Goal: Task Accomplishment & Management: Manage account settings

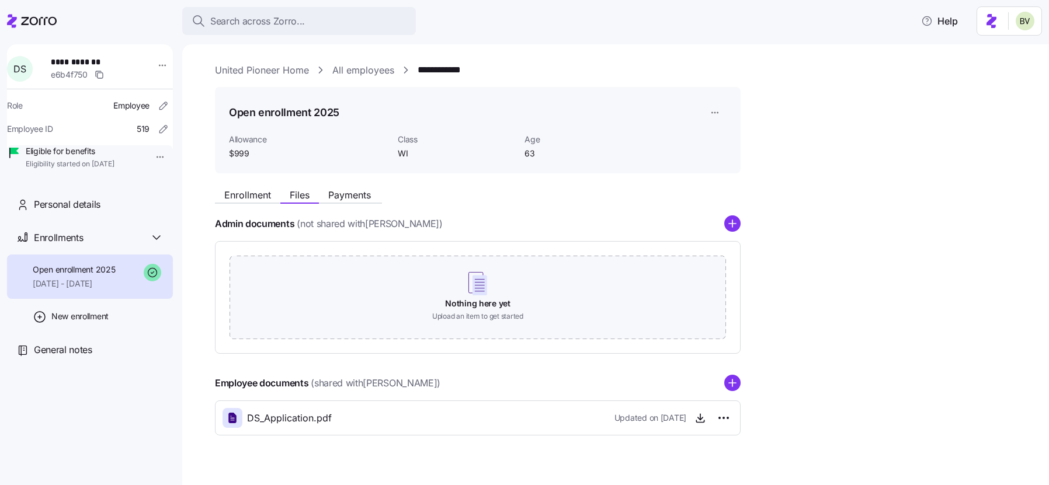
scroll to position [20, 0]
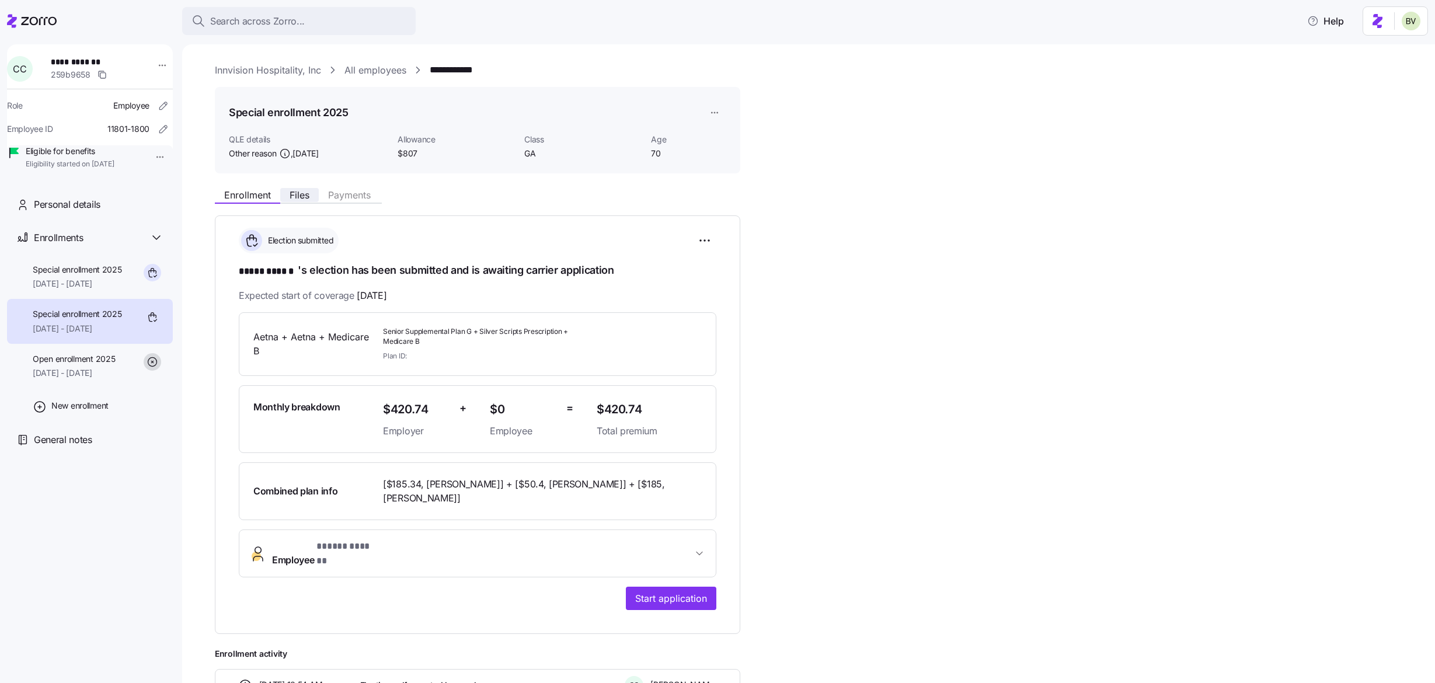
click at [296, 194] on span "Files" at bounding box center [300, 194] width 20 height 9
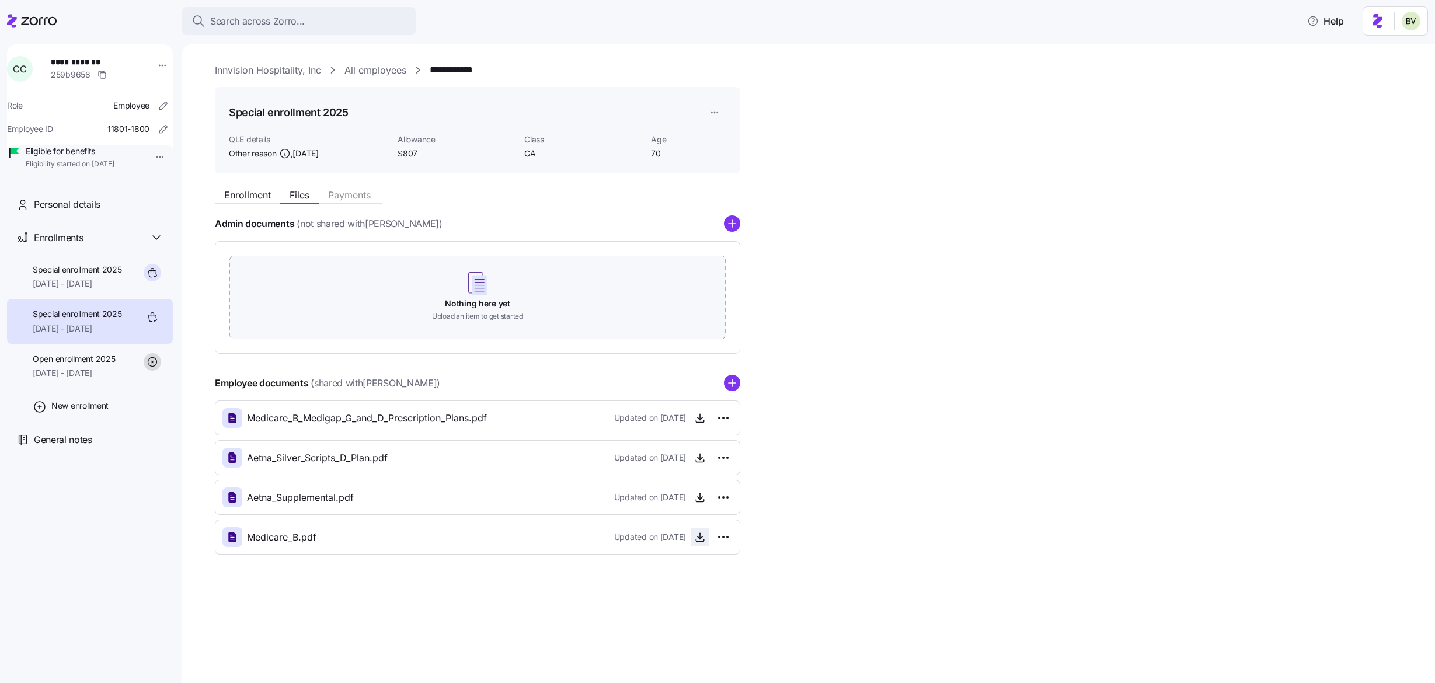
click at [698, 539] on icon "button" at bounding box center [700, 537] width 12 height 12
click at [245, 192] on span "Enrollment" at bounding box center [247, 194] width 47 height 9
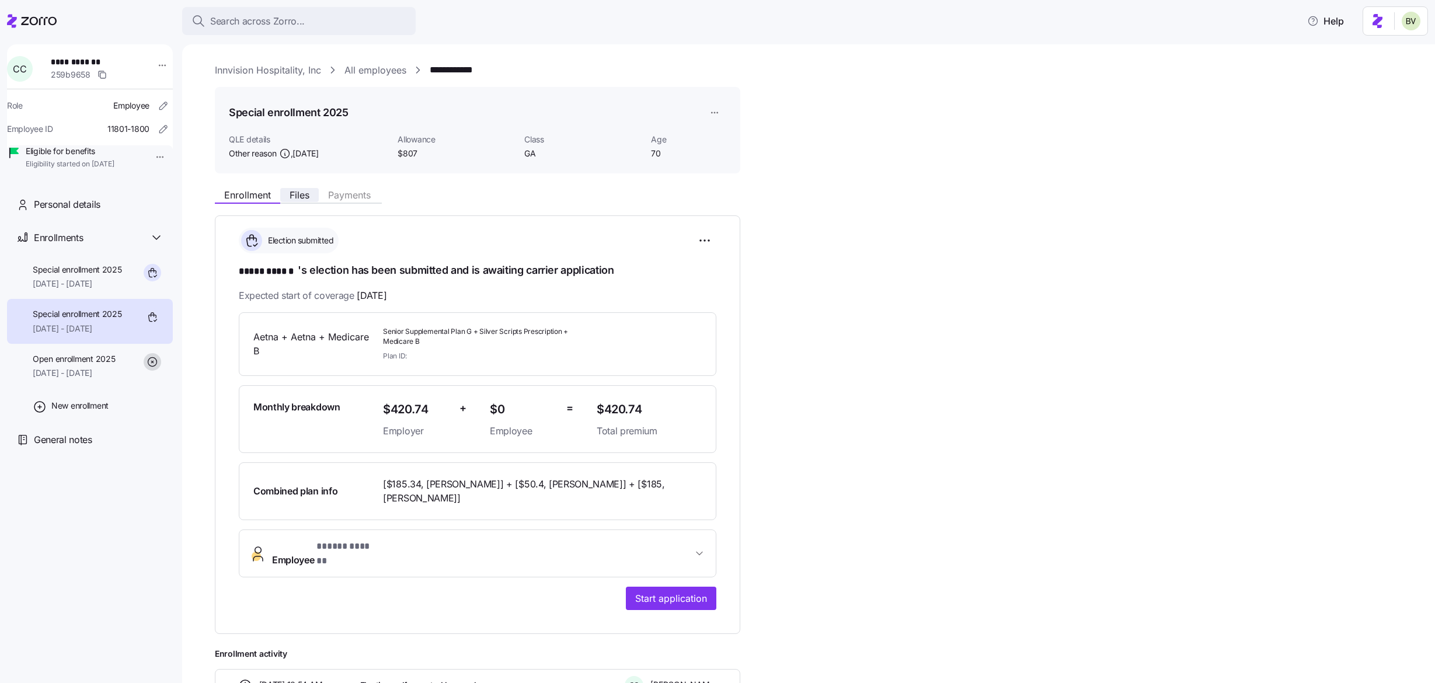
click at [296, 192] on span "Files" at bounding box center [300, 194] width 20 height 9
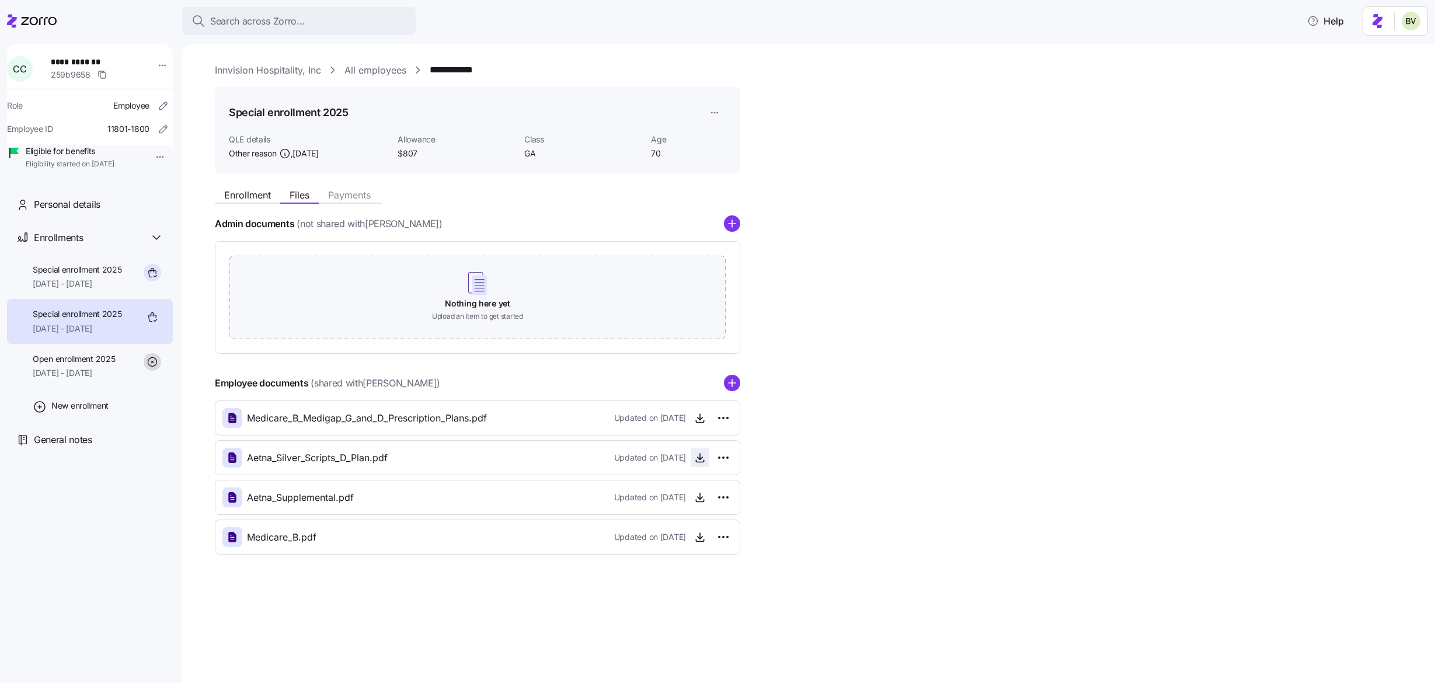
click at [702, 457] on icon "button" at bounding box center [700, 458] width 12 height 12
click at [243, 201] on button "Enrollment" at bounding box center [247, 195] width 65 height 14
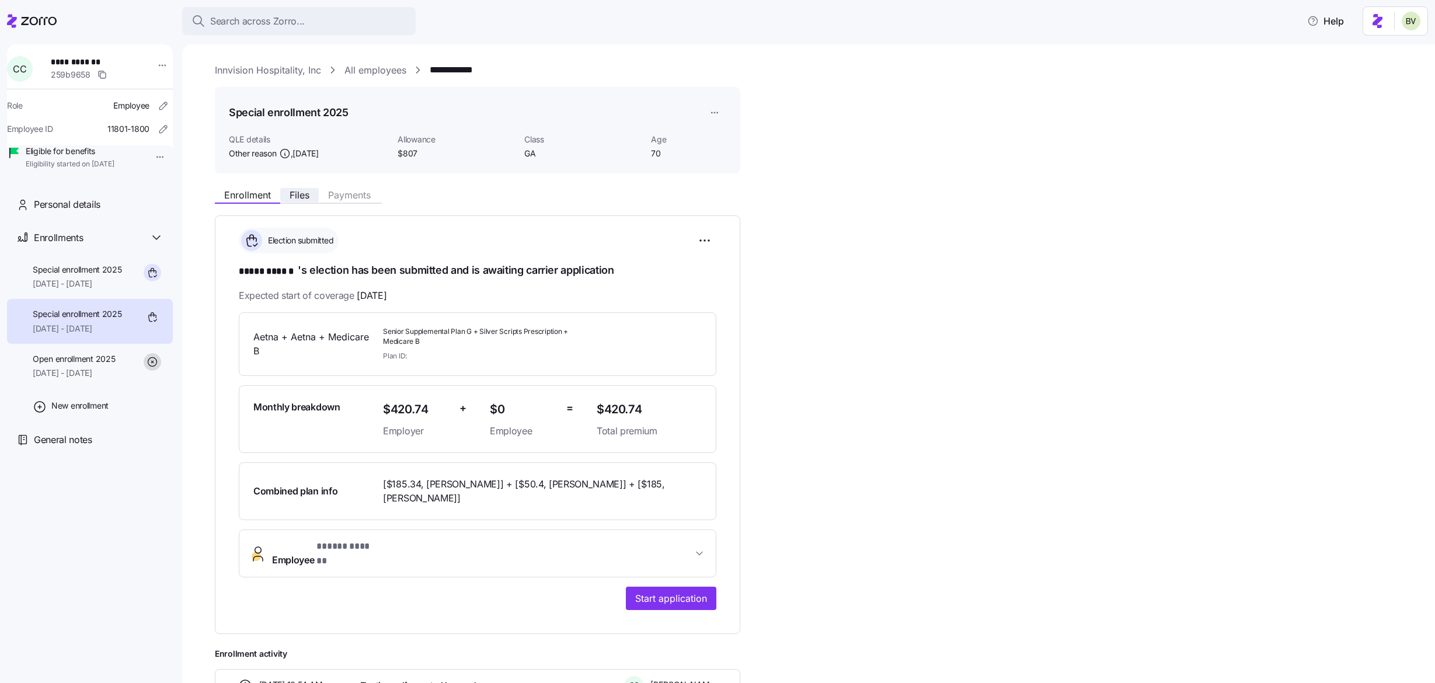
click at [291, 200] on span "Files" at bounding box center [300, 194] width 20 height 9
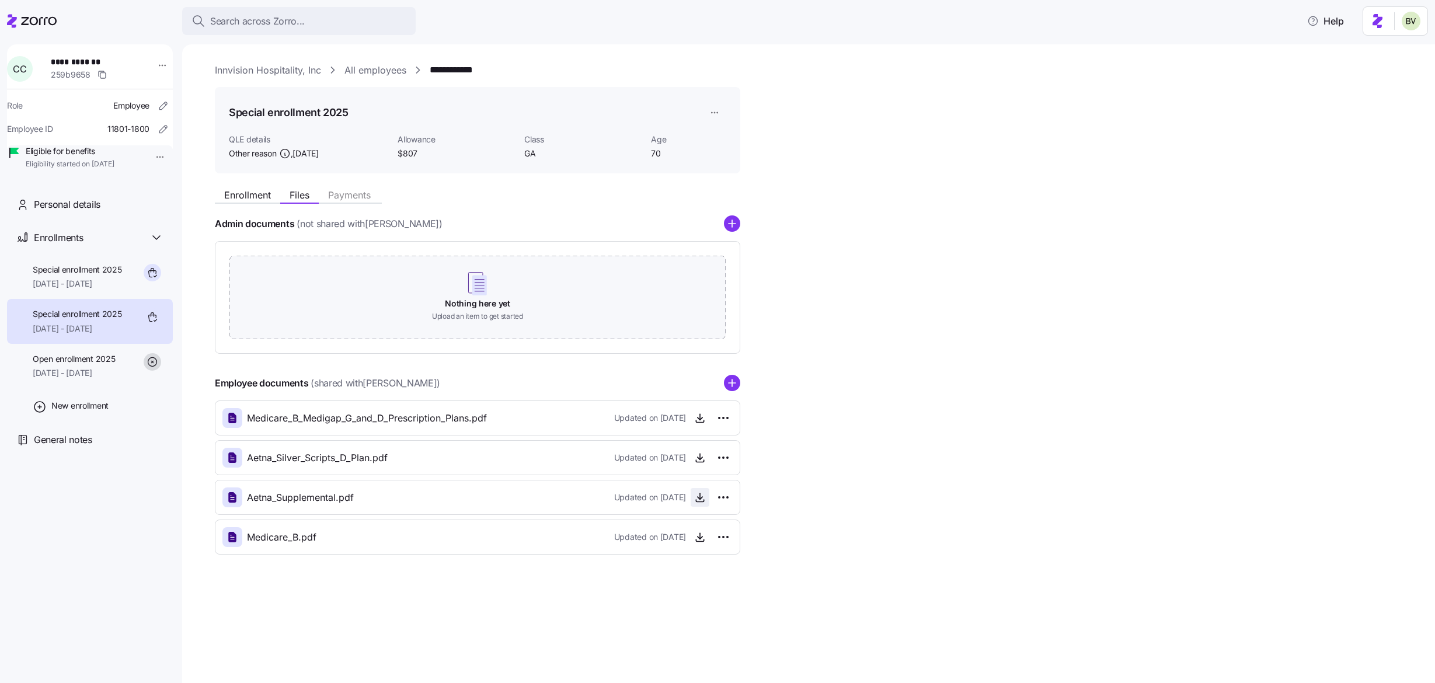
click at [701, 497] on icon "button" at bounding box center [700, 498] width 12 height 12
click at [699, 418] on icon "button" at bounding box center [700, 418] width 12 height 12
click at [700, 539] on icon "button" at bounding box center [700, 538] width 5 height 2
click at [238, 197] on span "Enrollment" at bounding box center [247, 194] width 47 height 9
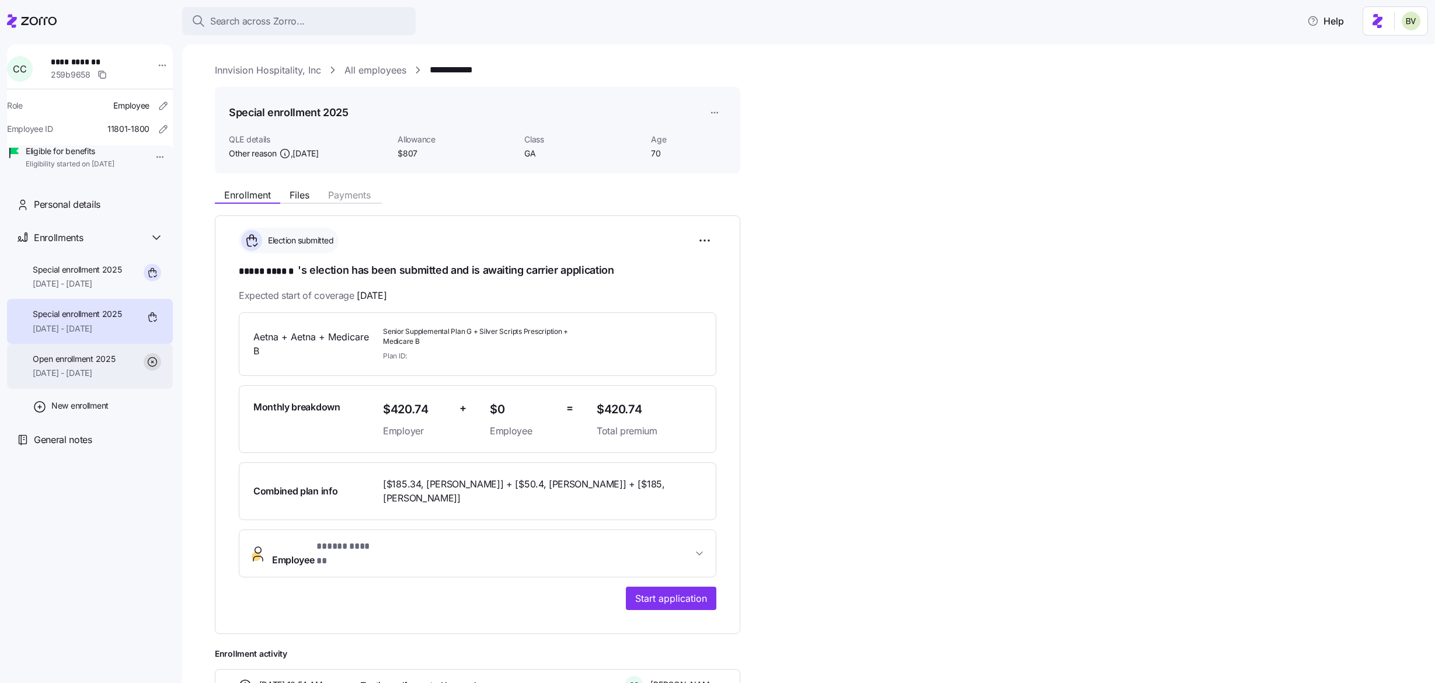
click at [76, 365] on span "Open enrollment 2025" at bounding box center [74, 359] width 82 height 12
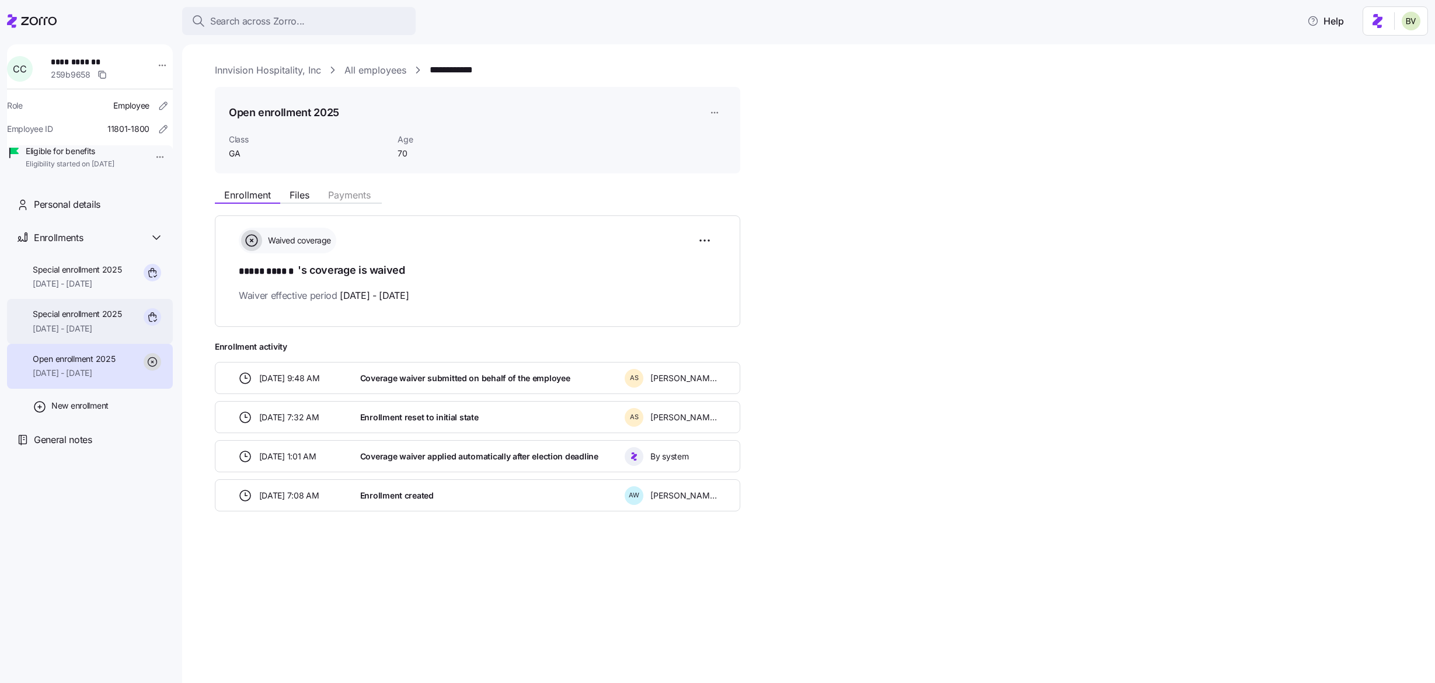
click at [96, 335] on span "[DATE] - [DATE]" at bounding box center [77, 329] width 89 height 12
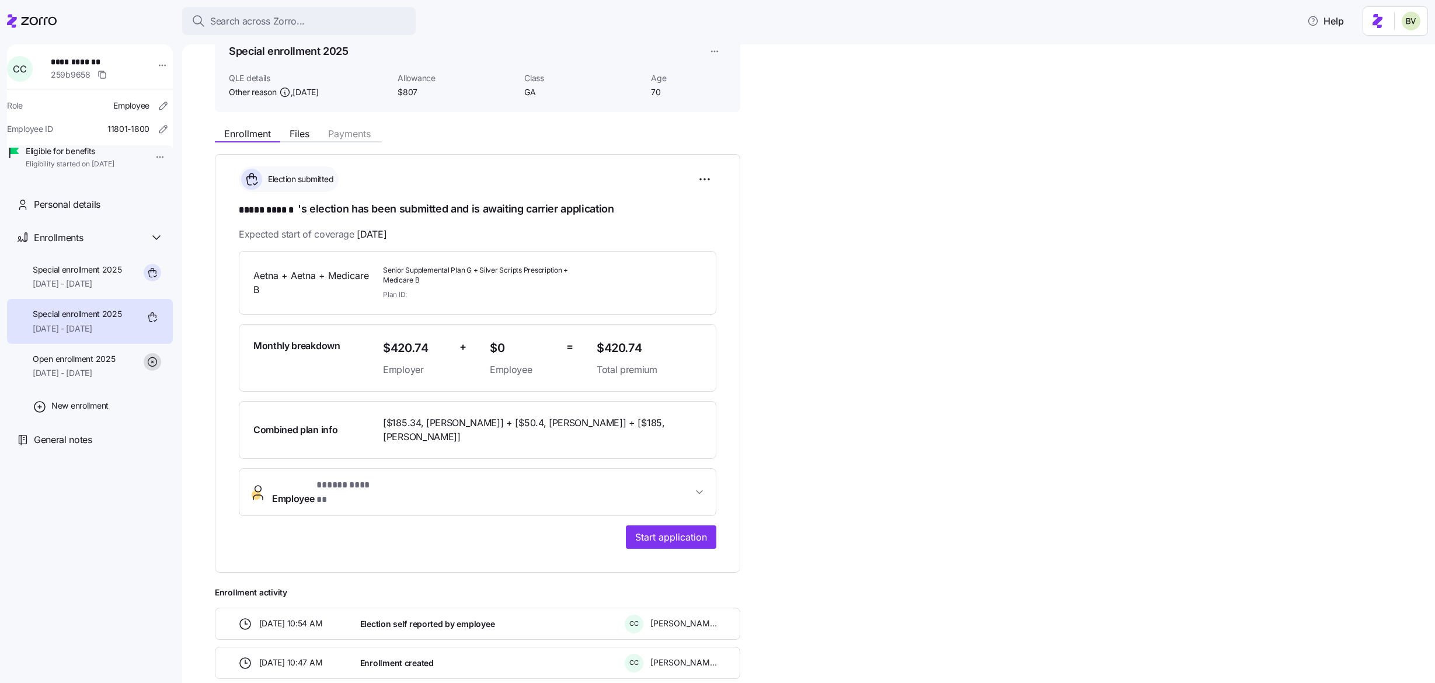
scroll to position [54, 0]
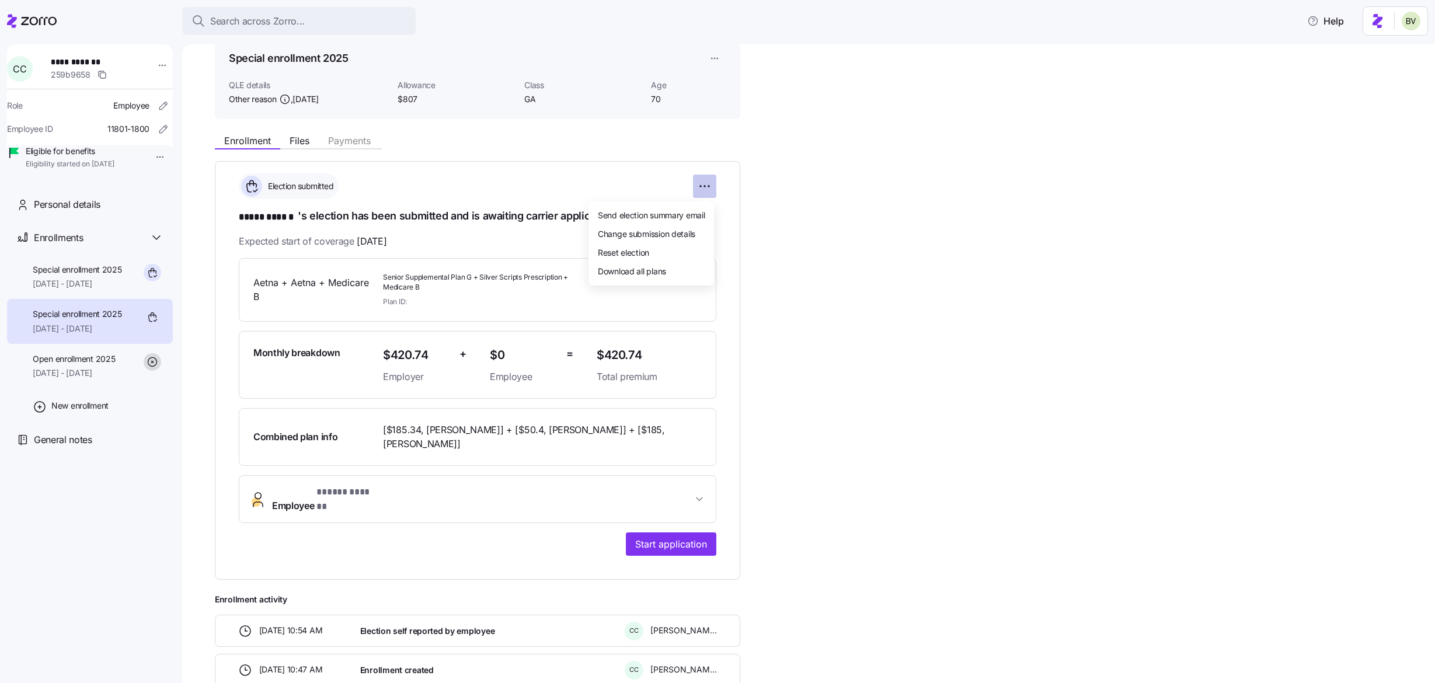
click at [695, 190] on html "**********" at bounding box center [717, 338] width 1435 height 676
click at [661, 230] on span "Change submission details" at bounding box center [647, 234] width 98 height 12
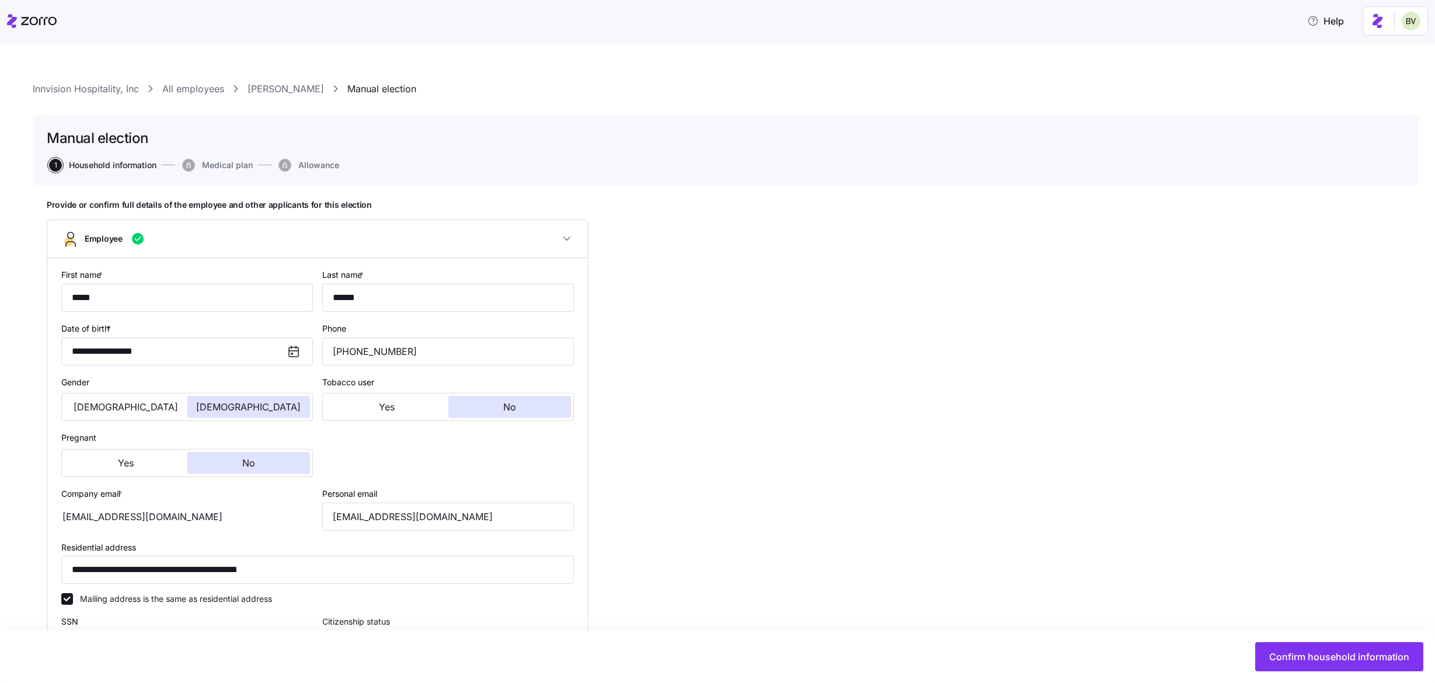
type input "GA"
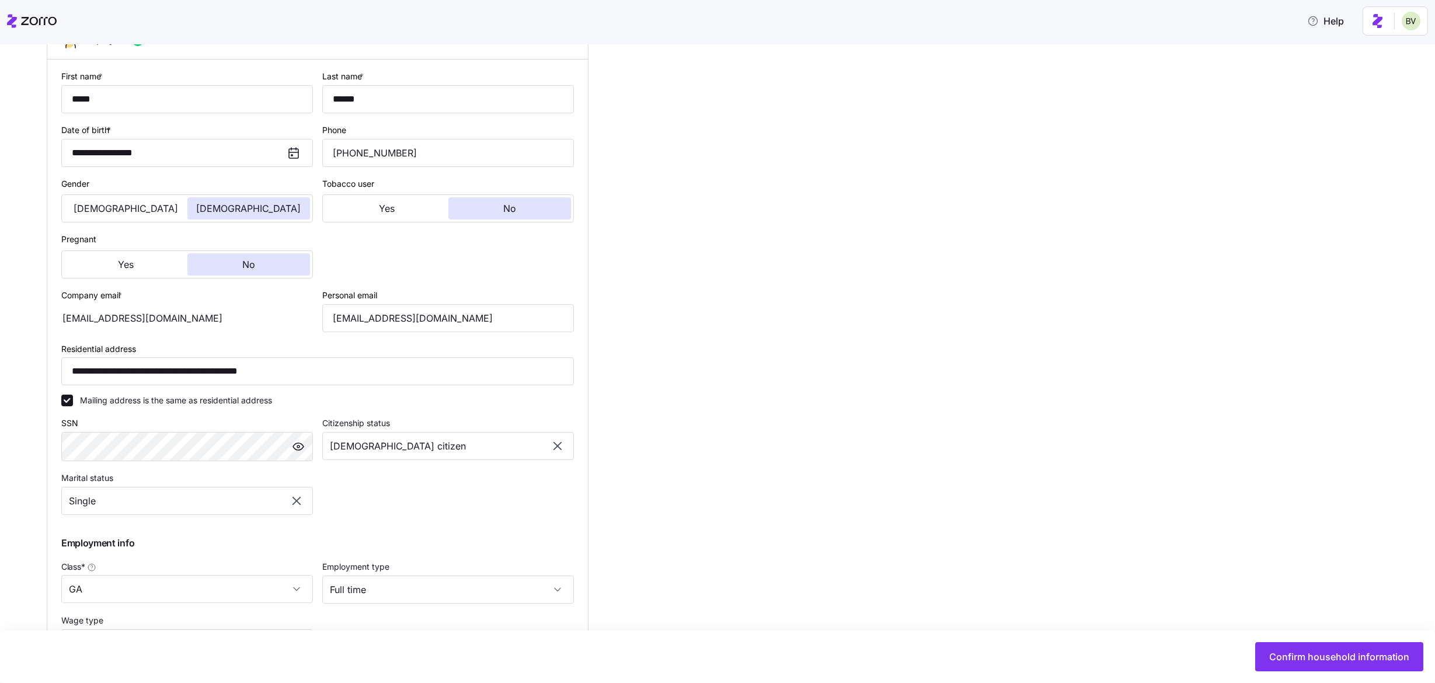
scroll to position [331, 0]
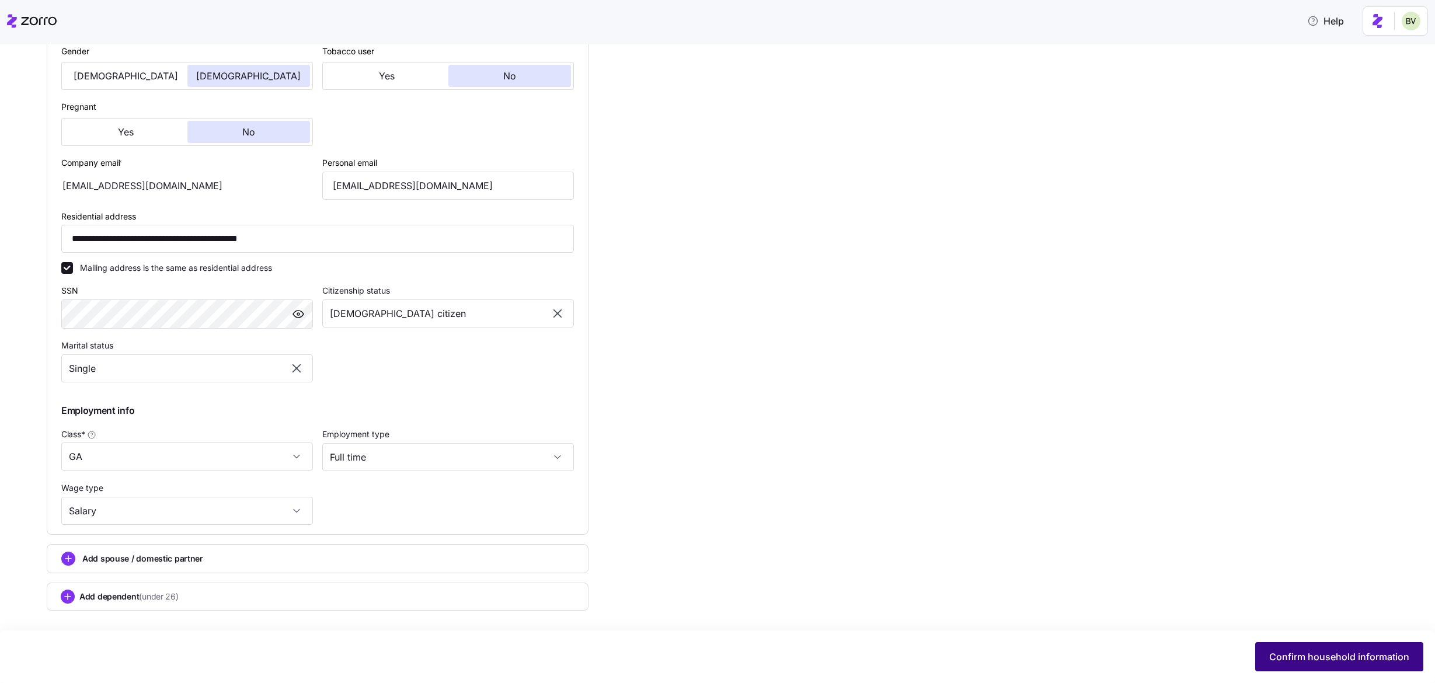
click at [1274, 653] on span "Confirm household information" at bounding box center [1339, 657] width 140 height 14
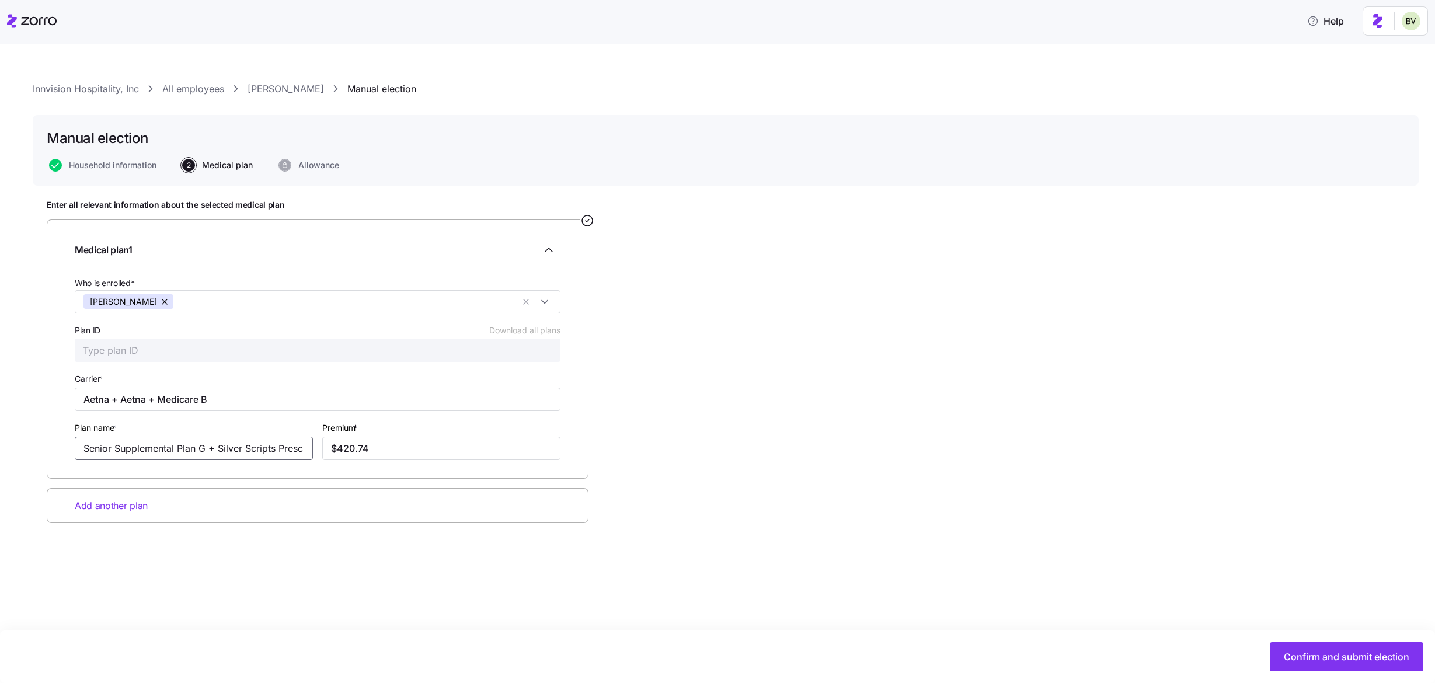
click at [222, 447] on input "Senior Supplemental Plan G + Silver Scripts Prescription + Medicare B" at bounding box center [194, 448] width 238 height 23
click at [130, 502] on span "Add another plan" at bounding box center [111, 506] width 73 height 15
drag, startPoint x: 228, startPoint y: 395, endPoint x: 65, endPoint y: 386, distance: 162.5
click at [65, 386] on div "Medical plan 1 Who is enrolled* Carol Cannon Plan ID Download all plans Carrier…" at bounding box center [318, 362] width 542 height 284
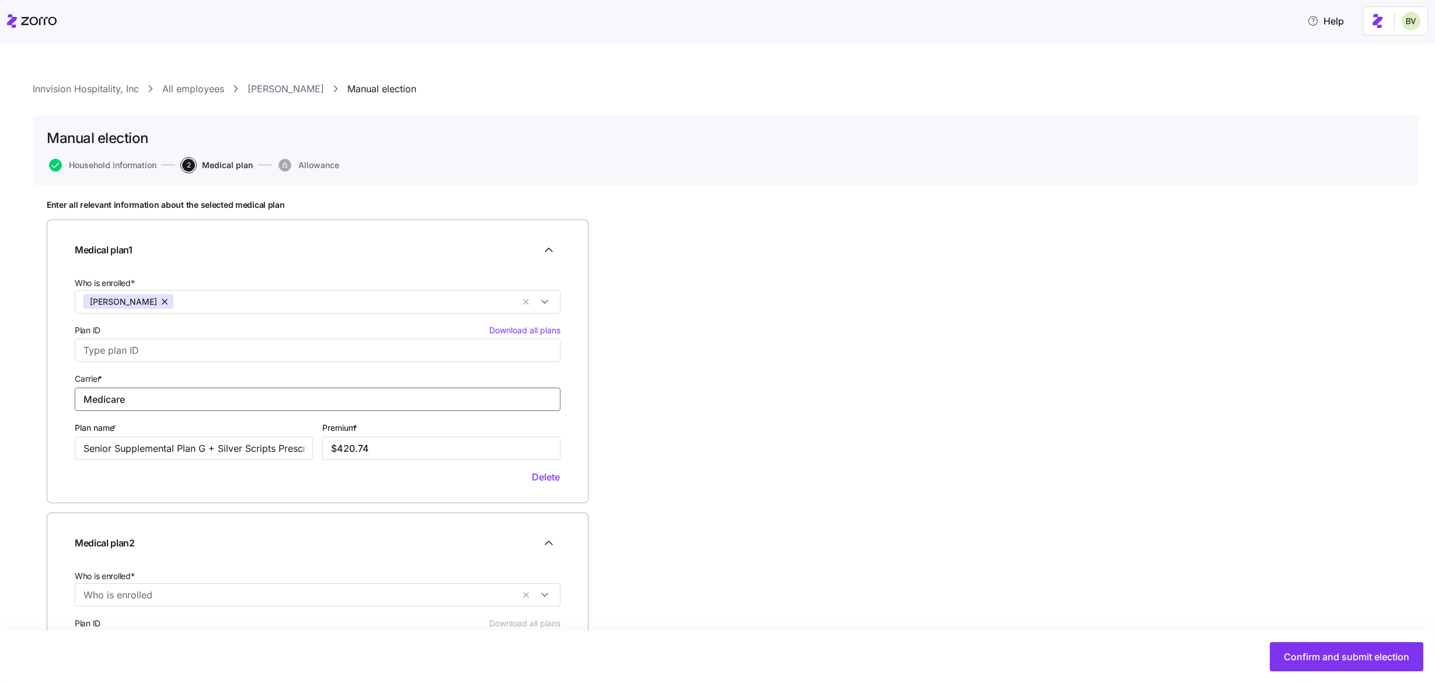
type input "Medicare"
type input "Part B"
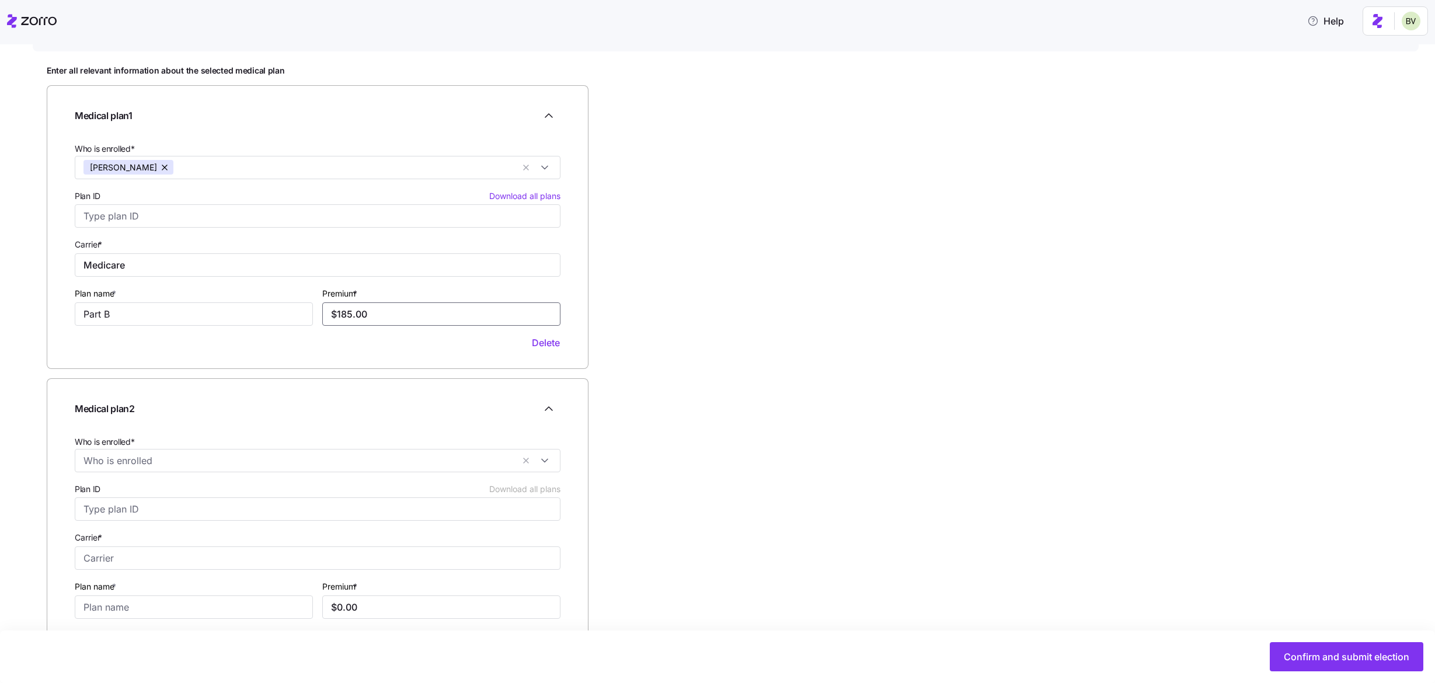
scroll to position [190, 0]
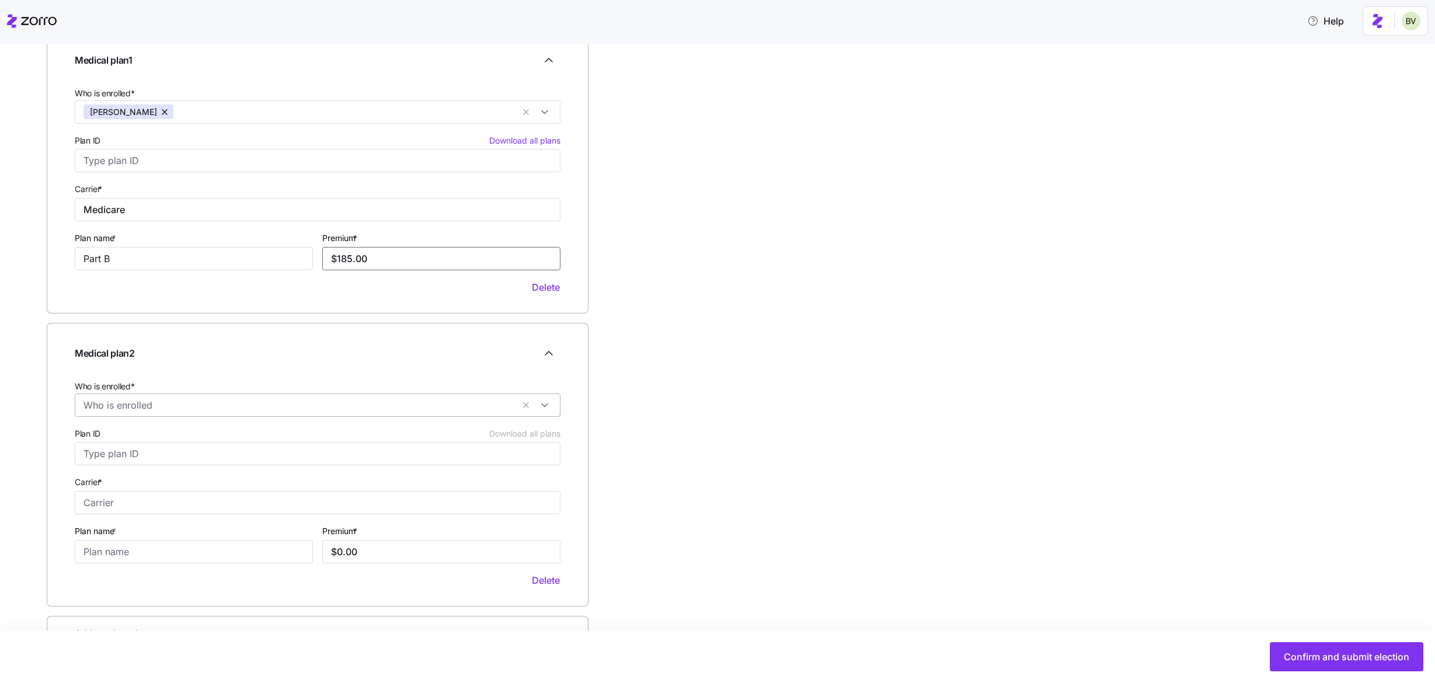
type input "$185.00"
click at [171, 405] on input "Who is enrolled*" at bounding box center [298, 405] width 430 height 15
click at [89, 431] on icon at bounding box center [90, 435] width 14 height 14
click at [103, 476] on label "Carrier *" at bounding box center [90, 482] width 30 height 13
click at [103, 491] on input "Carrier *" at bounding box center [318, 502] width 486 height 23
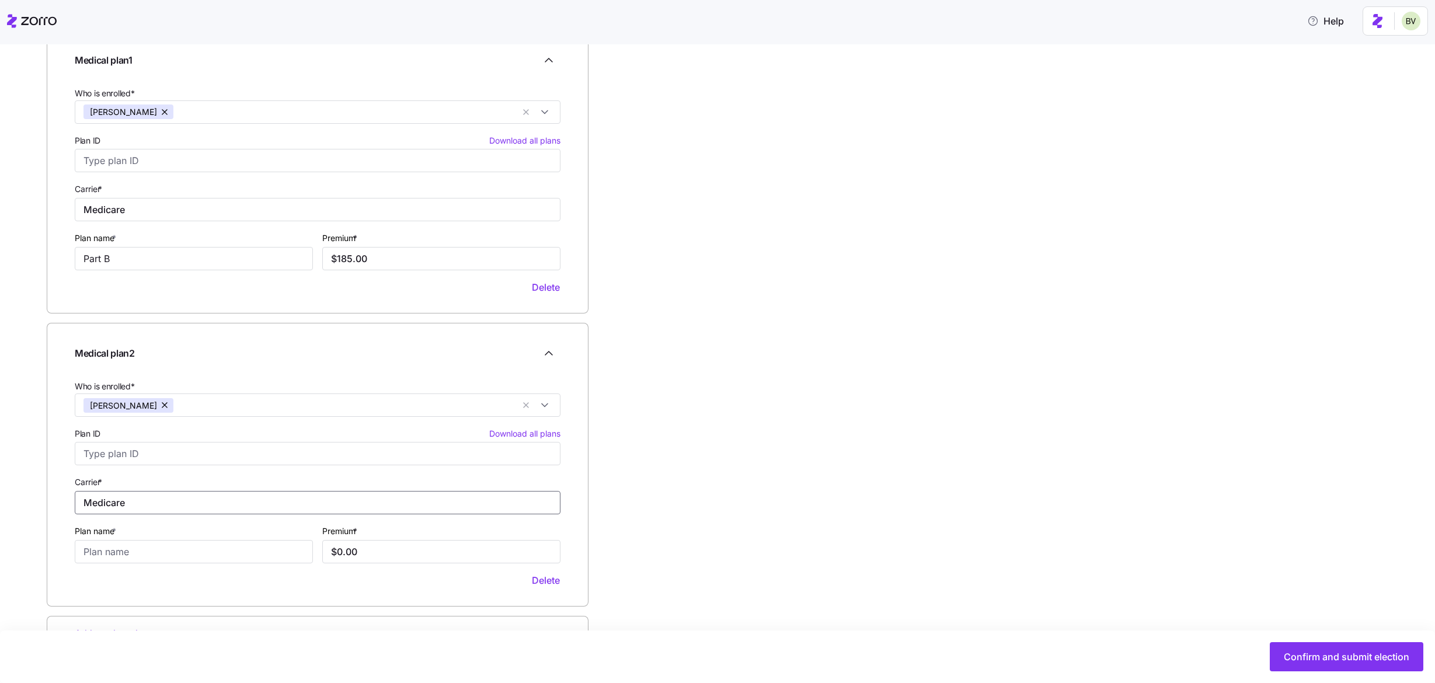
type input "Medicare"
type input "a"
type input "A"
click at [179, 501] on input "Medicare" at bounding box center [318, 502] width 486 height 23
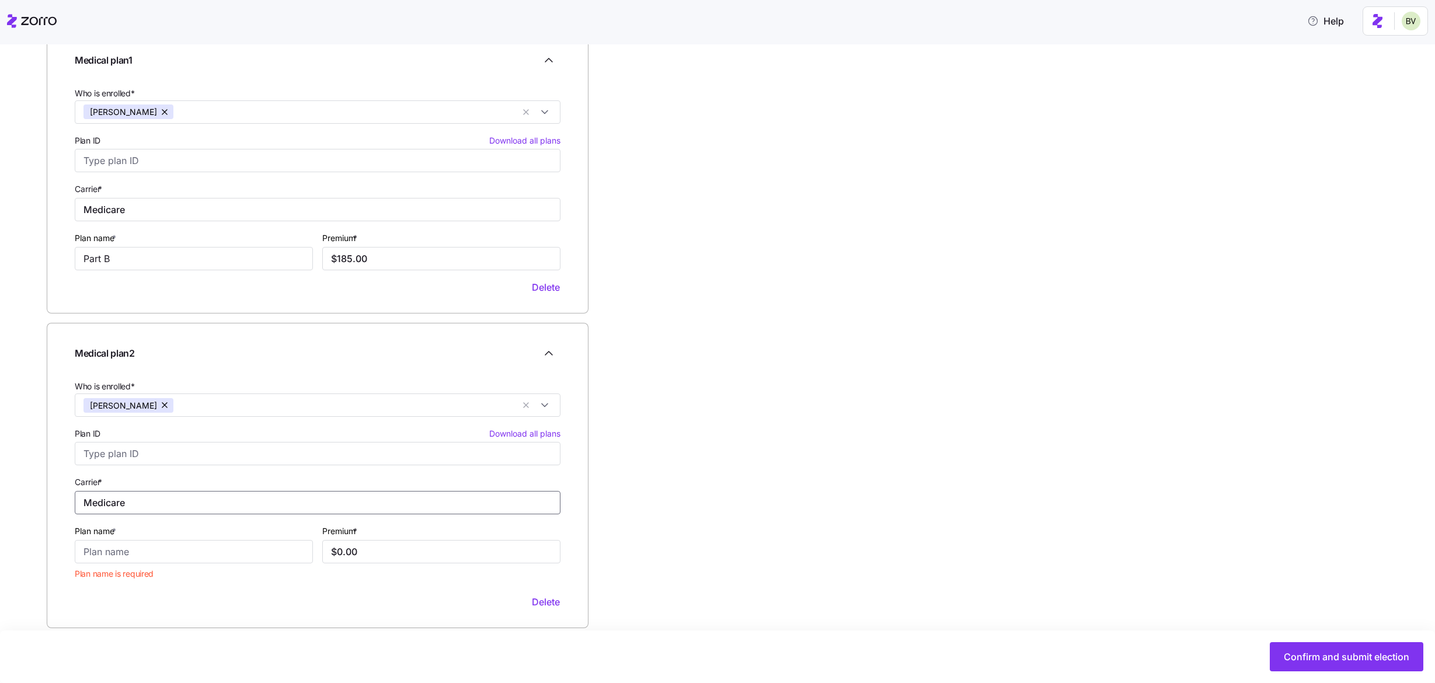
click at [179, 501] on input "Medicare" at bounding box center [318, 502] width 486 height 23
type input "Aetna"
type input "Medicare RX"
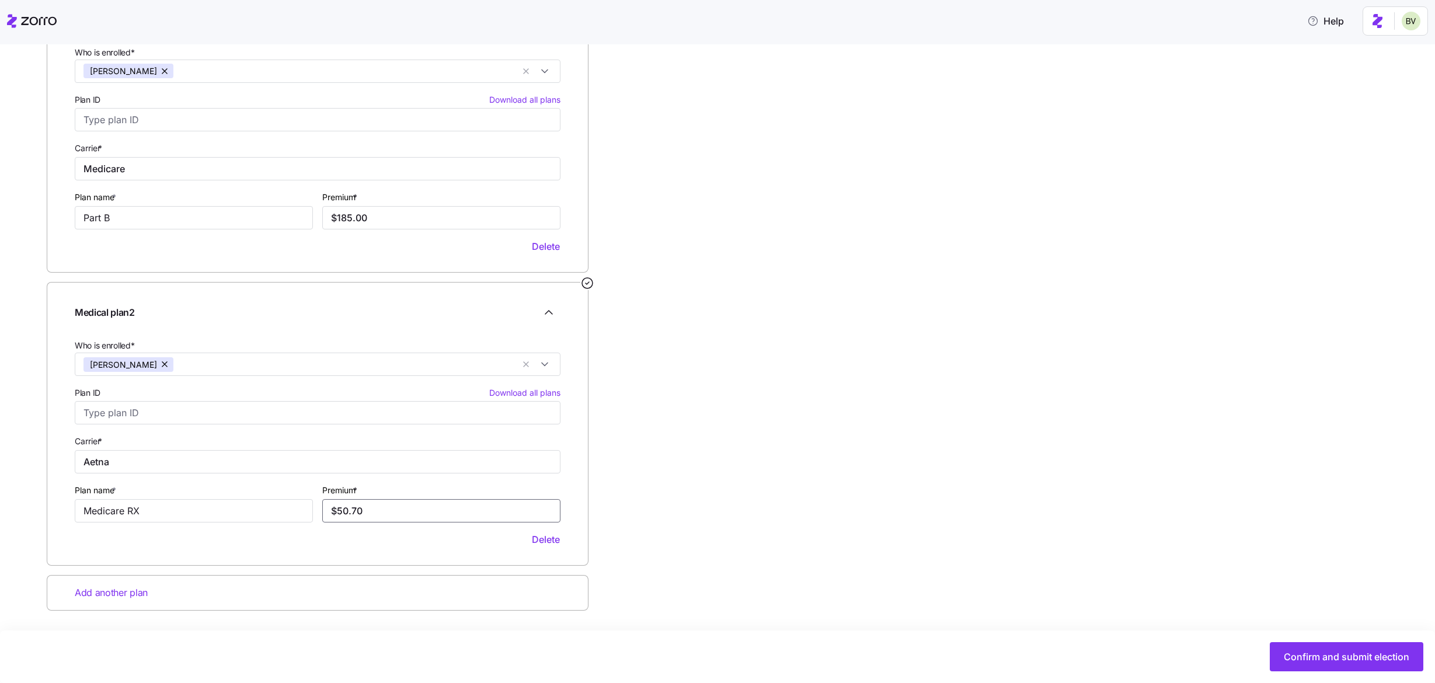
type input "$50.70"
click at [1321, 672] on div "Confirm and submit election" at bounding box center [717, 657] width 1435 height 53
click at [1318, 657] on span "Confirm and submit election" at bounding box center [1347, 657] width 126 height 14
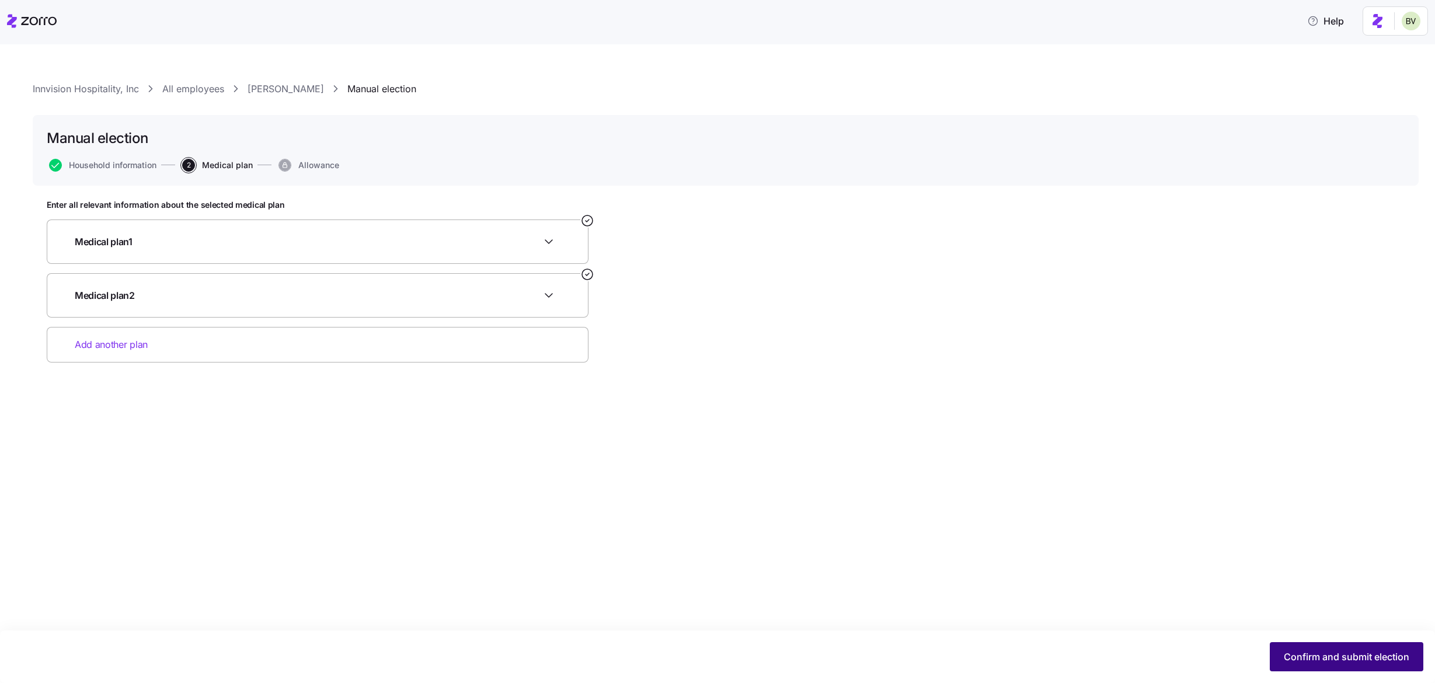
scroll to position [0, 0]
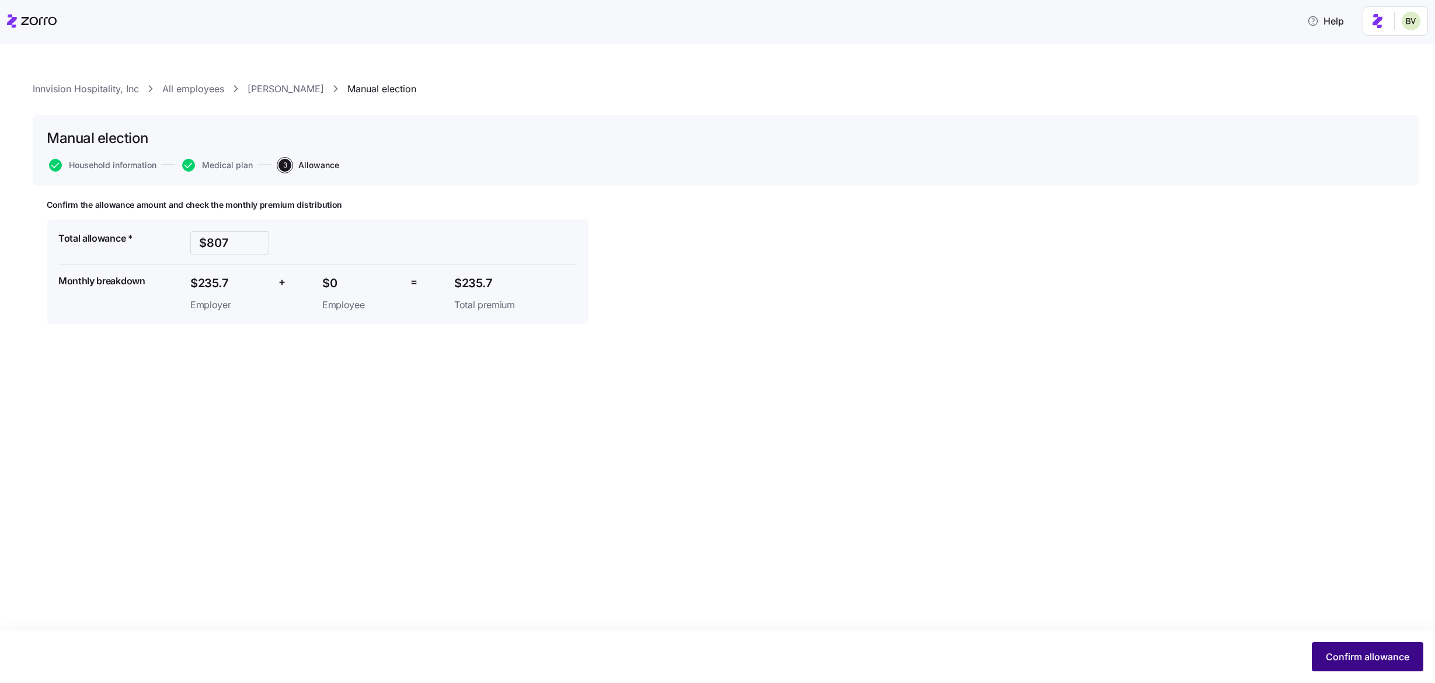
click at [1358, 651] on span "Confirm allowance" at bounding box center [1367, 657] width 83 height 14
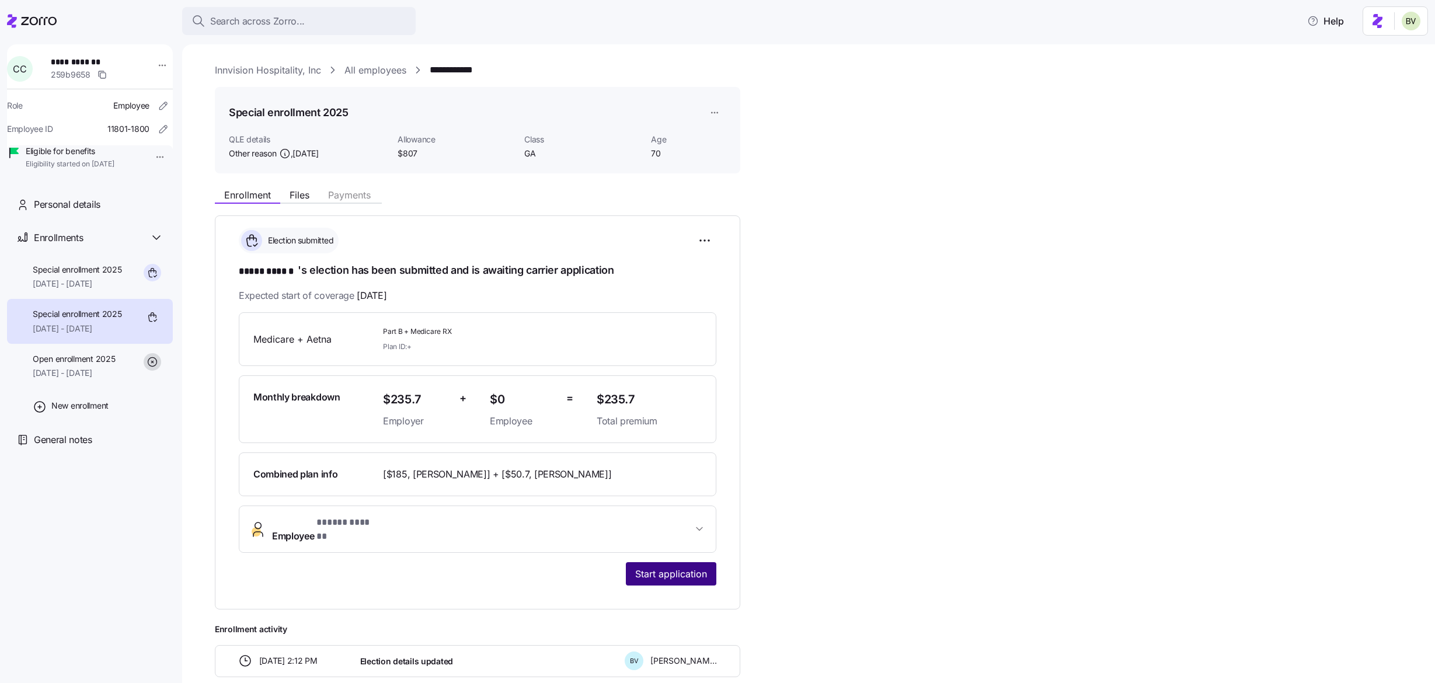
click at [673, 567] on span "Start application" at bounding box center [671, 574] width 72 height 14
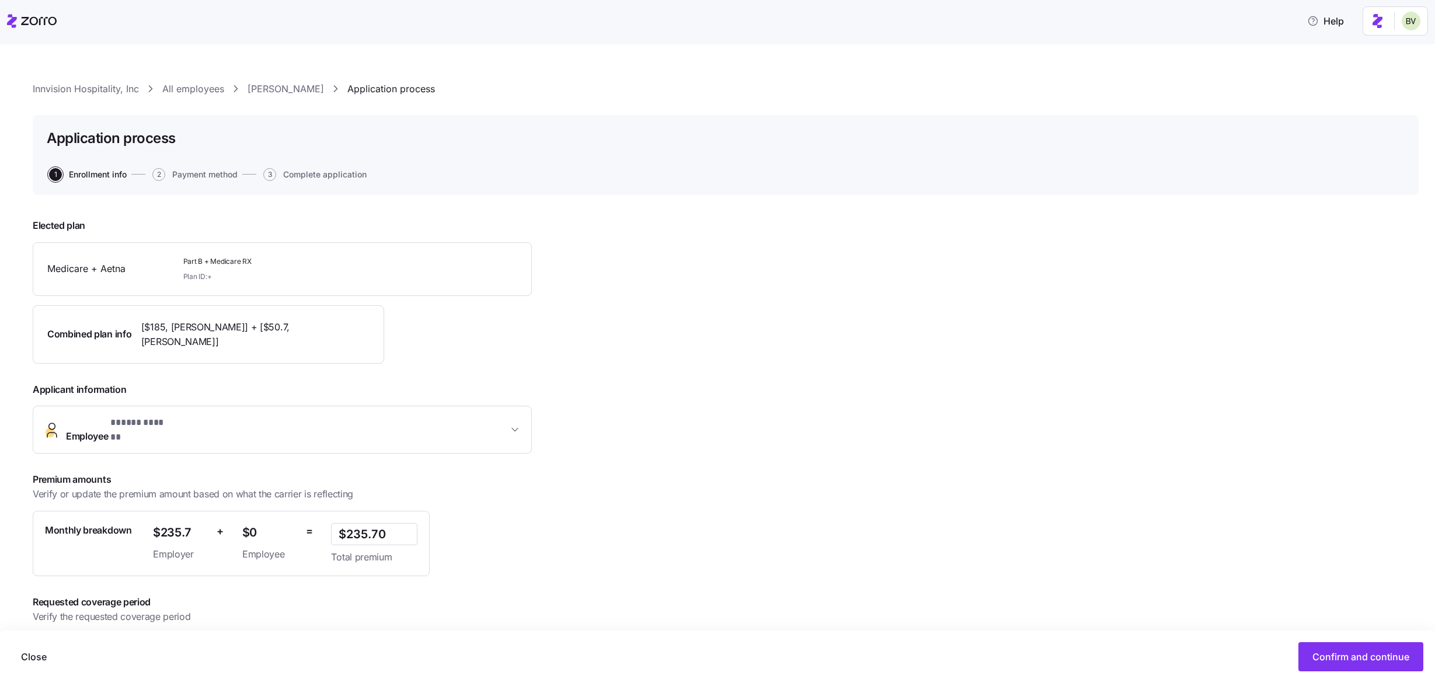
scroll to position [36, 0]
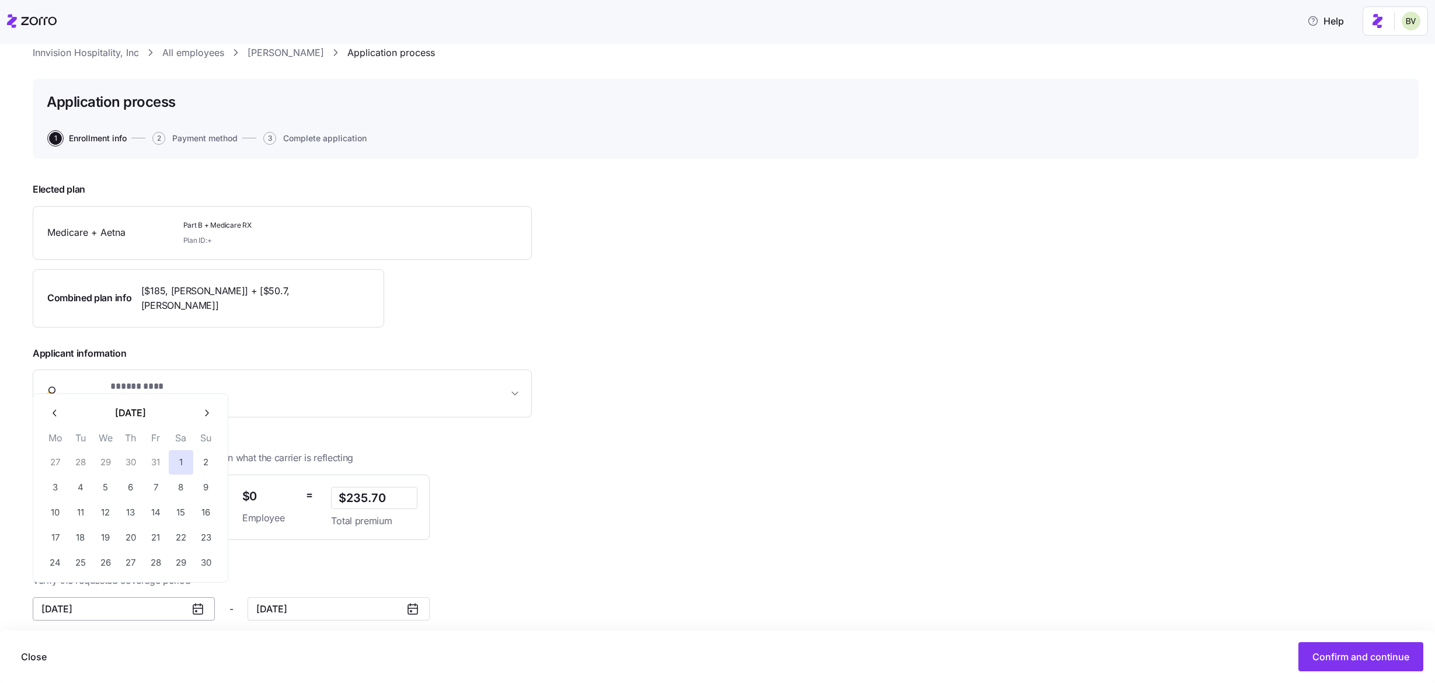
click at [98, 608] on input "November 1, 2025" at bounding box center [124, 608] width 182 height 23
click at [62, 410] on button "button" at bounding box center [55, 413] width 25 height 25
click at [111, 461] on button "1" at bounding box center [105, 462] width 25 height 25
type input "October 1, 2025"
click at [1323, 641] on div "Close Confirm and continue" at bounding box center [717, 657] width 1435 height 53
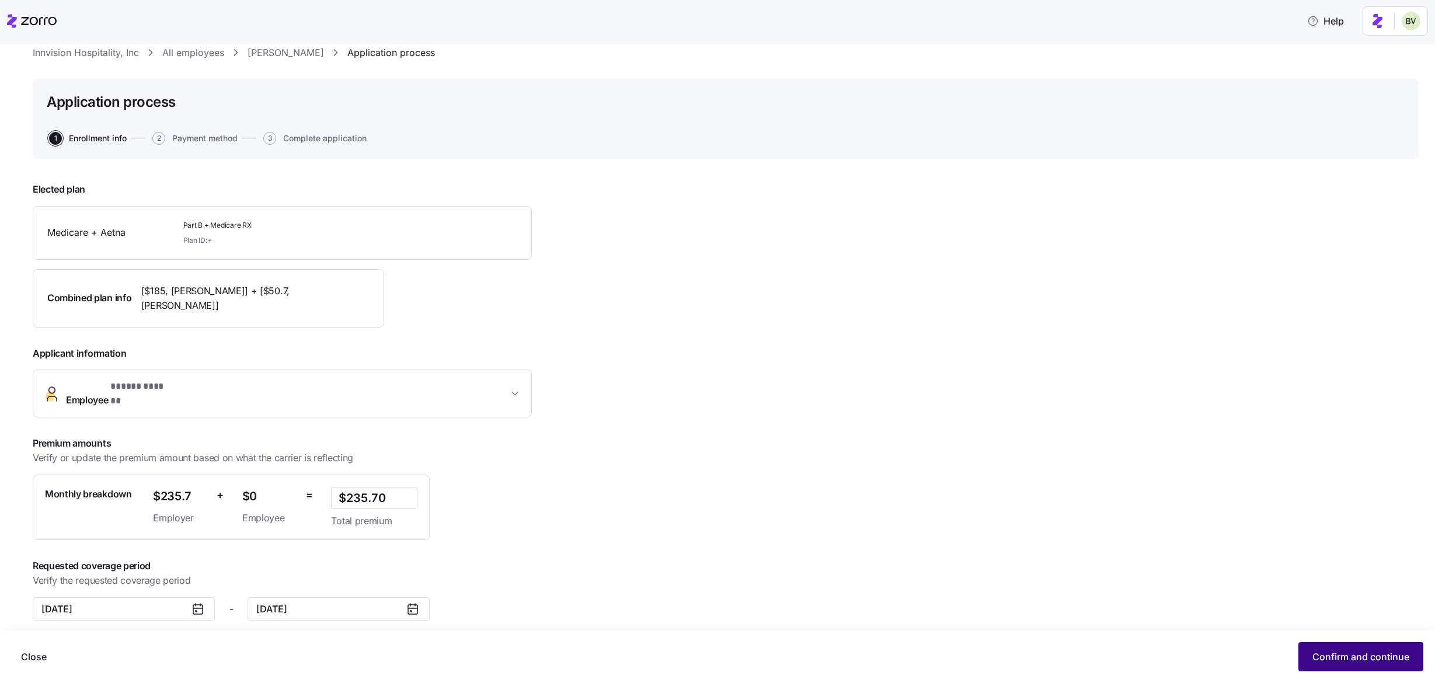
click at [1326, 649] on button "Confirm and continue" at bounding box center [1360, 656] width 125 height 29
click at [1412, 26] on icon "button" at bounding box center [1412, 26] width 5 height 5
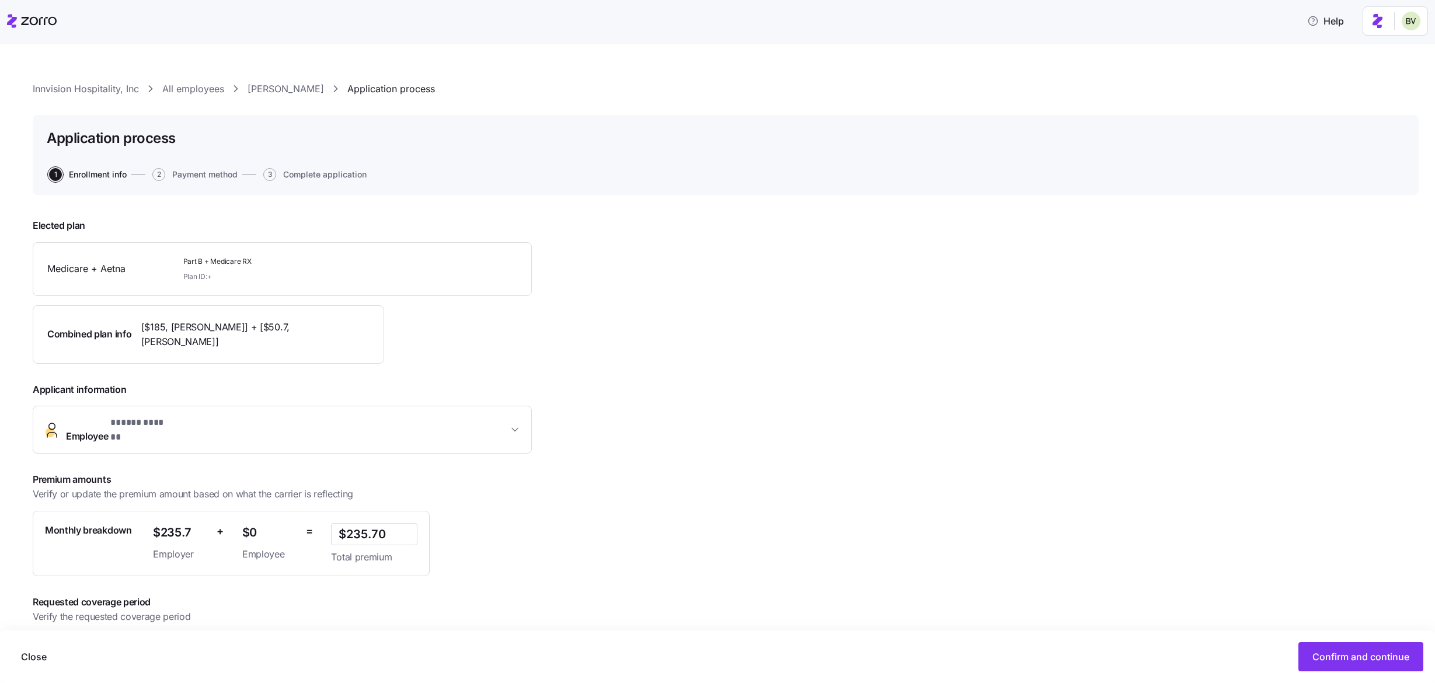
click at [284, 90] on link "[PERSON_NAME]" at bounding box center [286, 89] width 76 height 15
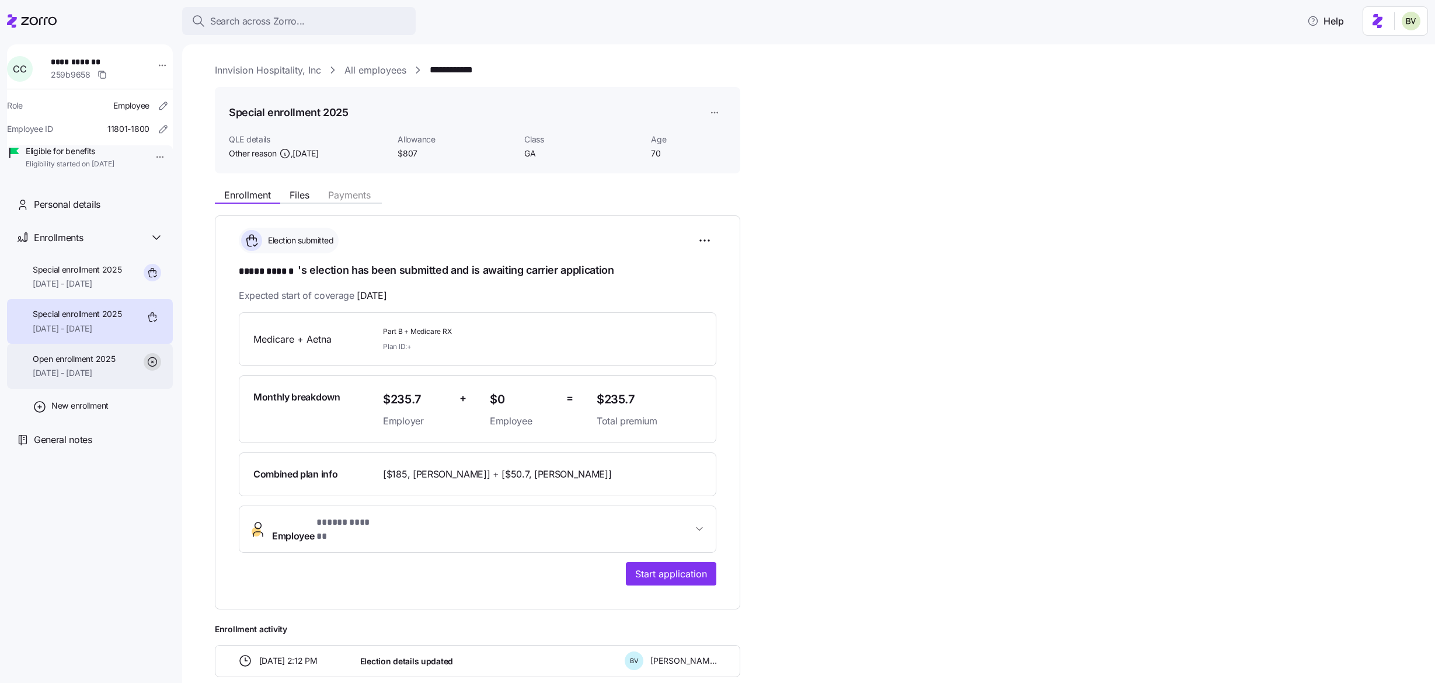
click at [132, 374] on div "Open enrollment 2025 10/01/2025 - 12/31/2025" at bounding box center [90, 366] width 166 height 45
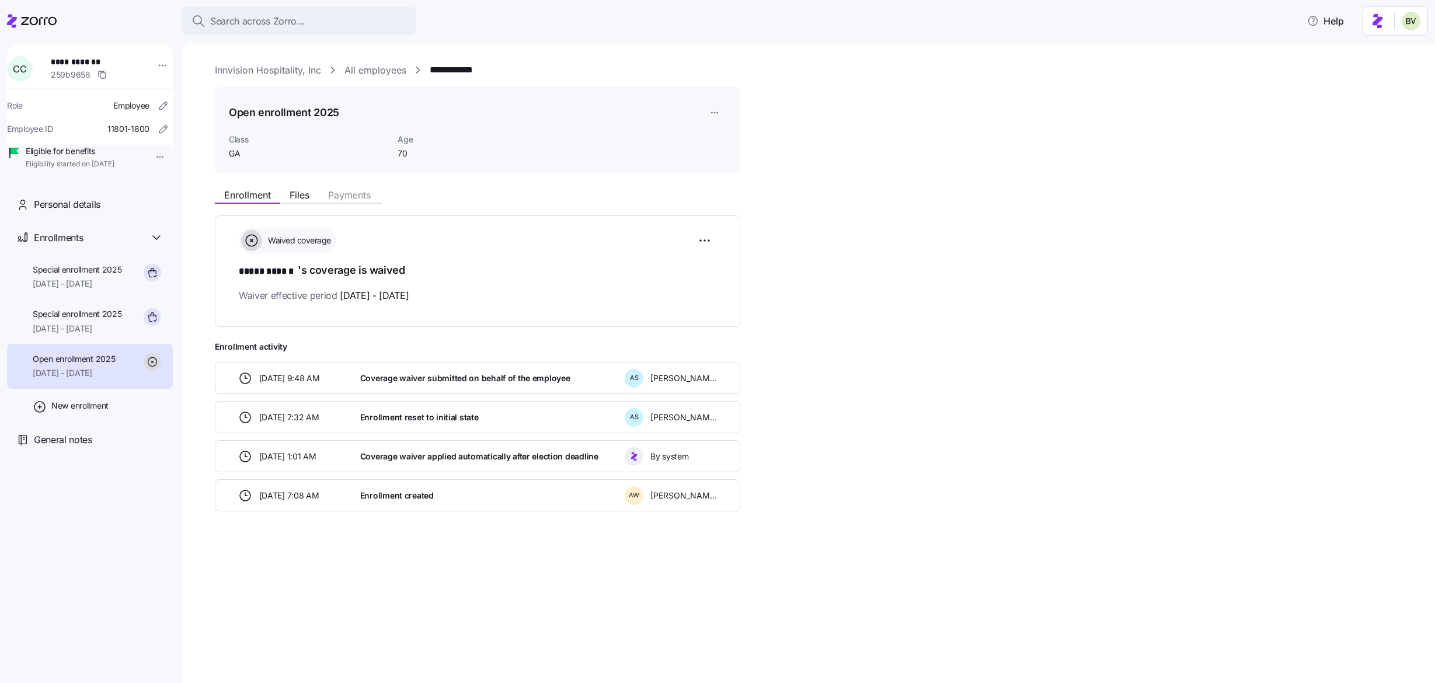
click at [726, 238] on div "Waived coverage ***** ****** 's coverage is waived Waiver effective period 10/0…" at bounding box center [477, 270] width 525 height 111
click at [706, 241] on html "**********" at bounding box center [717, 338] width 1435 height 676
click at [713, 113] on html "**********" at bounding box center [717, 338] width 1435 height 676
click at [713, 115] on html "**********" at bounding box center [717, 338] width 1435 height 676
click at [715, 157] on div "Delete enrollment record" at bounding box center [759, 160] width 94 height 13
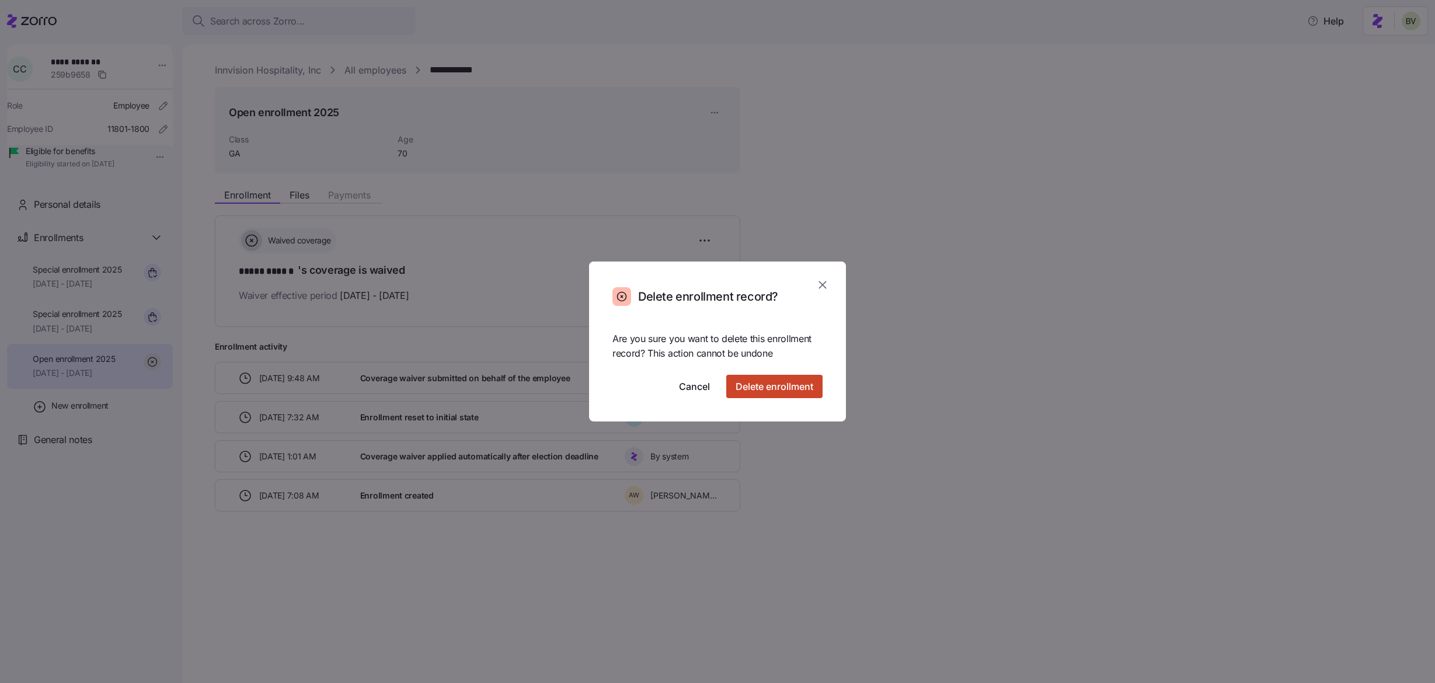
click at [740, 386] on span "Delete enrollment" at bounding box center [775, 386] width 78 height 14
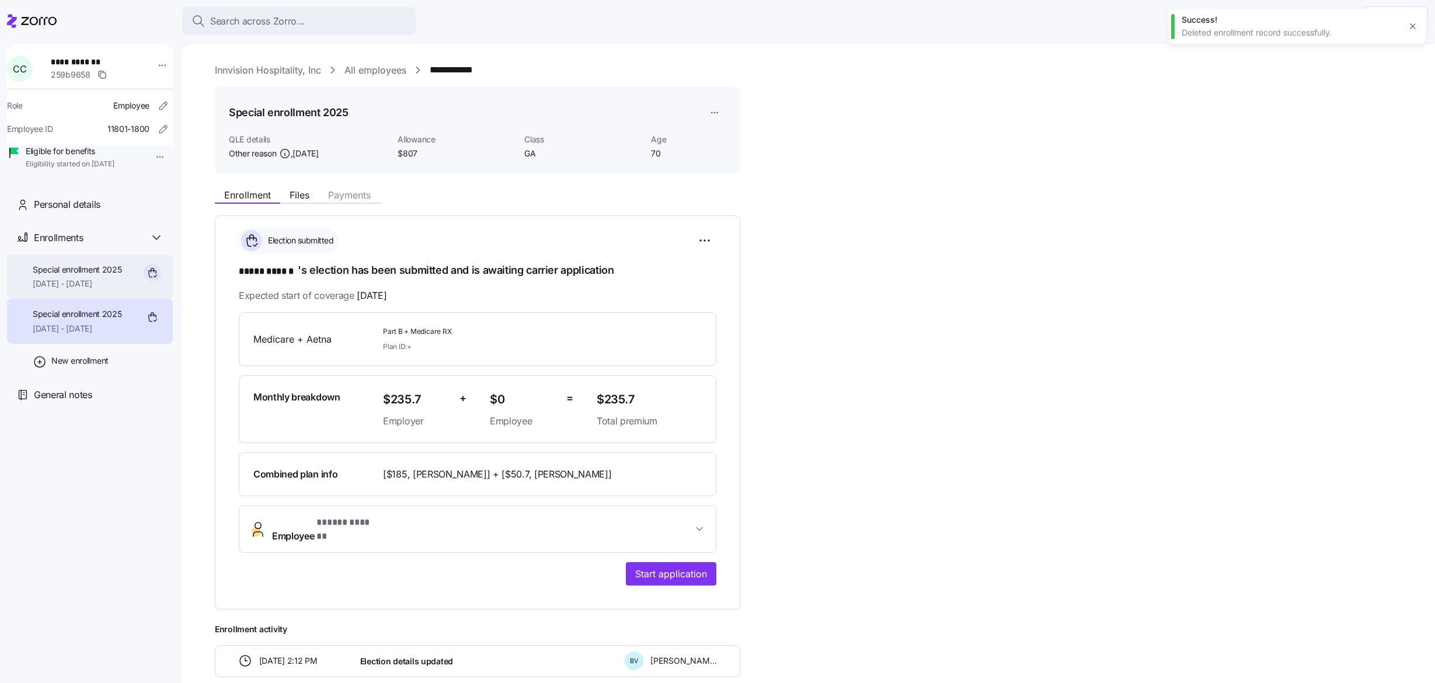
click at [63, 276] on span "Special enrollment 2025" at bounding box center [77, 270] width 89 height 12
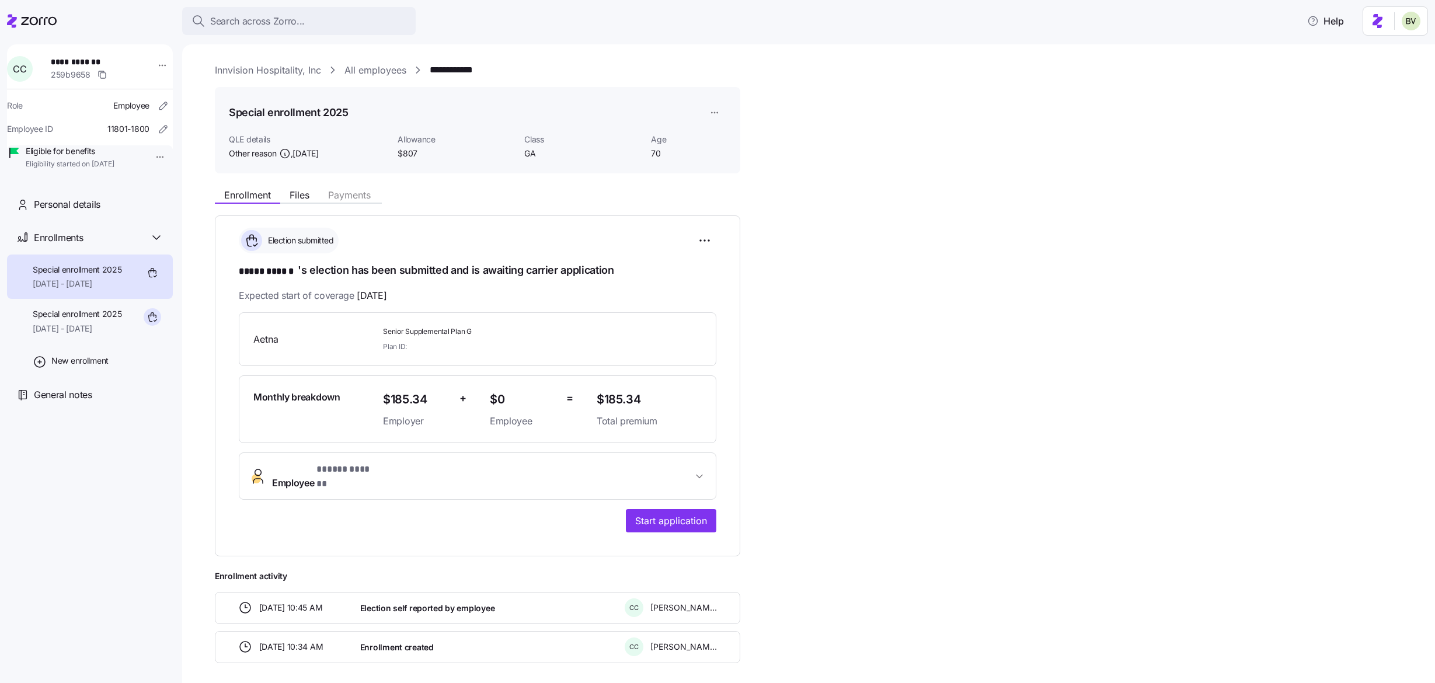
click at [716, 115] on html "**********" at bounding box center [717, 338] width 1435 height 676
click at [719, 165] on div "Delete enrollment record" at bounding box center [759, 160] width 94 height 13
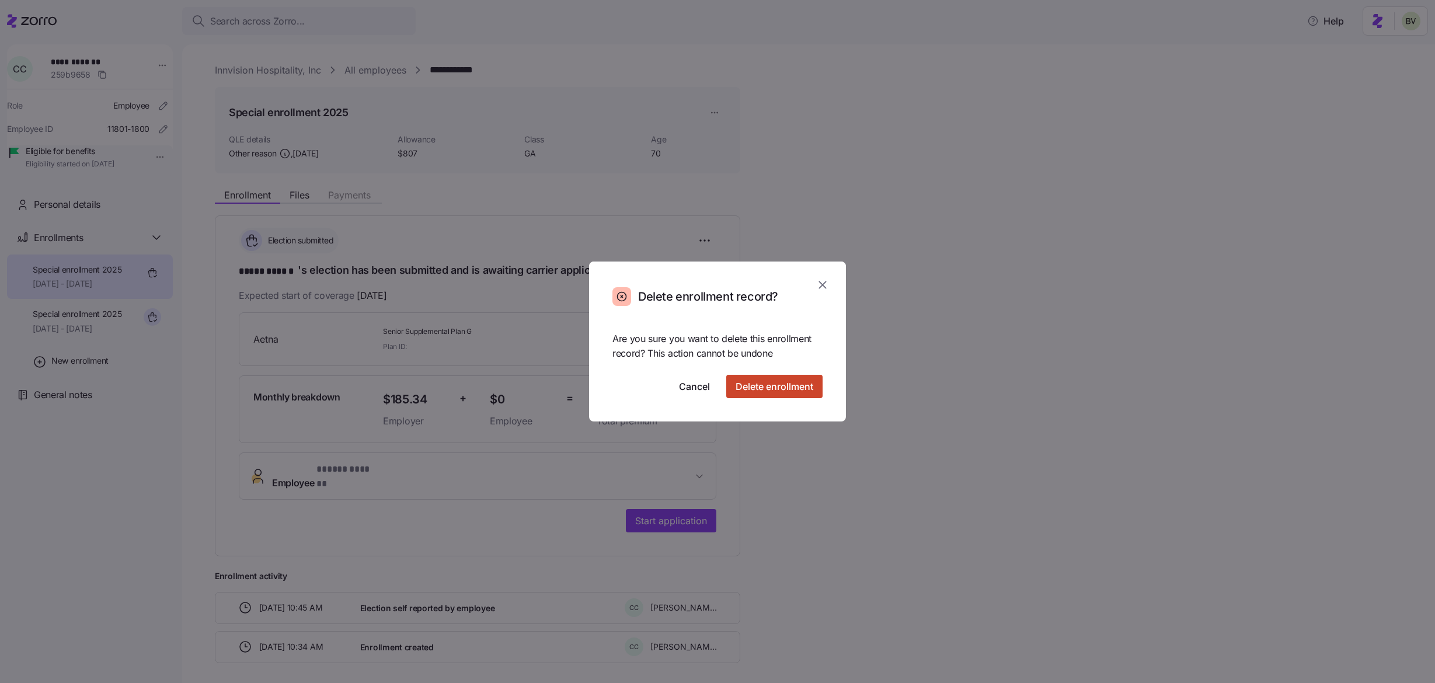
click at [770, 388] on span "Delete enrollment" at bounding box center [775, 386] width 78 height 14
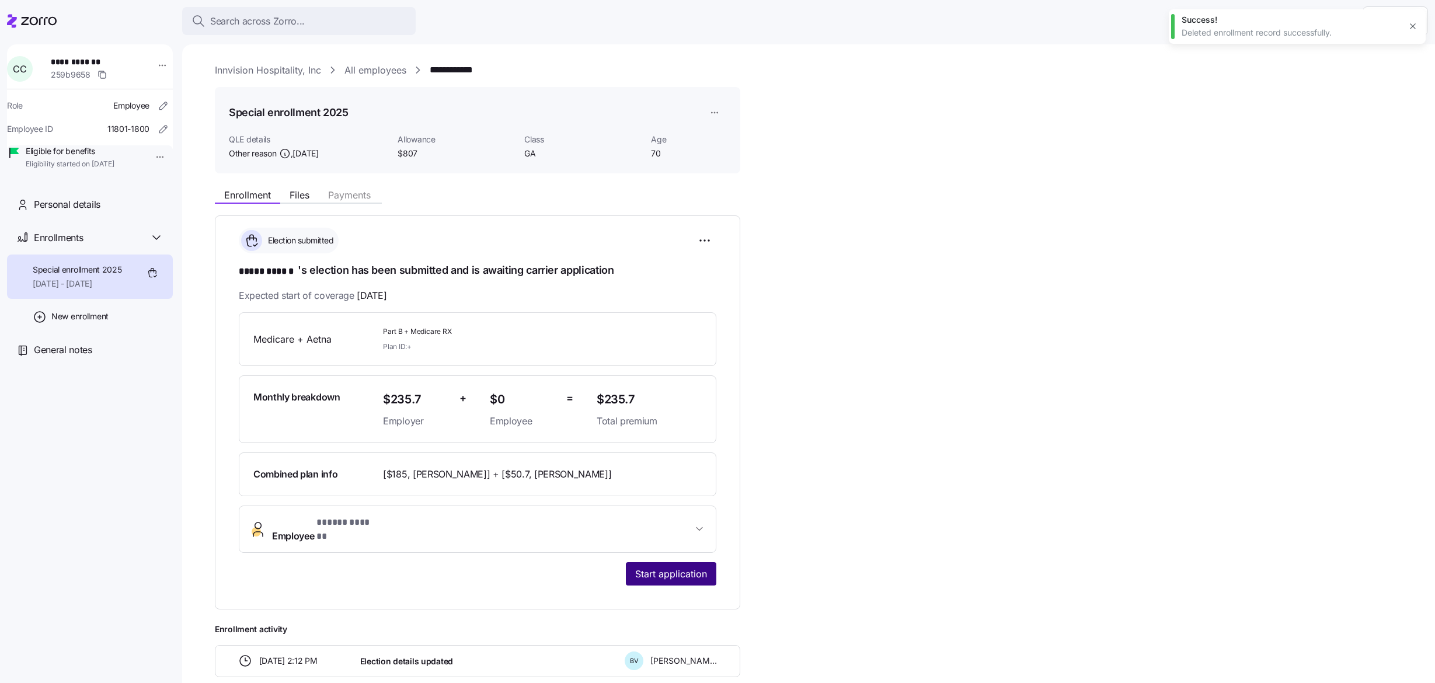
click at [657, 567] on span "Start application" at bounding box center [671, 574] width 72 height 14
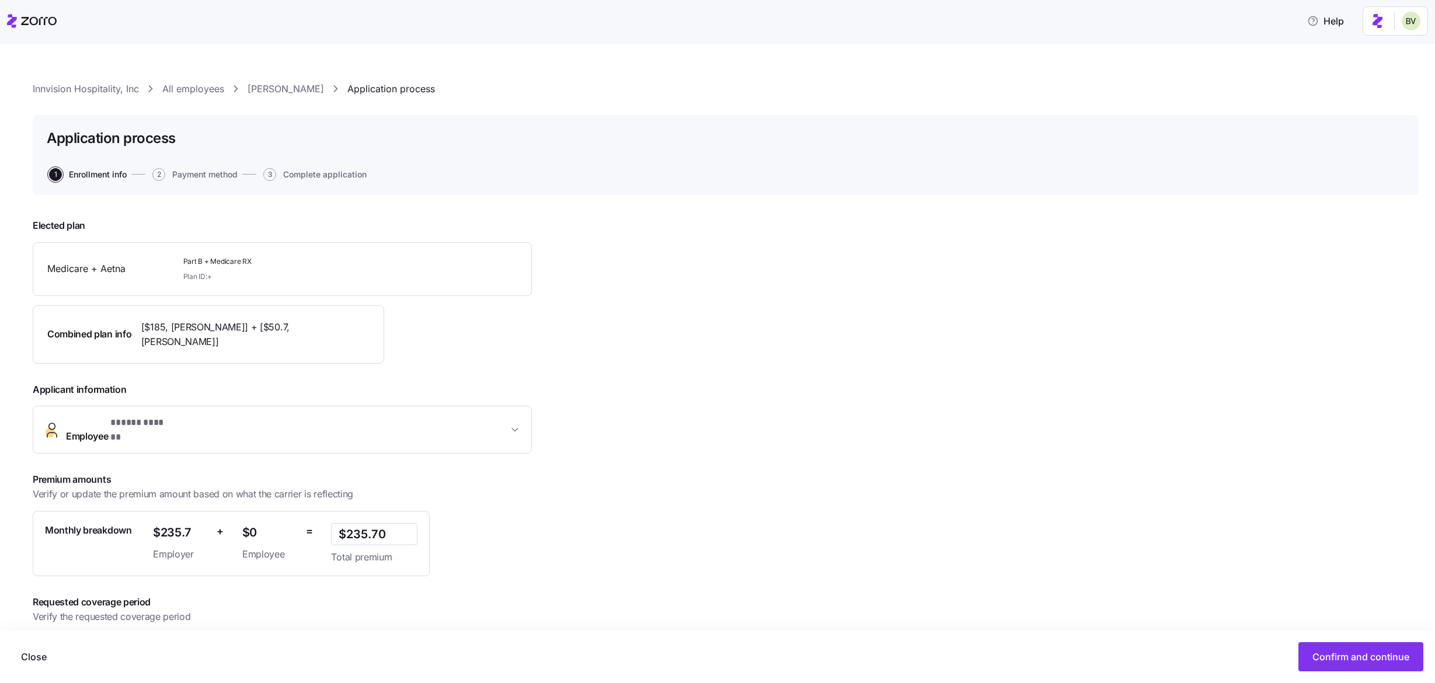
scroll to position [36, 0]
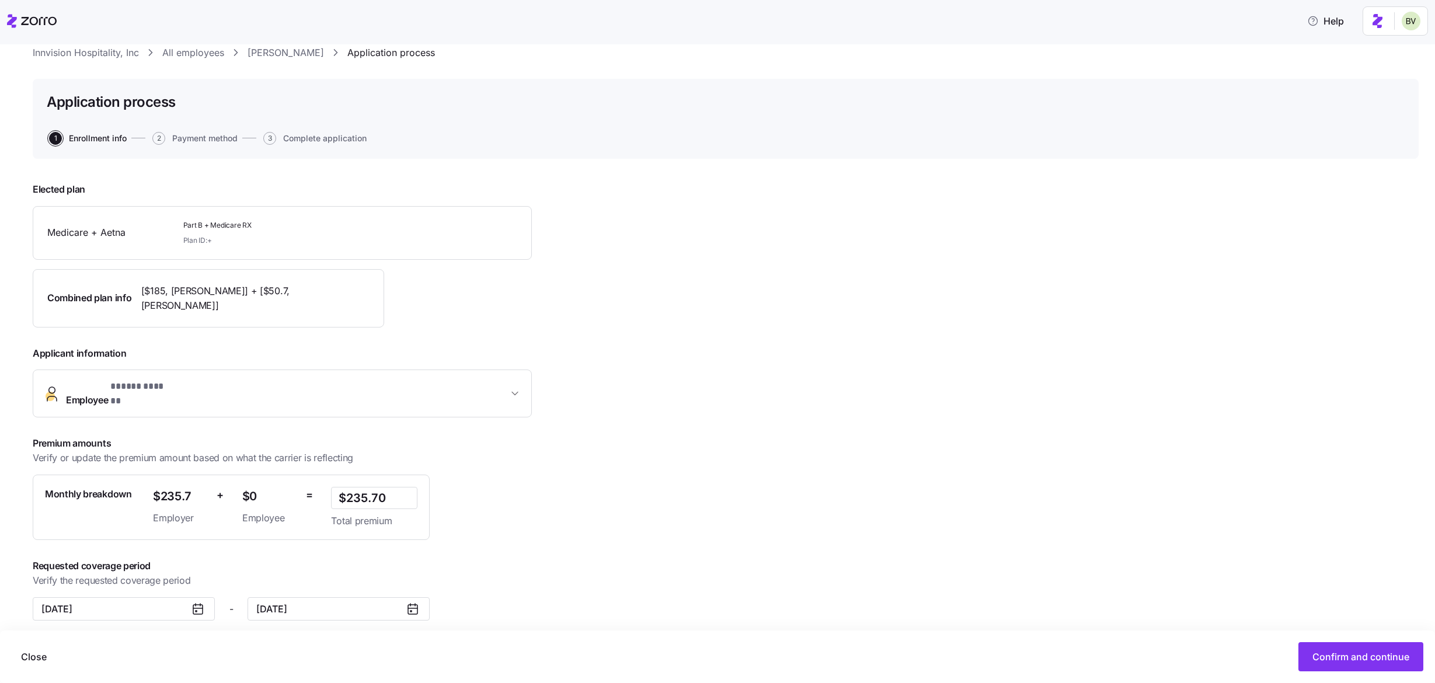
click at [288, 51] on link "[PERSON_NAME]" at bounding box center [286, 53] width 76 height 15
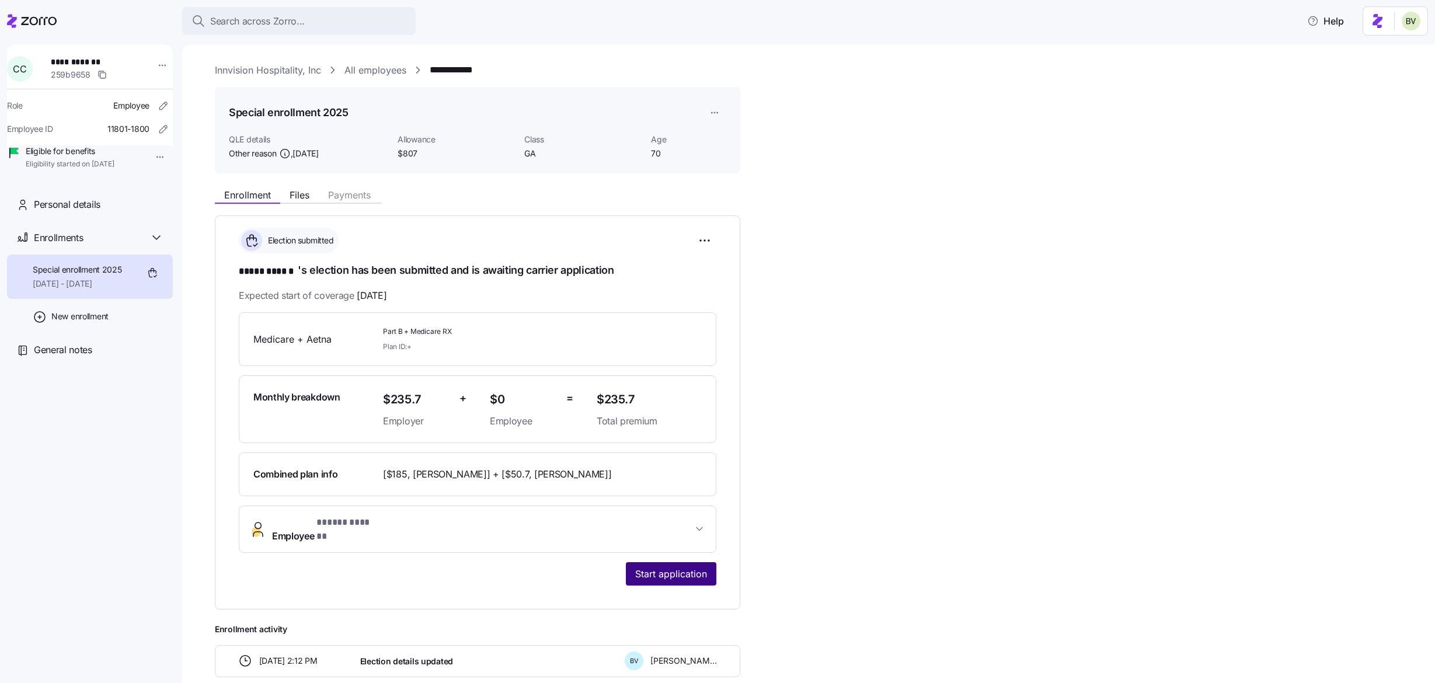
click at [652, 567] on span "Start application" at bounding box center [671, 574] width 72 height 14
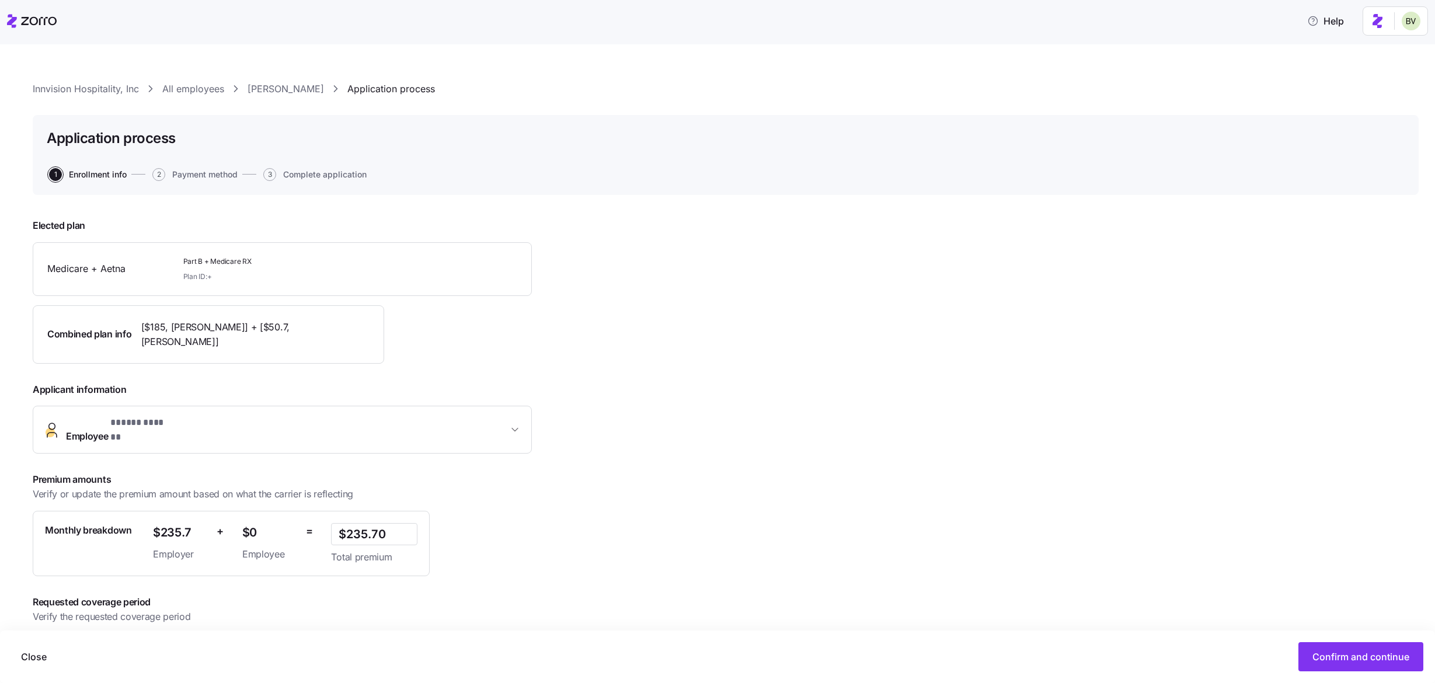
scroll to position [36, 0]
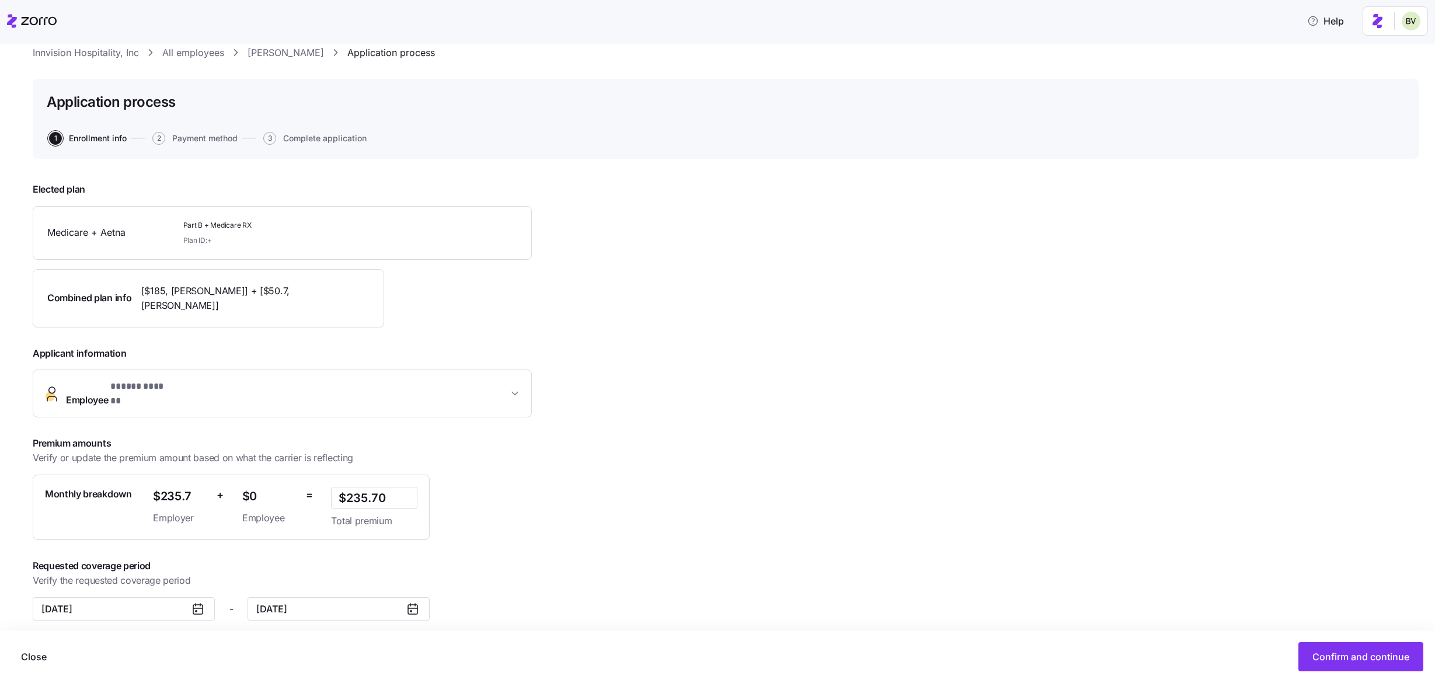
click at [194, 608] on icon at bounding box center [197, 608] width 9 height 0
click at [166, 597] on input "November 1, 2025" at bounding box center [124, 608] width 182 height 23
click at [55, 417] on icon "button" at bounding box center [55, 413] width 11 height 11
click at [110, 461] on button "1" at bounding box center [105, 462] width 25 height 25
type input "October 1, 2025"
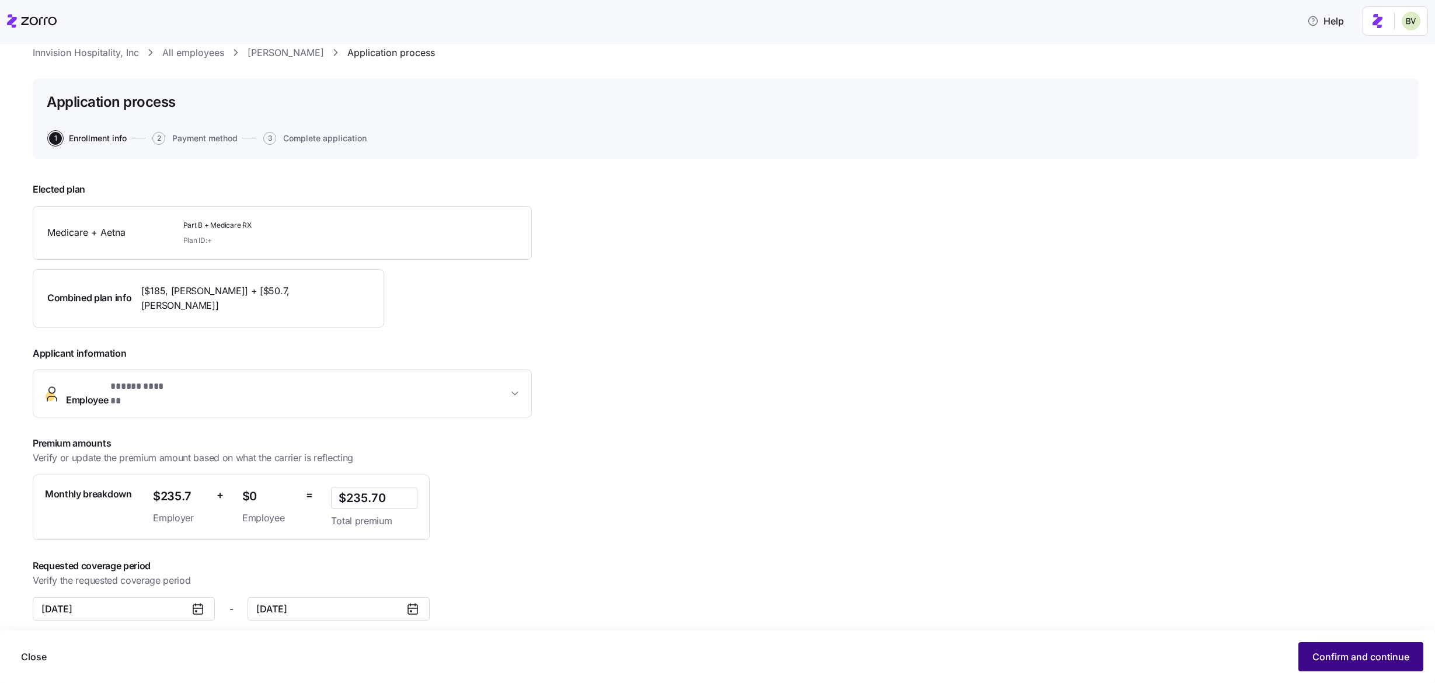
click at [1321, 654] on span "Confirm and continue" at bounding box center [1360, 657] width 97 height 14
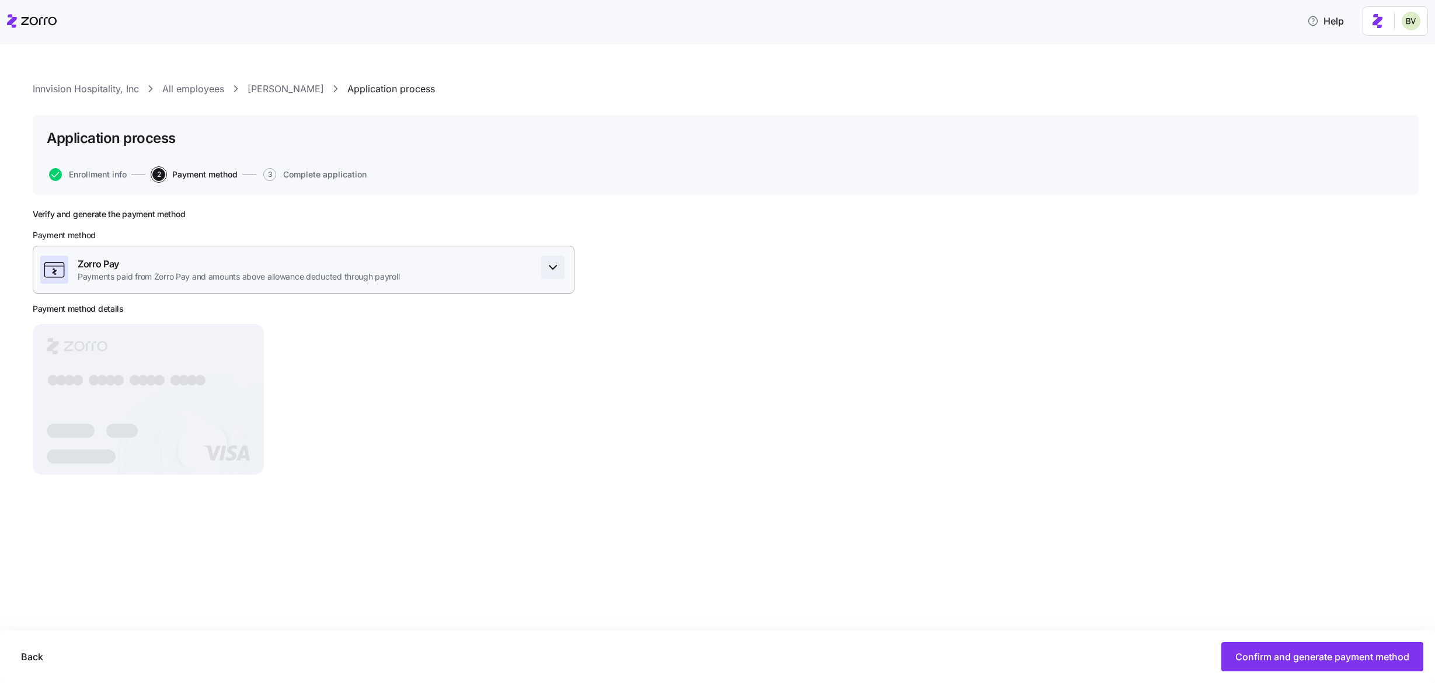
click at [553, 270] on icon "button" at bounding box center [553, 267] width 14 height 14
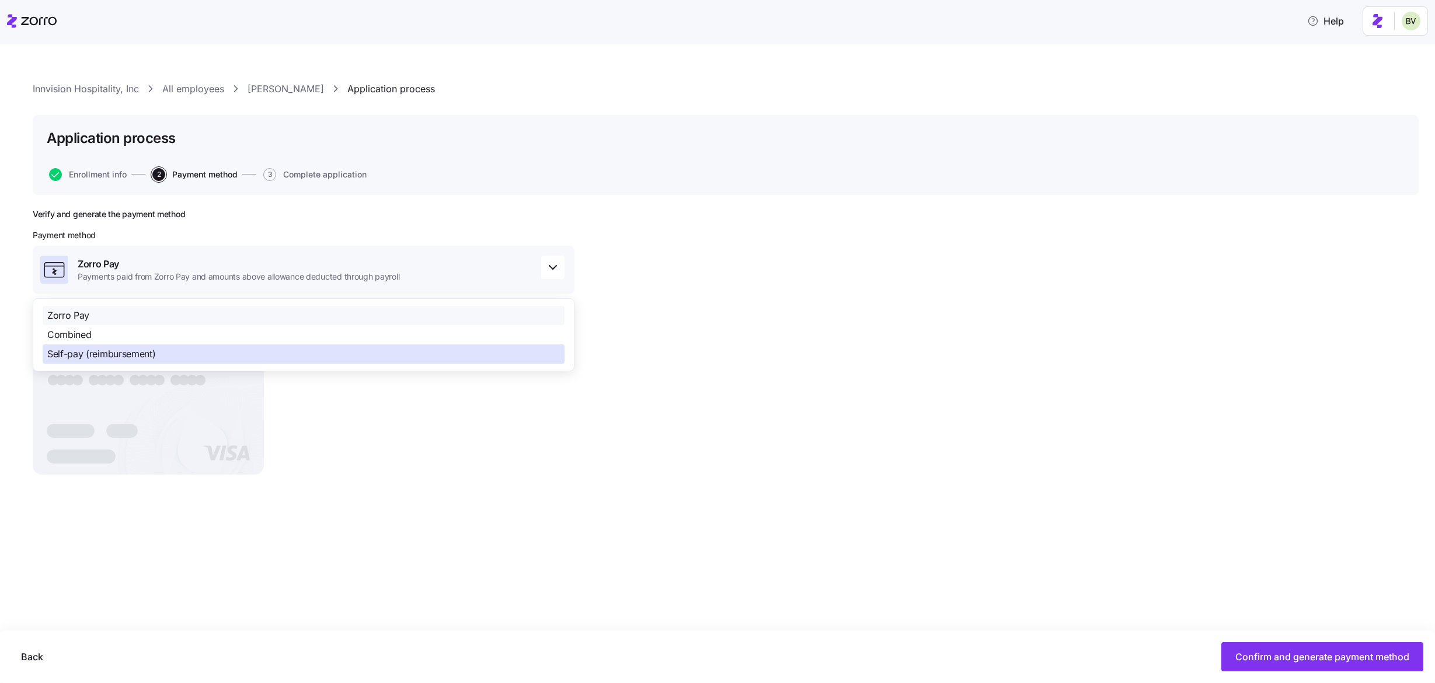
click at [391, 352] on div "Self-pay (reimbursement)" at bounding box center [304, 353] width 522 height 19
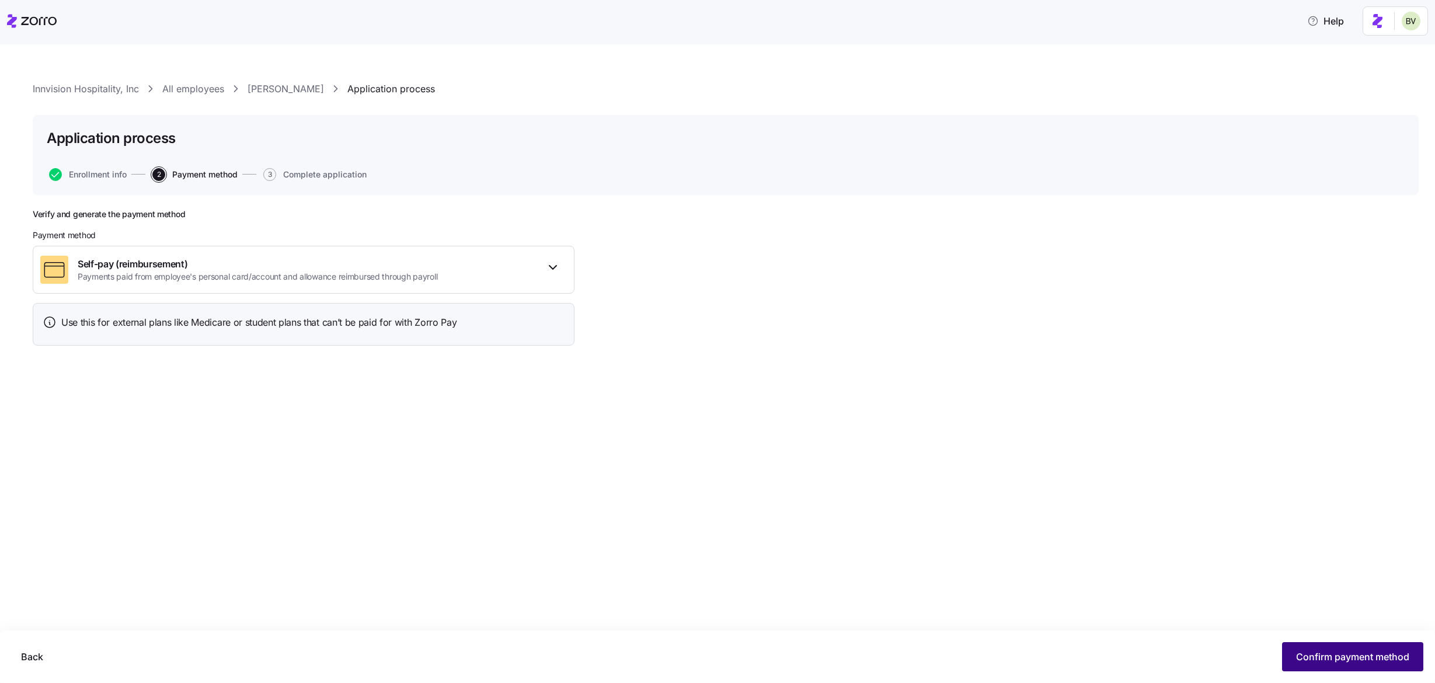
click at [1302, 644] on button "Confirm payment method" at bounding box center [1352, 656] width 141 height 29
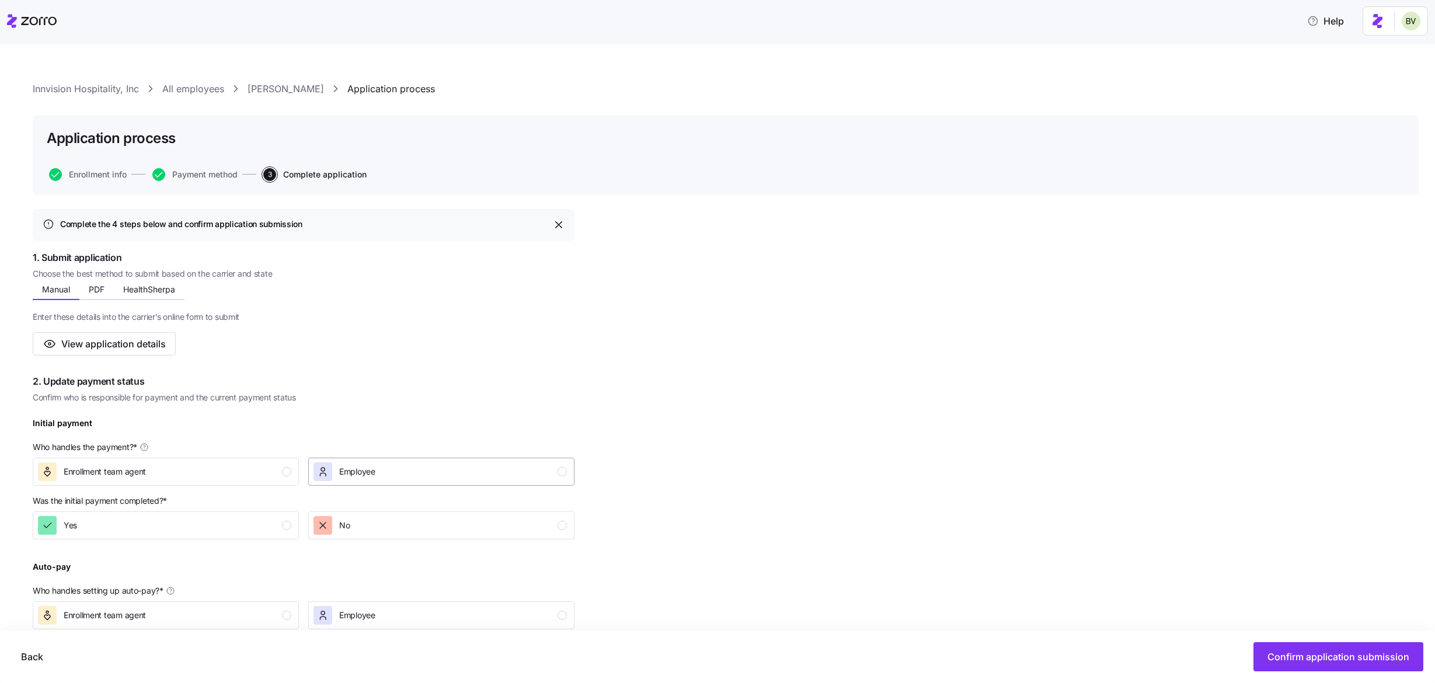
click at [337, 475] on div "Employee" at bounding box center [345, 471] width 62 height 19
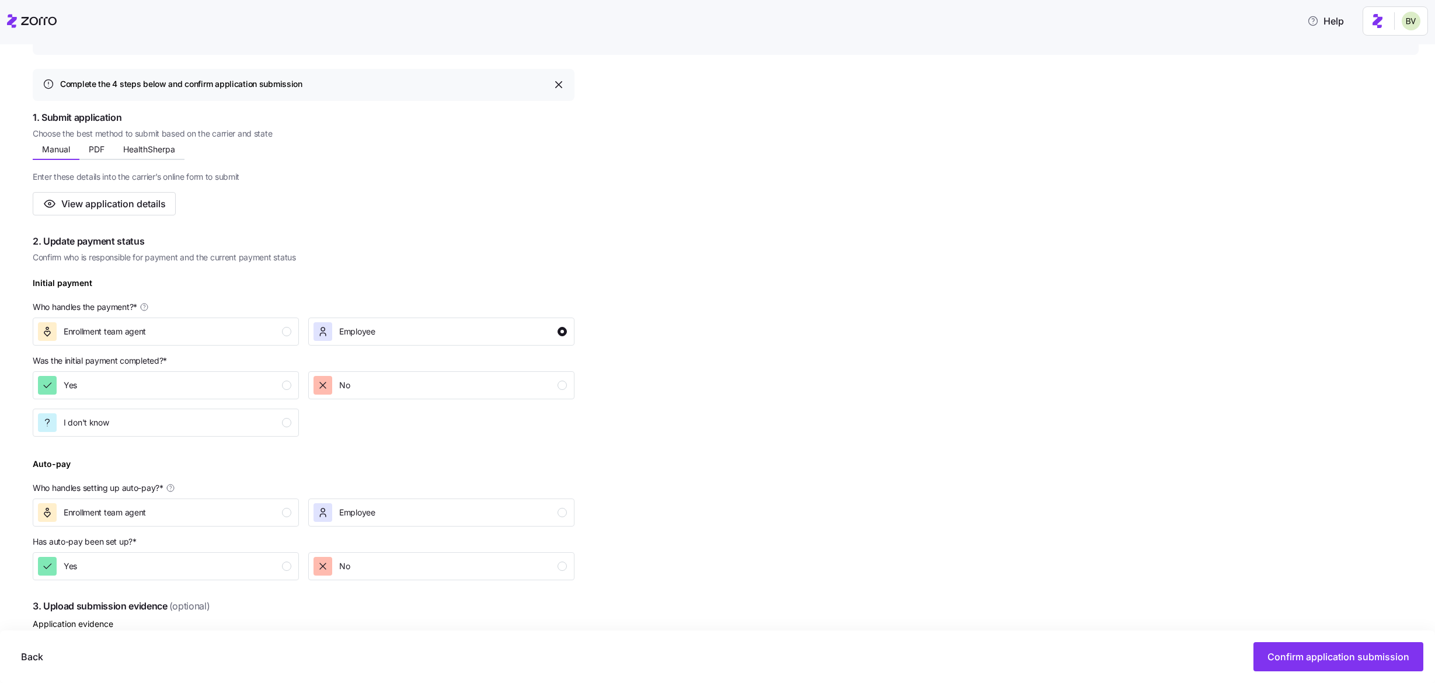
scroll to position [159, 0]
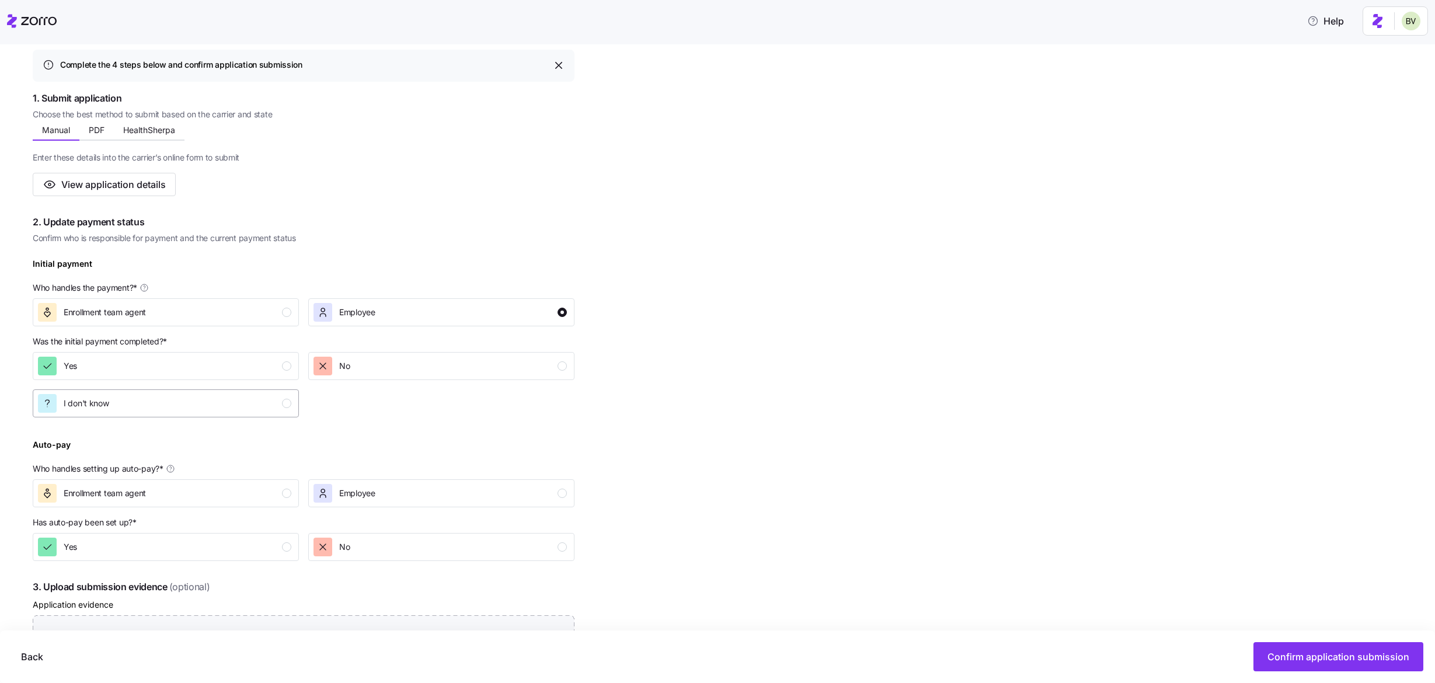
click at [239, 416] on button "I don't know" at bounding box center [166, 403] width 266 height 28
click at [383, 495] on div "Employee" at bounding box center [440, 493] width 253 height 19
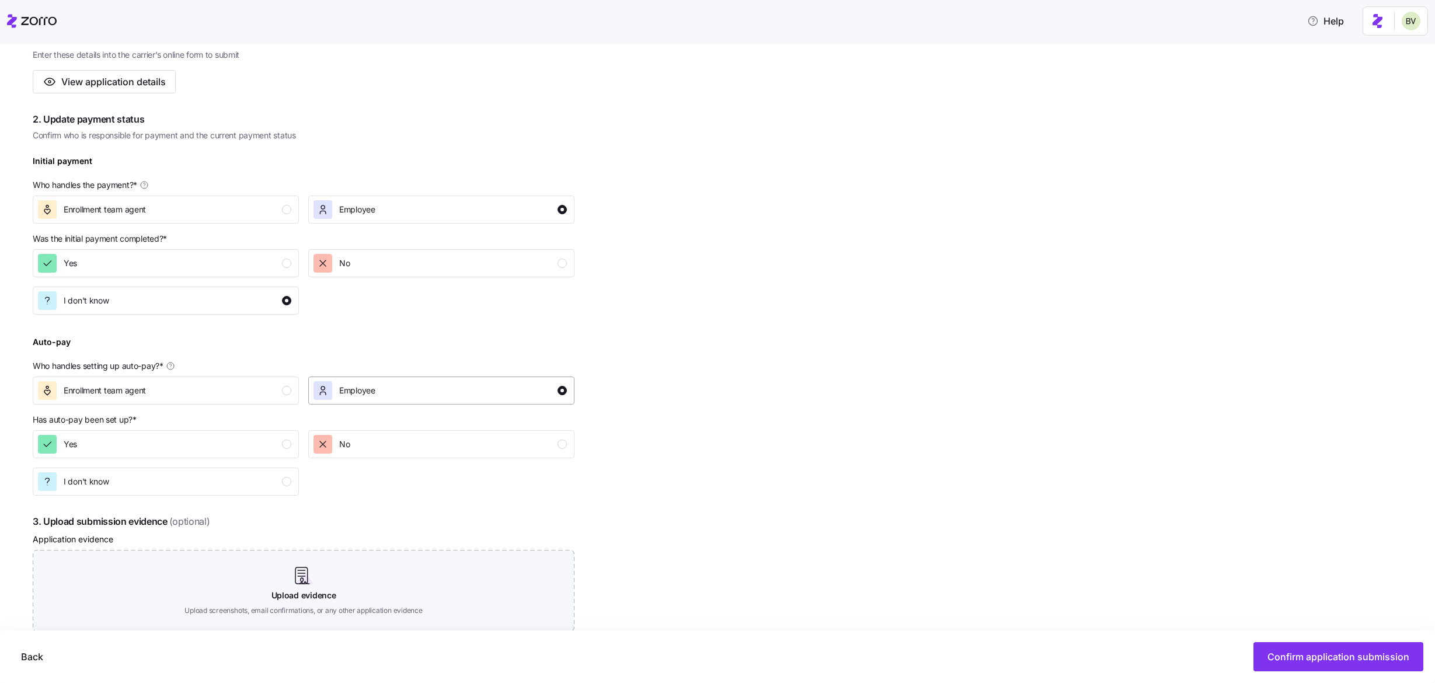
scroll to position [415, 0]
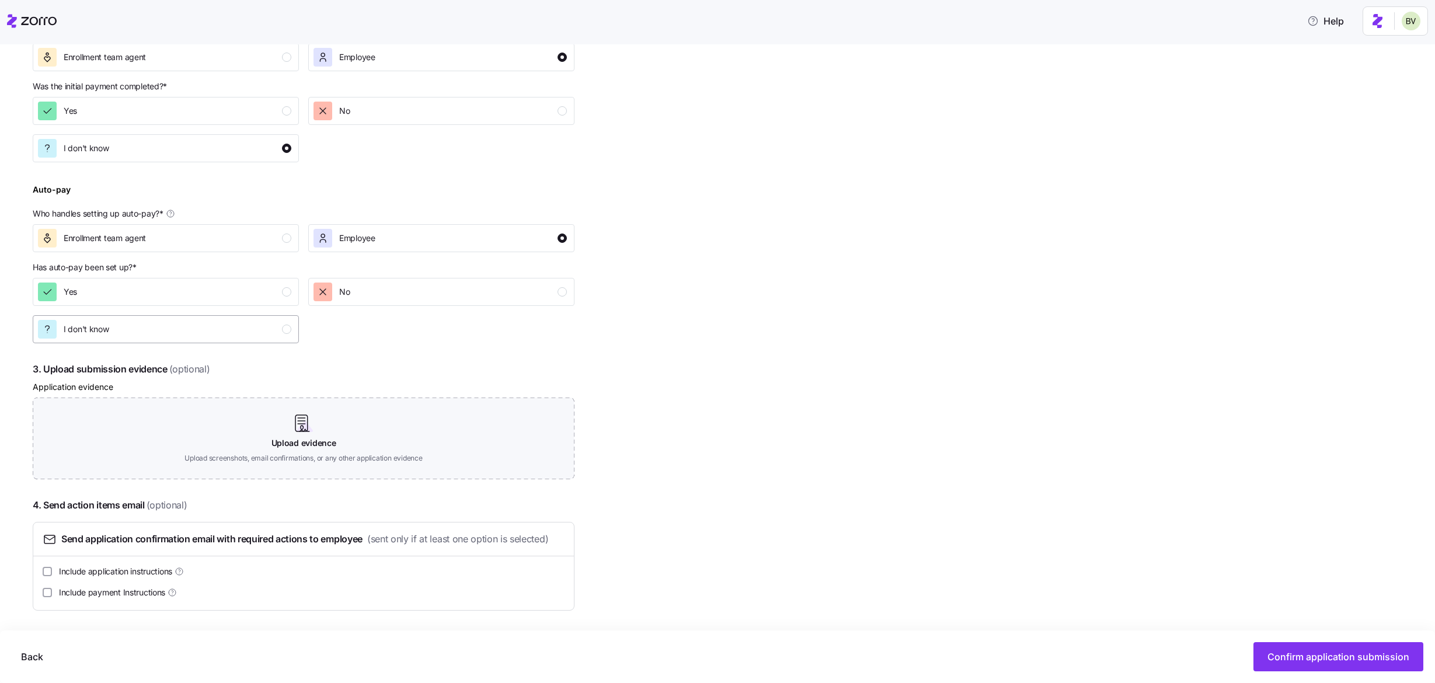
click at [235, 336] on div "I don't know" at bounding box center [164, 329] width 253 height 19
click at [1273, 660] on span "Confirm application submission" at bounding box center [1339, 657] width 142 height 14
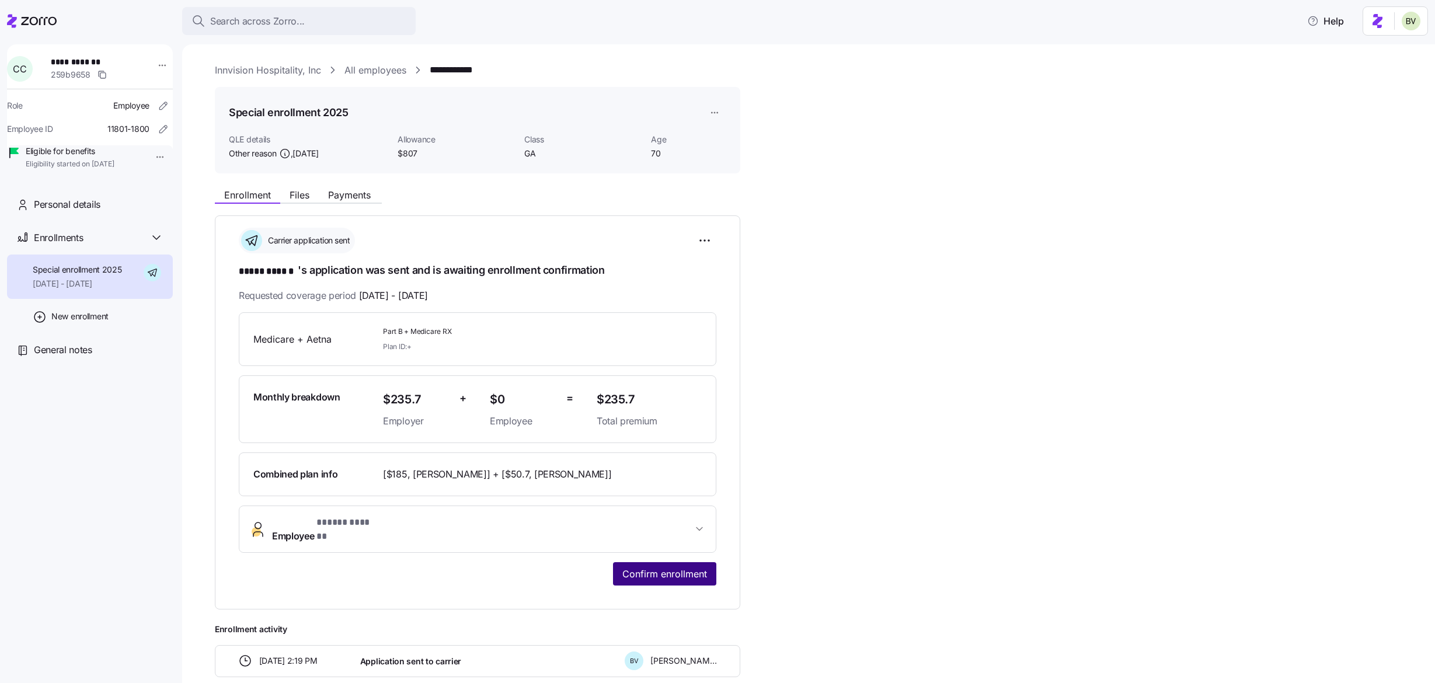
click at [667, 567] on span "Confirm enrollment" at bounding box center [664, 574] width 85 height 14
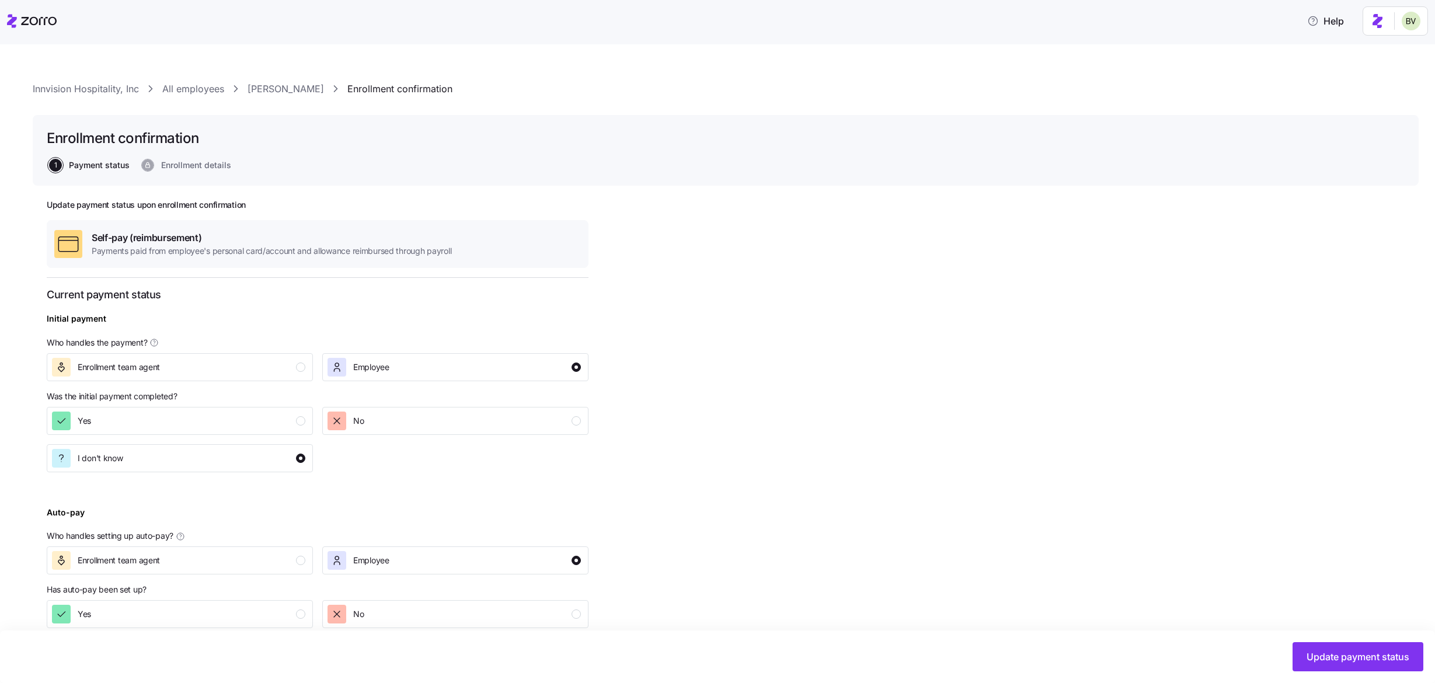
scroll to position [55, 0]
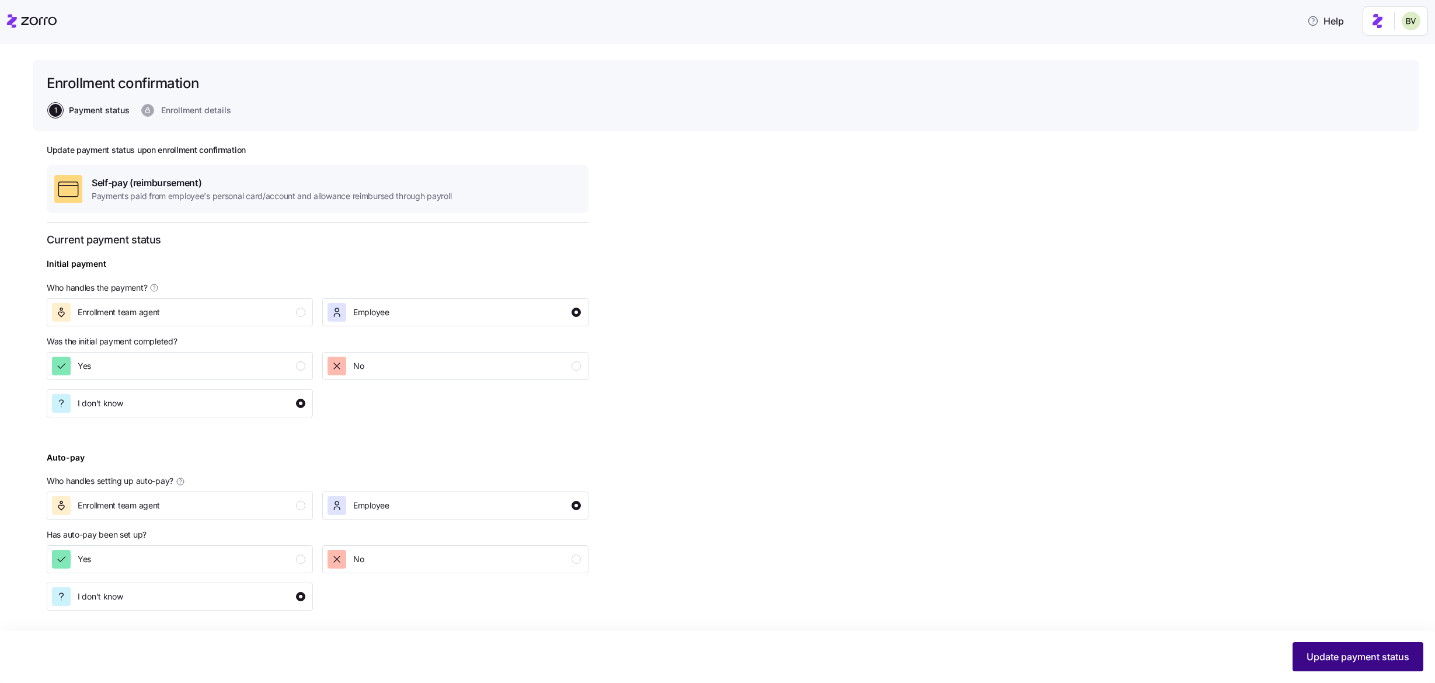
click at [1307, 654] on span "Update payment status" at bounding box center [1358, 657] width 103 height 14
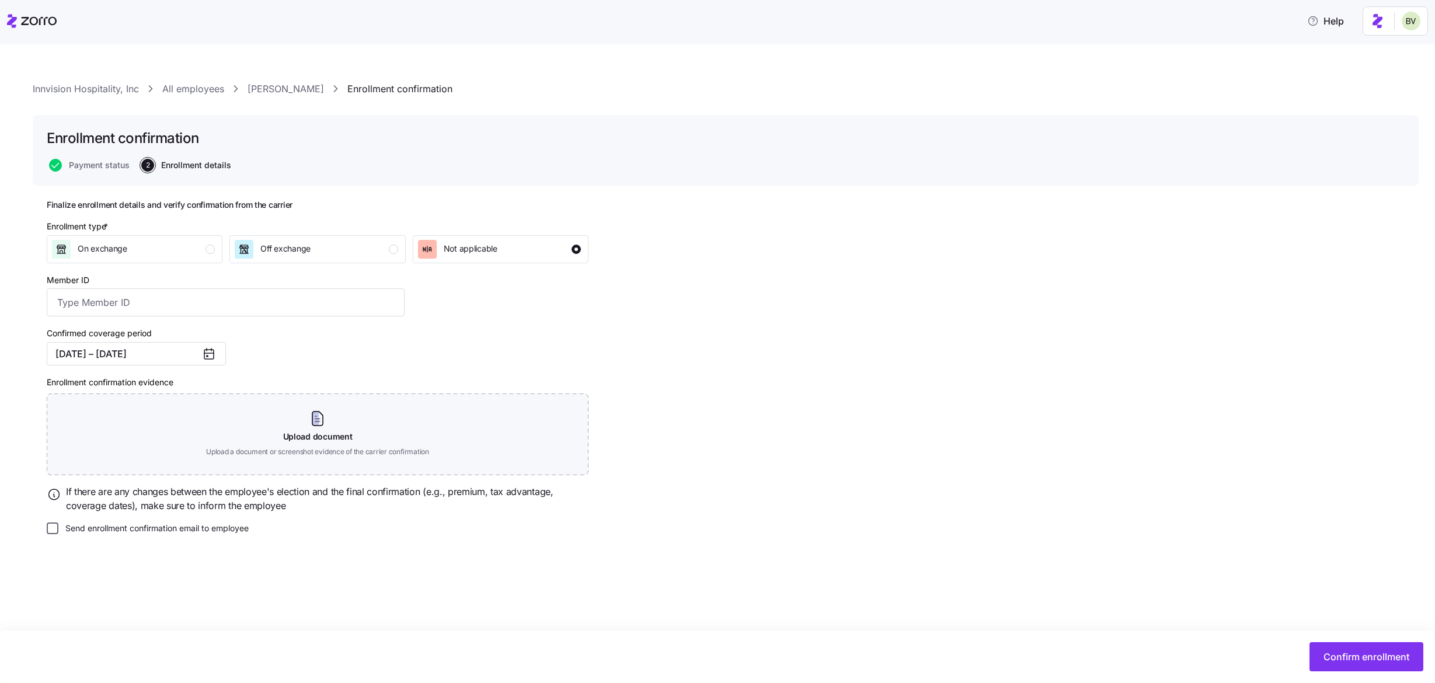
click at [54, 528] on input "Send enrollment confirmation email to employee" at bounding box center [53, 529] width 12 height 12
checkbox input "true"
click at [1373, 652] on span "Confirm enrollment" at bounding box center [1367, 657] width 86 height 14
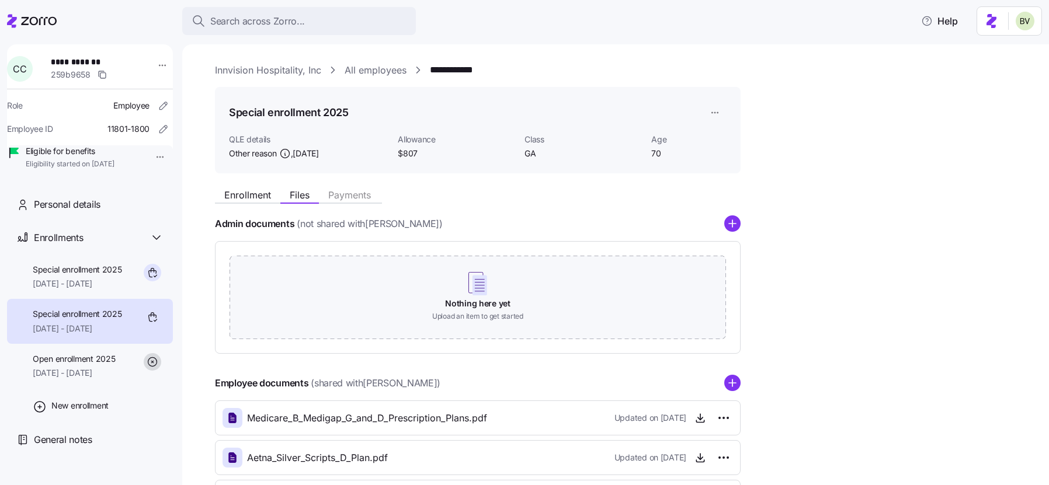
scroll to position [140, 0]
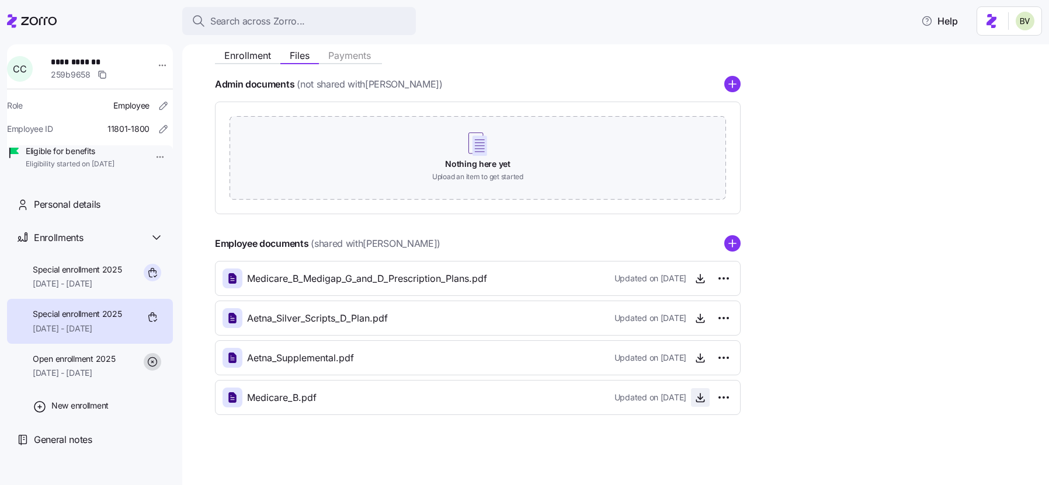
click at [699, 401] on icon "button" at bounding box center [700, 398] width 12 height 12
click at [701, 356] on icon "button" at bounding box center [700, 358] width 12 height 12
click at [698, 320] on icon "button" at bounding box center [700, 318] width 12 height 12
click at [701, 276] on icon "button" at bounding box center [700, 279] width 12 height 12
click at [259, 30] on button "Search across Zorro..." at bounding box center [299, 21] width 234 height 28
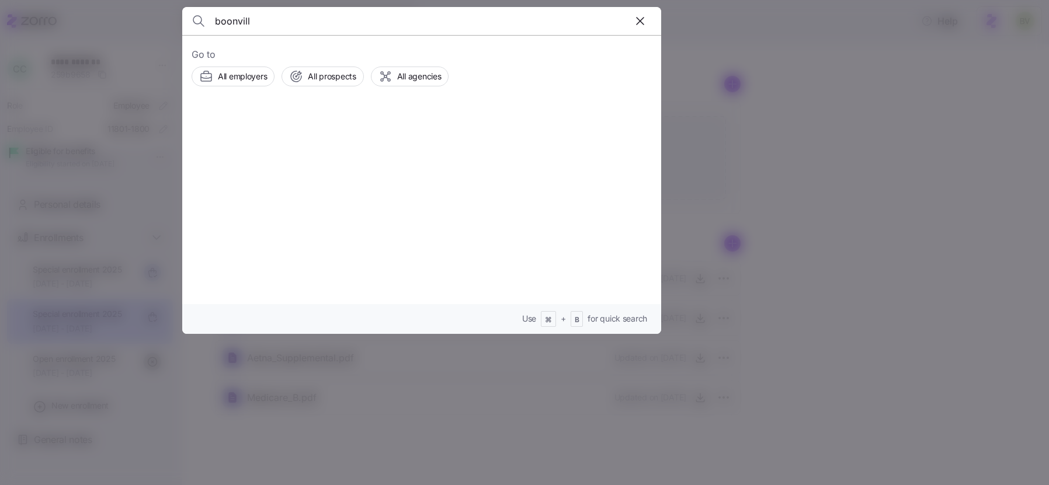
type input "[GEOGRAPHIC_DATA]"
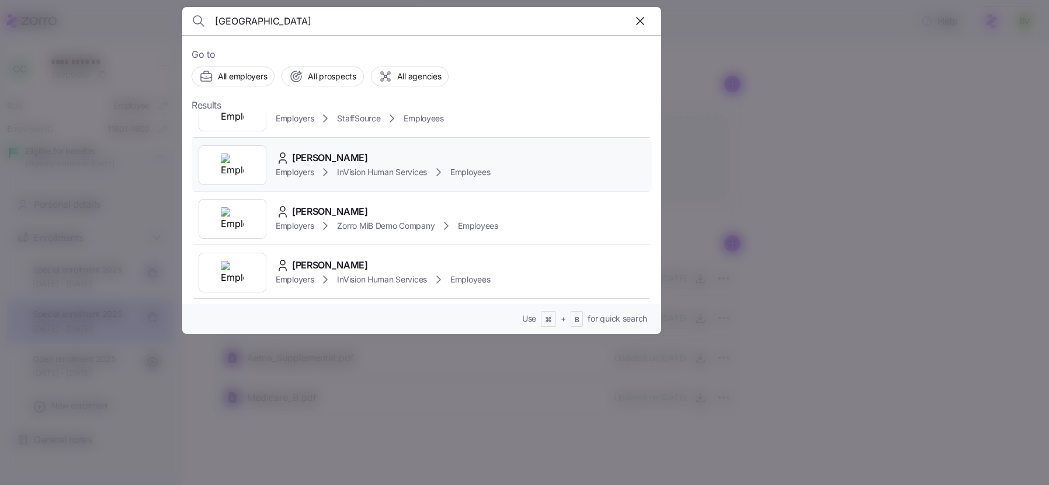
scroll to position [0, 0]
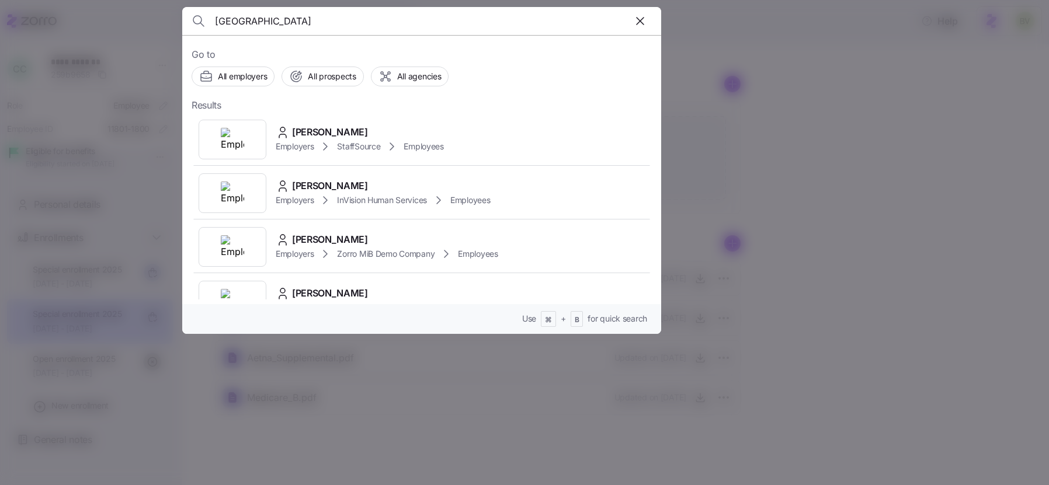
click at [261, 19] on input "[GEOGRAPHIC_DATA]" at bounding box center [364, 21] width 299 height 28
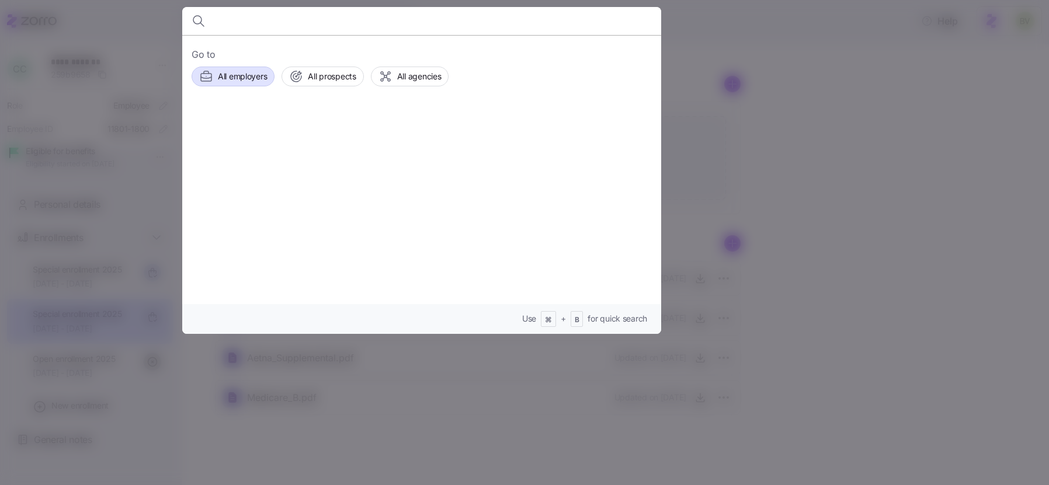
click at [228, 81] on span "All employers" at bounding box center [242, 77] width 49 height 12
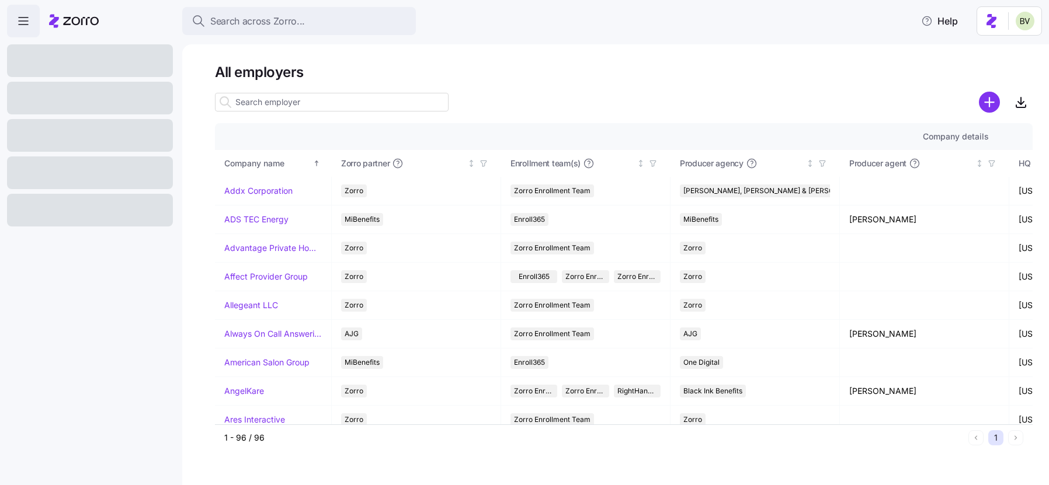
click at [252, 98] on input at bounding box center [332, 102] width 234 height 19
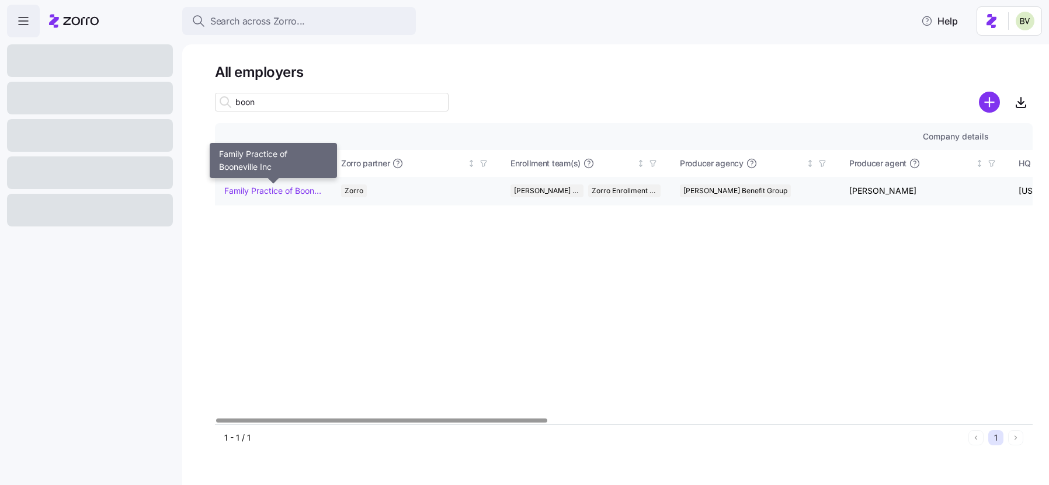
type input "boon"
click at [249, 189] on link "Family Practice of Booneville Inc" at bounding box center [273, 191] width 98 height 12
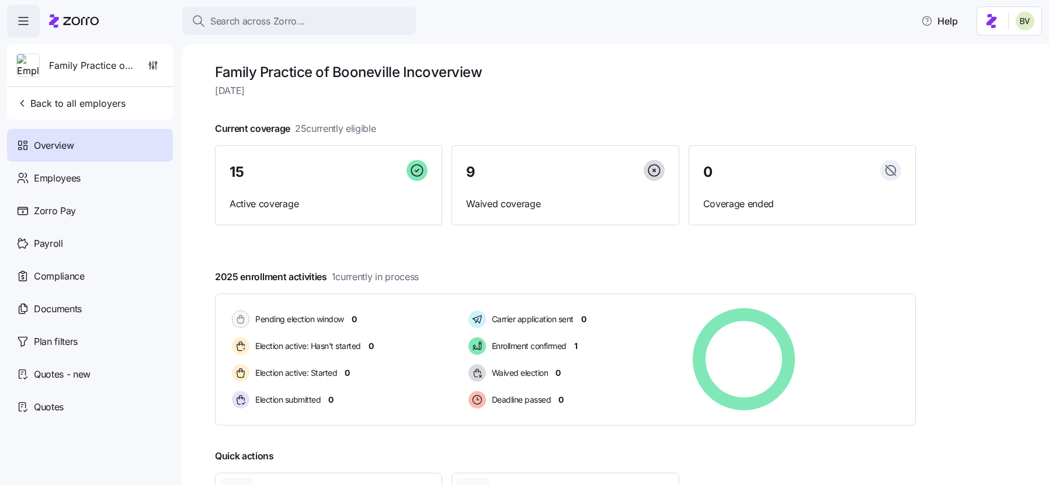
click at [427, 71] on h1 "Family Practice of Booneville Inc overview" at bounding box center [565, 72] width 701 height 18
drag, startPoint x: 423, startPoint y: 71, endPoint x: 217, endPoint y: 73, distance: 206.1
click at [217, 73] on h1 "Family Practice of Booneville Inc overview" at bounding box center [565, 72] width 701 height 18
copy h1 "Family Practice of Booneville Inc"
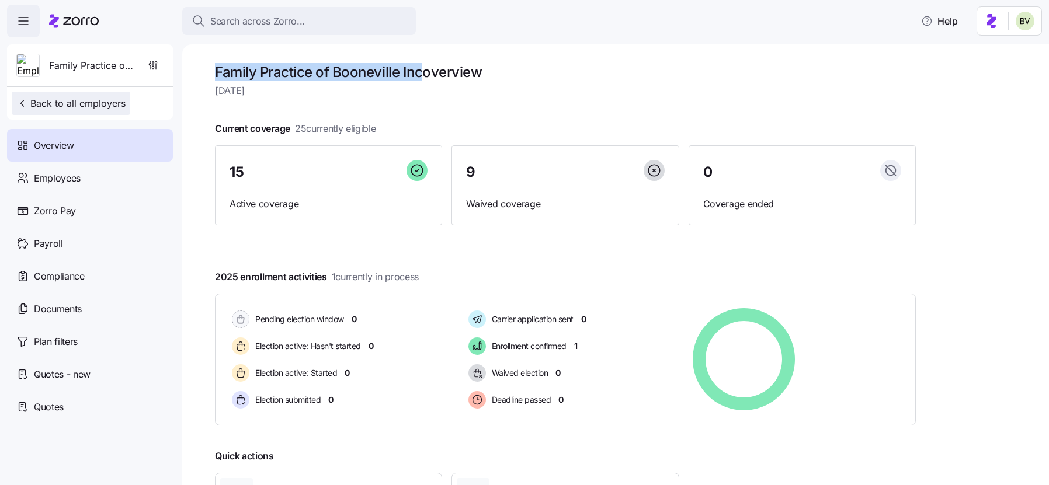
click at [100, 101] on span "Back to all employers" at bounding box center [70, 103] width 109 height 14
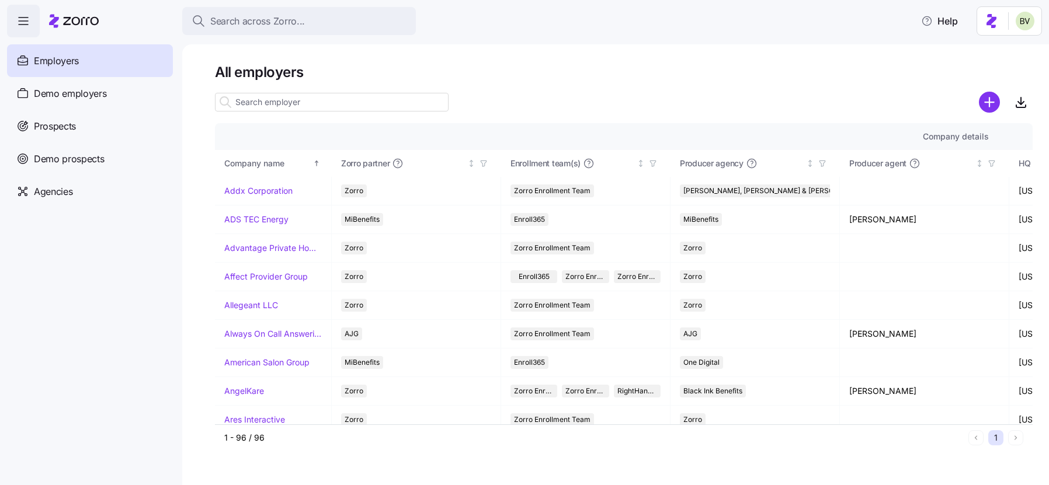
click at [322, 99] on input at bounding box center [332, 102] width 234 height 19
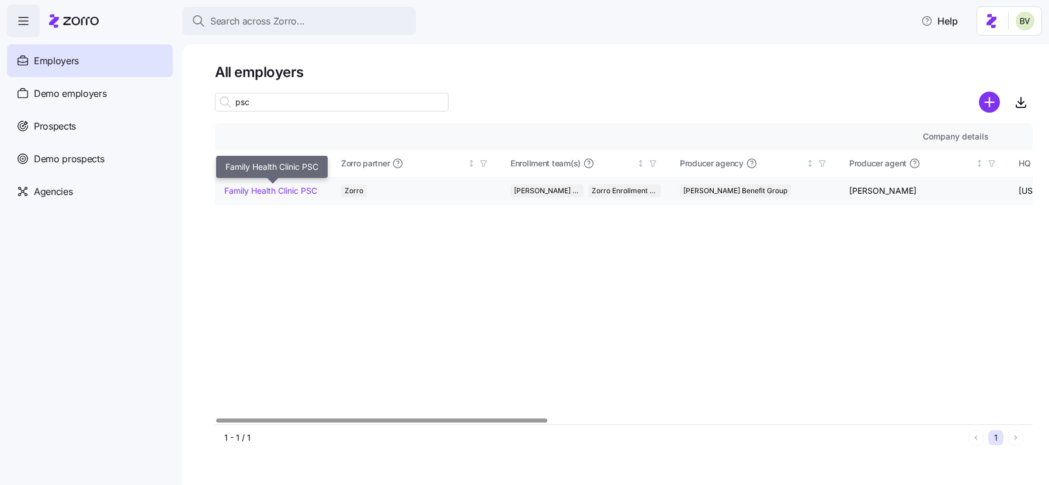
type input "psc"
click at [282, 187] on link "Family Health Clinic PSC" at bounding box center [270, 191] width 93 height 12
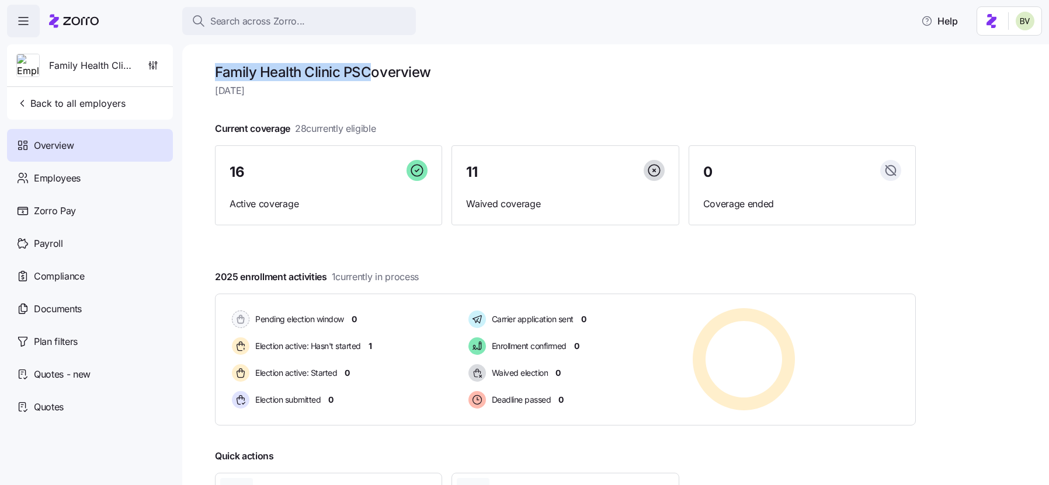
drag, startPoint x: 373, startPoint y: 69, endPoint x: 220, endPoint y: 78, distance: 153.8
click at [219, 78] on h1 "Family Health Clinic PSC overview" at bounding box center [565, 72] width 701 height 18
click at [283, 83] on span "[DATE]" at bounding box center [565, 90] width 701 height 15
drag, startPoint x: 374, startPoint y: 72, endPoint x: 214, endPoint y: 69, distance: 160.0
click at [214, 69] on div "Family Health Clinic PSC overview [DATE] Current coverage 28 currently eligible…" at bounding box center [615, 264] width 866 height 441
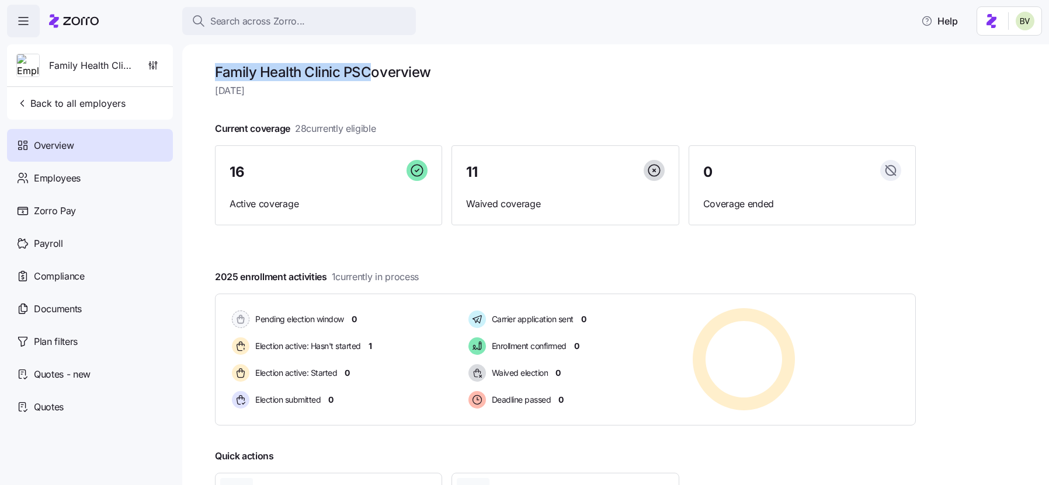
copy h1 "Family Health Clinic PSC"
click at [271, 26] on span "Search across Zorro..." at bounding box center [257, 21] width 95 height 15
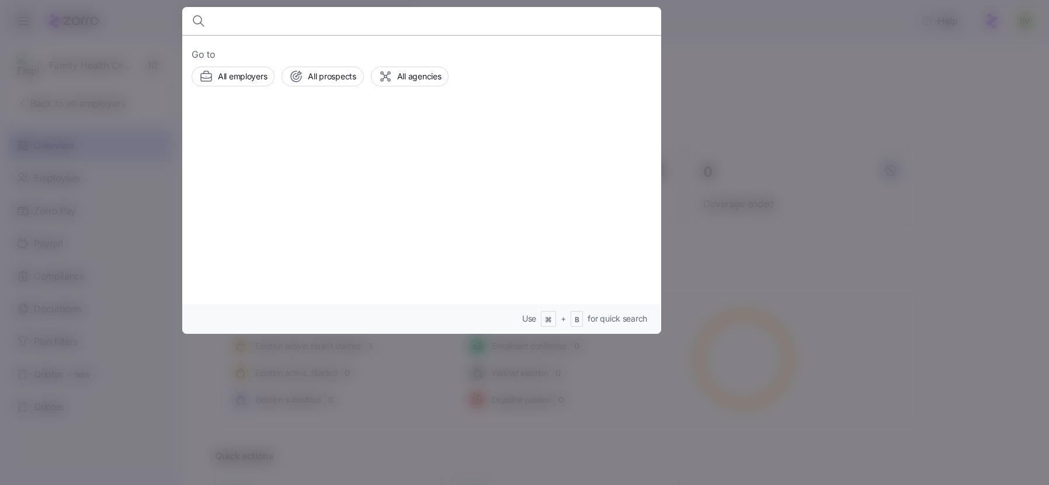
click at [271, 26] on body "Search across Zorro... Help Family Health Clinic PSC Back to all employers Over…" at bounding box center [524, 239] width 1049 height 478
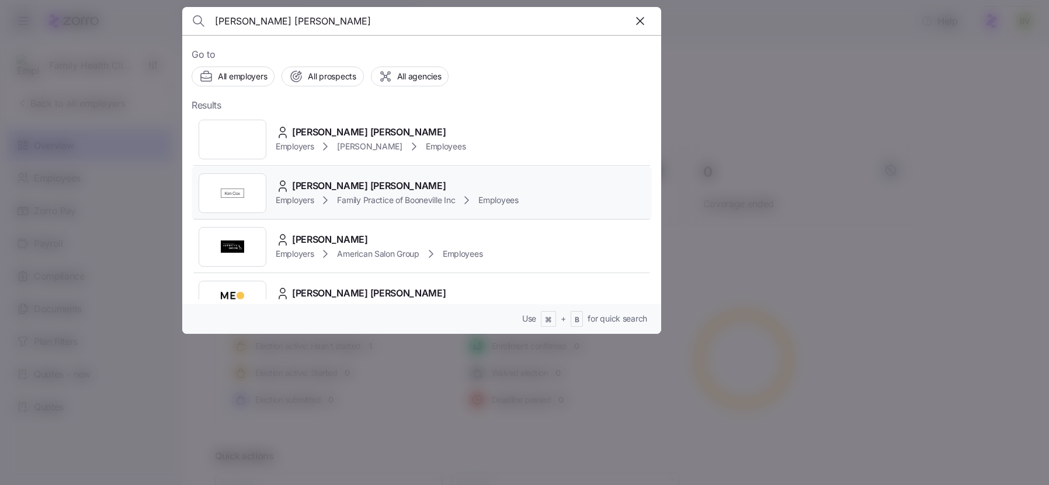
type input "[PERSON_NAME] [PERSON_NAME]"
click at [230, 184] on img at bounding box center [232, 193] width 23 height 23
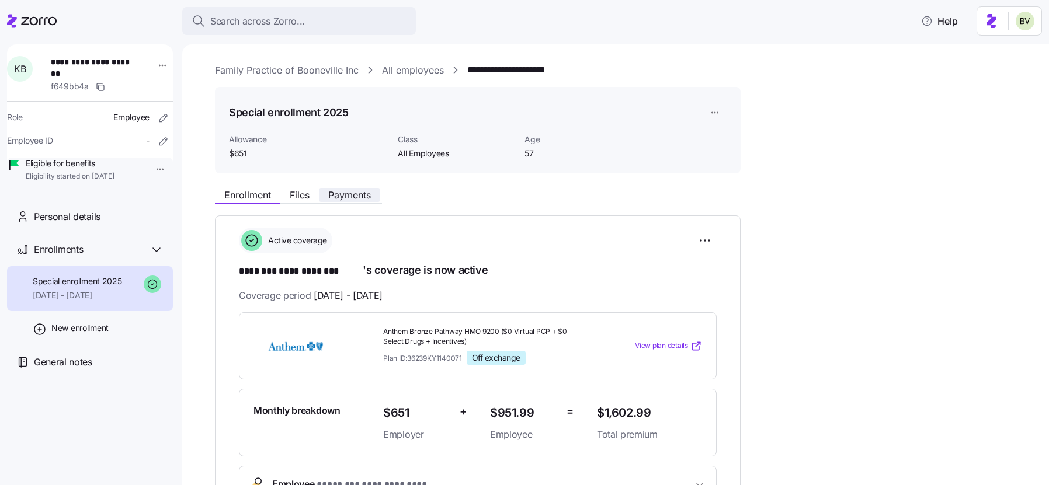
click at [356, 188] on button "Payments" at bounding box center [349, 195] width 61 height 14
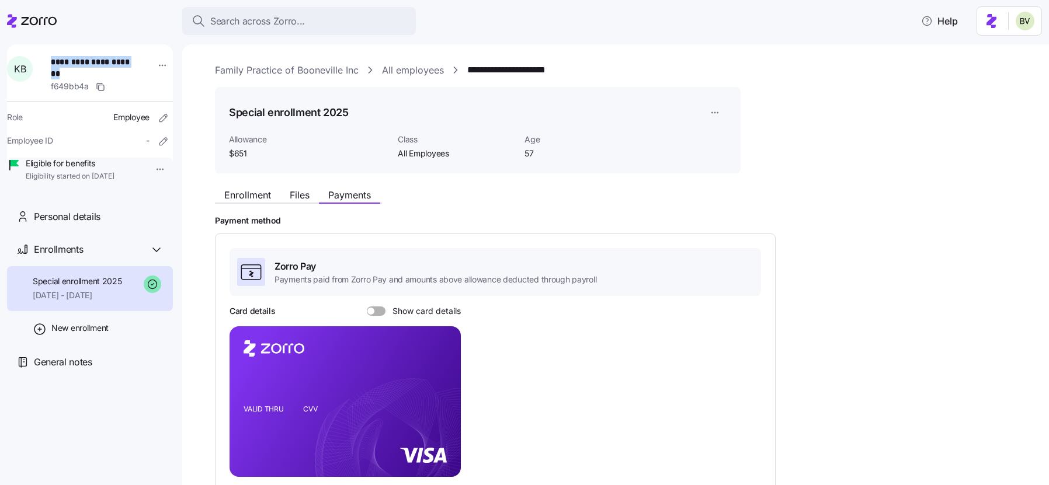
drag, startPoint x: 90, startPoint y: 71, endPoint x: 54, endPoint y: 62, distance: 36.8
click at [54, 62] on div "**********" at bounding box center [97, 74] width 102 height 47
copy span "**********"
click at [309, 23] on div "Search across Zorro..." at bounding box center [298, 21] width 215 height 15
click at [309, 23] on body "**********" at bounding box center [524, 239] width 1049 height 478
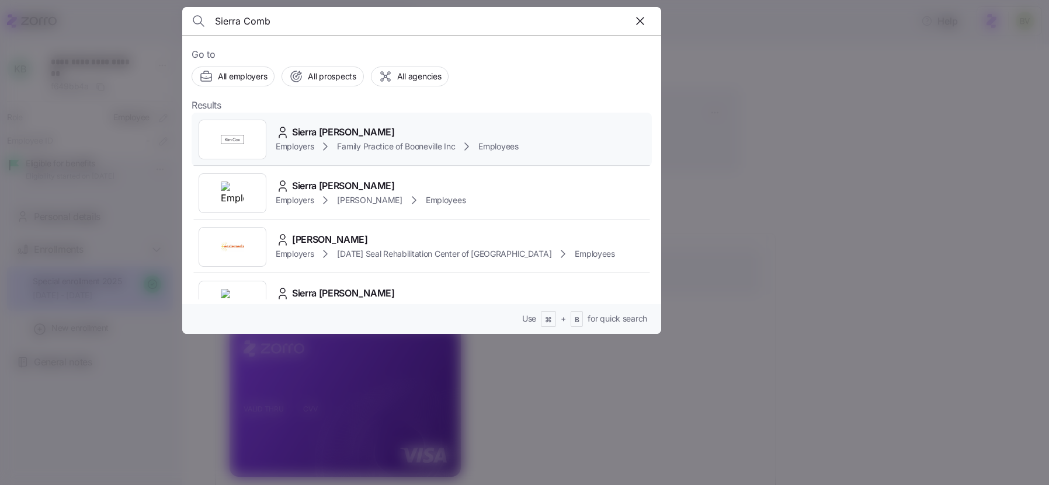
type input "Sierra Comb"
click at [233, 150] on img at bounding box center [232, 139] width 23 height 23
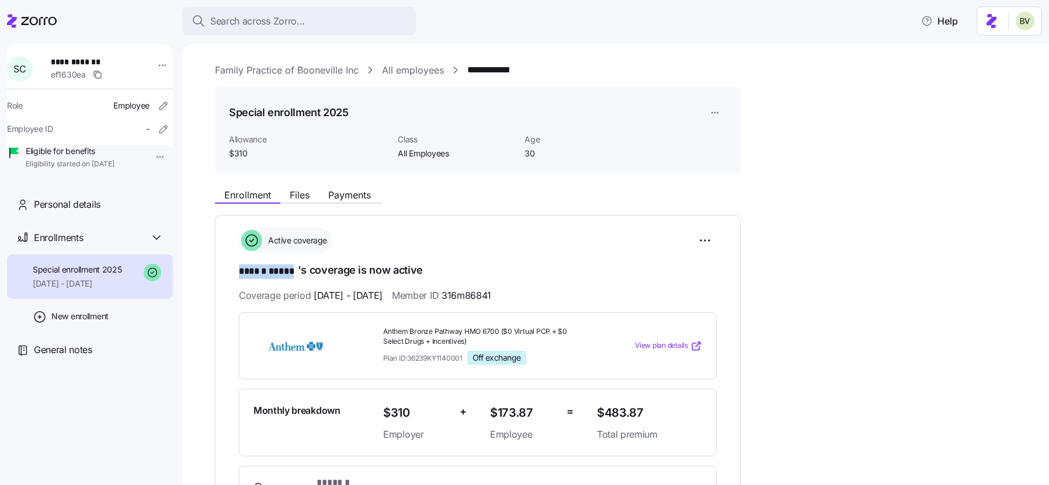
drag, startPoint x: 297, startPoint y: 270, endPoint x: 239, endPoint y: 268, distance: 57.8
click at [239, 268] on h1 "****** ***** 's coverage is now active" at bounding box center [478, 271] width 478 height 16
copy span "****** *****"
click at [262, 22] on span "Search across Zorro..." at bounding box center [257, 21] width 95 height 15
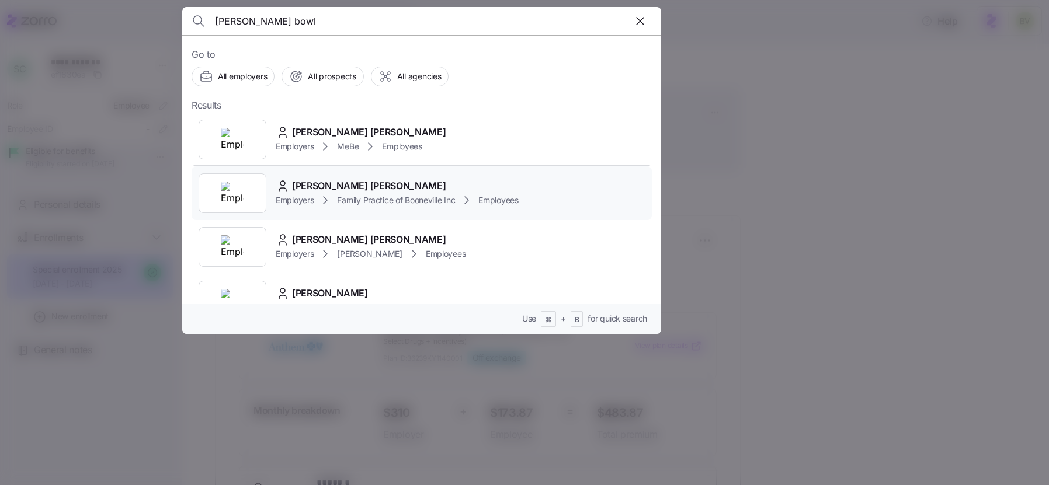
type input "[PERSON_NAME] bowl"
click at [215, 197] on div at bounding box center [233, 193] width 68 height 40
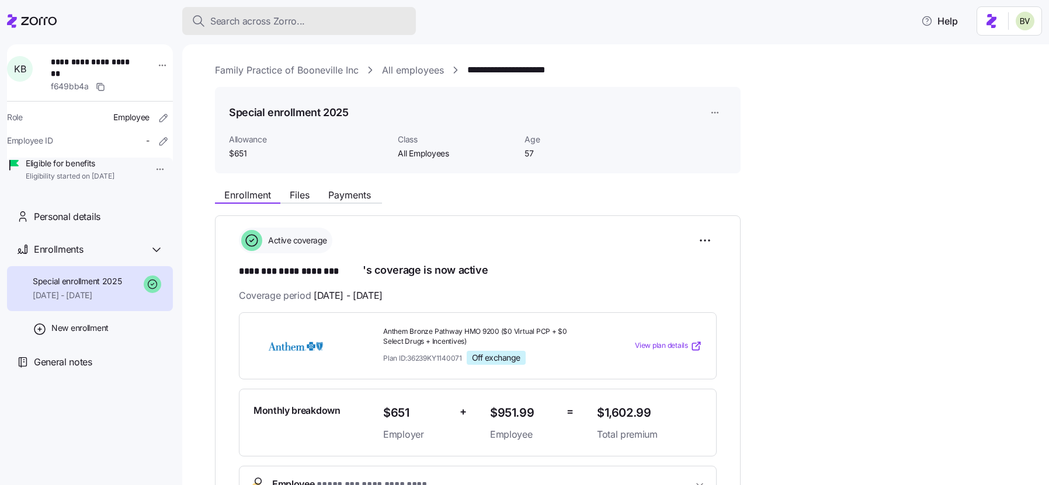
click at [348, 19] on div "Search across Zorro..." at bounding box center [298, 21] width 215 height 15
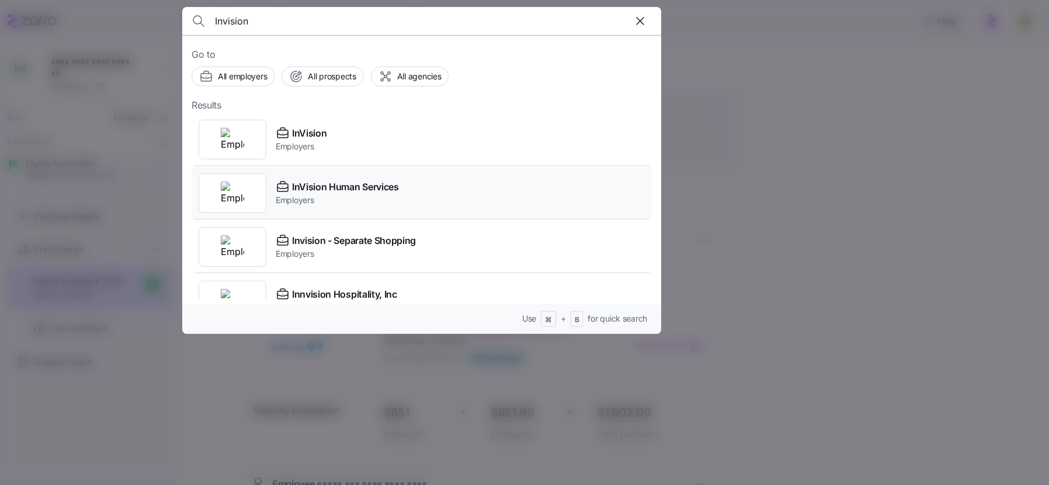
type input "Invision"
click at [231, 182] on img at bounding box center [232, 193] width 23 height 23
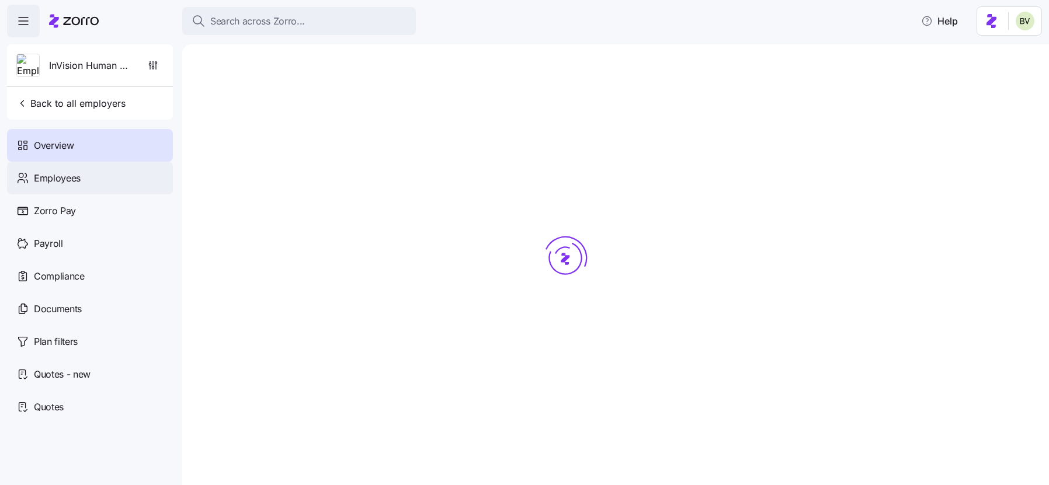
click at [82, 171] on div "Employees" at bounding box center [90, 178] width 166 height 33
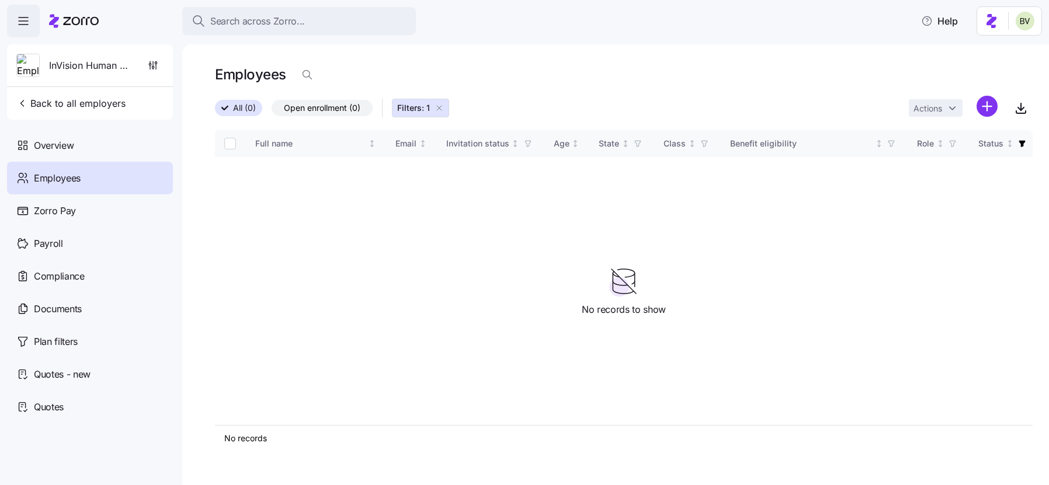
click at [440, 105] on icon "button" at bounding box center [438, 107] width 9 height 9
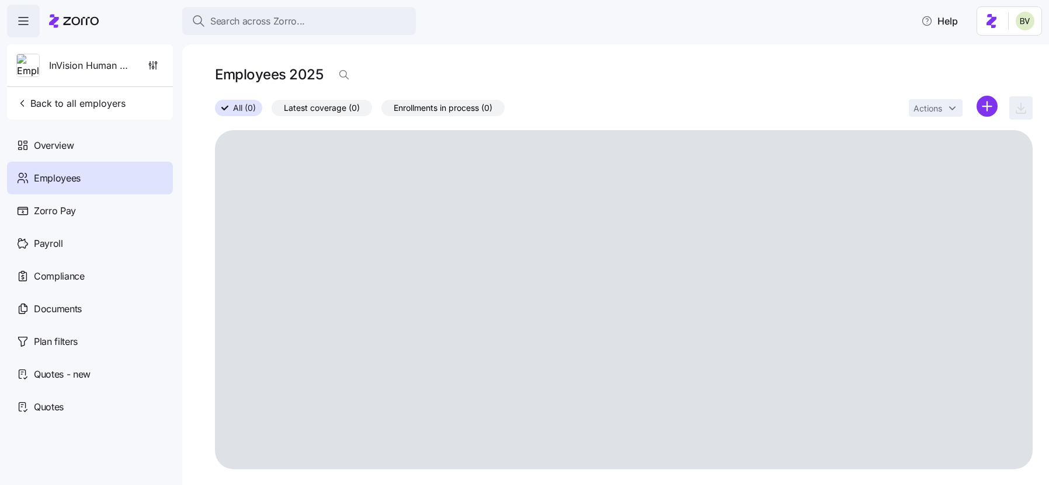
click at [306, 72] on h1 "Employees 2025" at bounding box center [269, 74] width 108 height 18
click at [349, 70] on icon "button" at bounding box center [344, 75] width 12 height 12
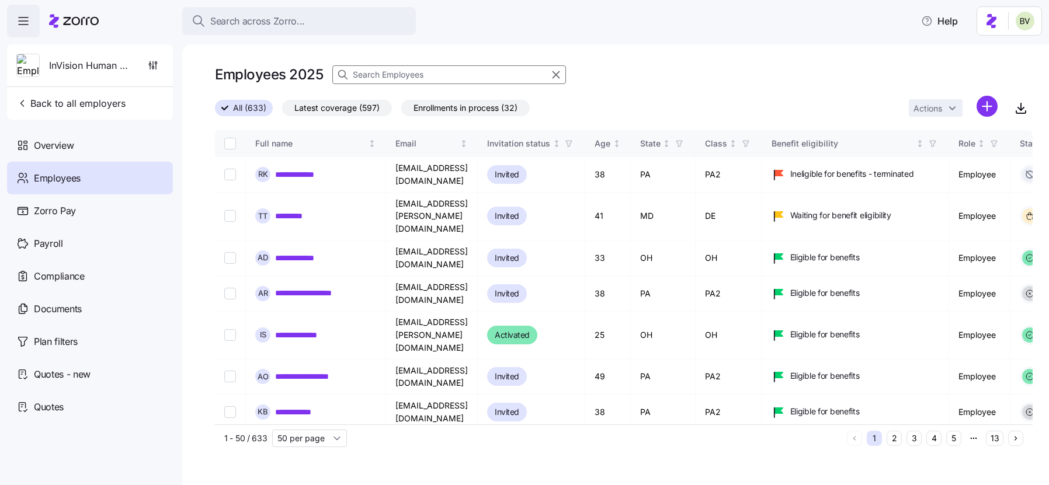
click at [509, 73] on input at bounding box center [449, 74] width 234 height 19
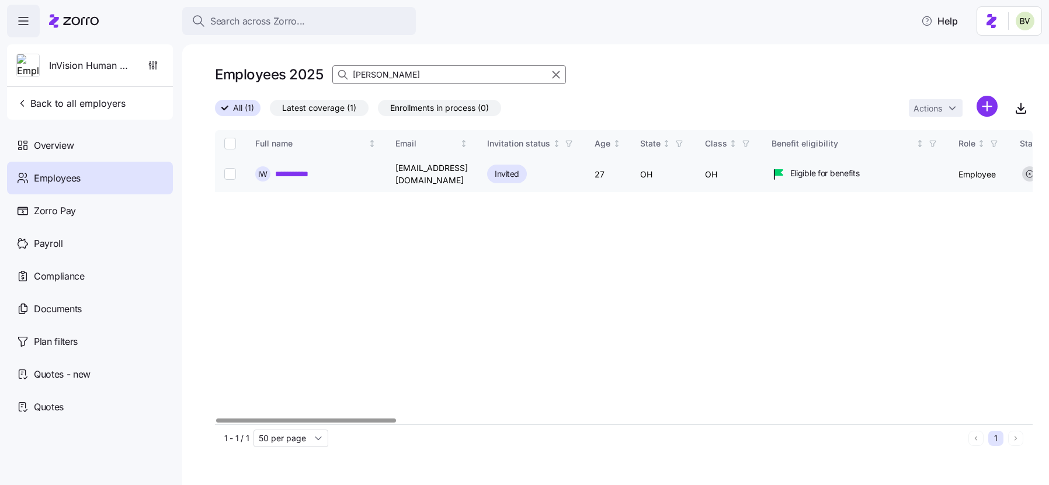
type input "[PERSON_NAME]"
click at [286, 172] on link "**********" at bounding box center [297, 174] width 44 height 12
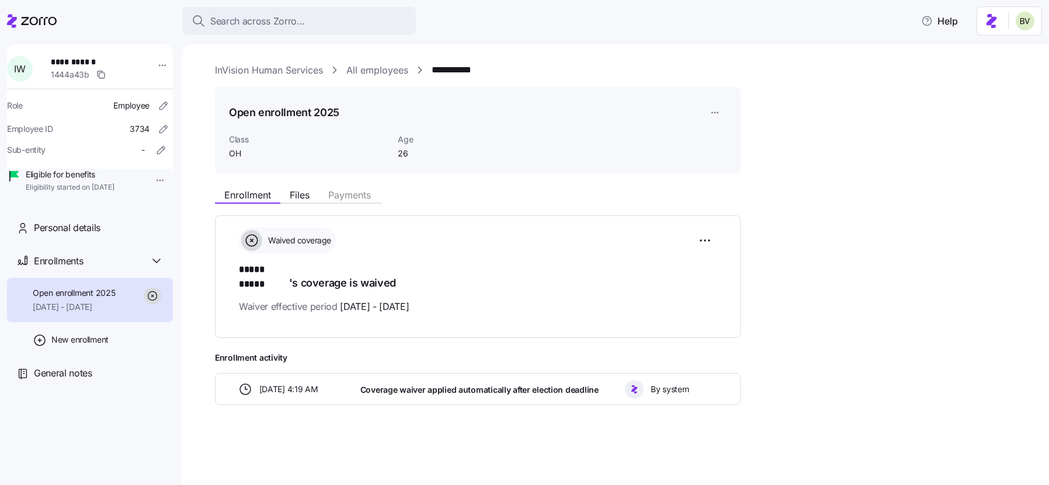
click at [152, 183] on html "**********" at bounding box center [524, 239] width 1049 height 478
click at [165, 204] on div "Terminate employee" at bounding box center [190, 206] width 78 height 13
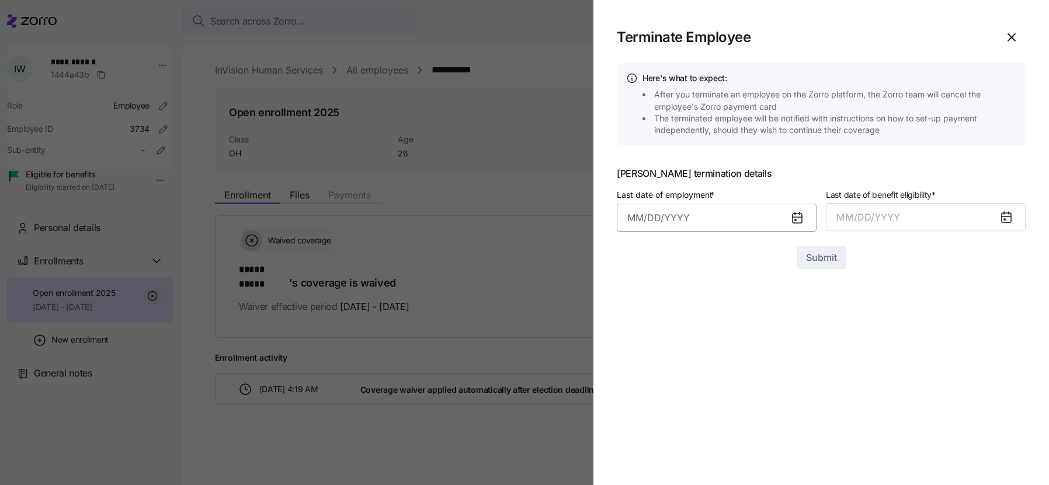
click at [719, 225] on input "Last date of employment *" at bounding box center [717, 218] width 200 height 28
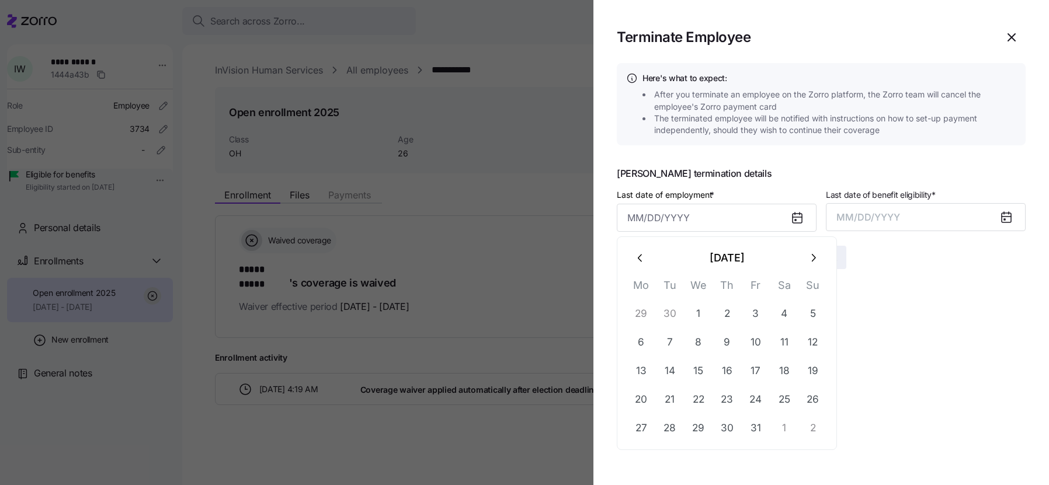
click at [643, 256] on icon "button" at bounding box center [640, 258] width 13 height 13
click at [675, 418] on button "30" at bounding box center [670, 429] width 28 height 28
type input "[DATE]"
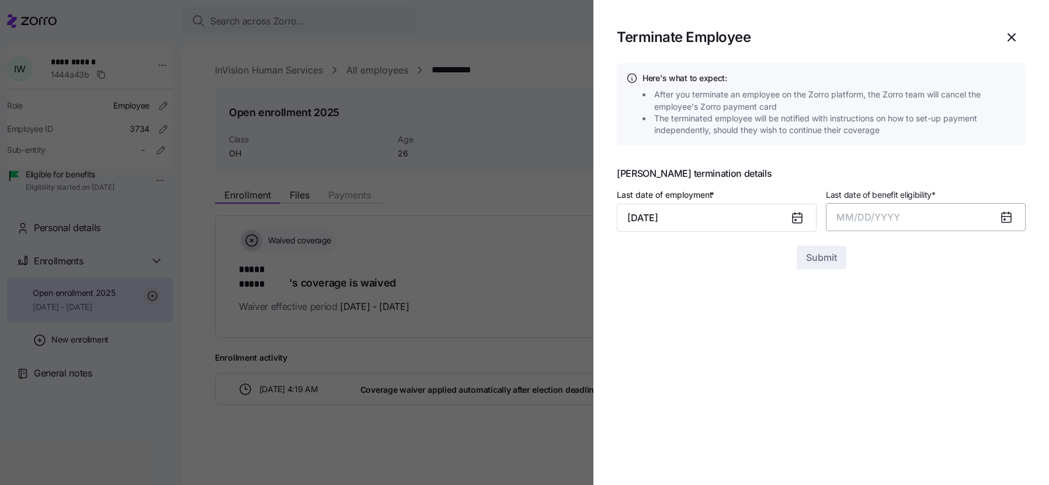
click at [902, 224] on button "MM/DD/YYYY" at bounding box center [926, 217] width 200 height 28
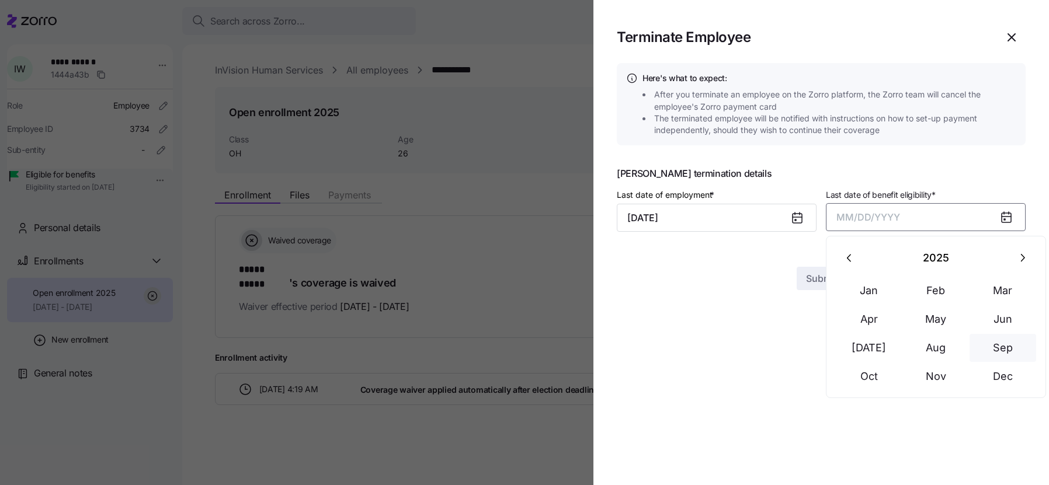
click at [1000, 344] on button "Sep" at bounding box center [1002, 348] width 67 height 28
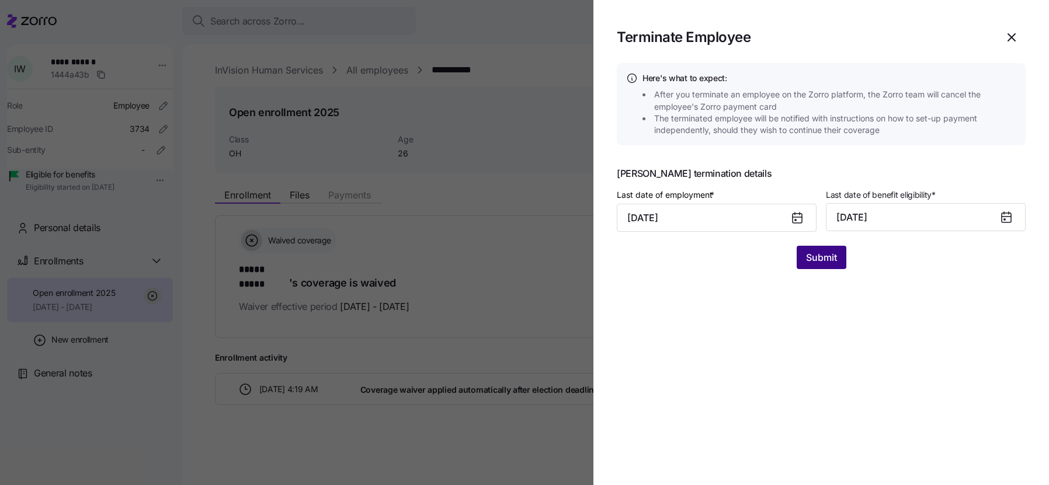
click at [838, 260] on button "Submit" at bounding box center [821, 257] width 50 height 23
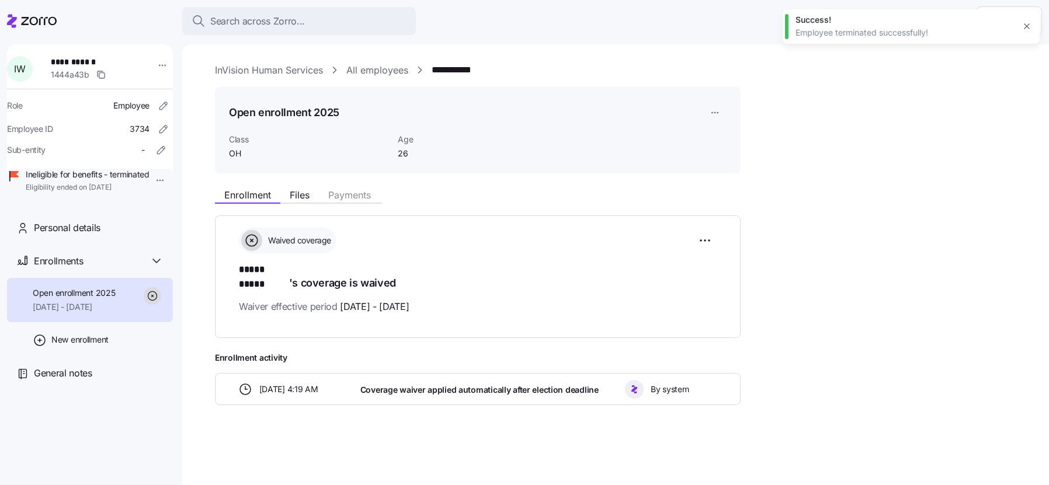
click at [377, 71] on link "All employees" at bounding box center [377, 70] width 62 height 15
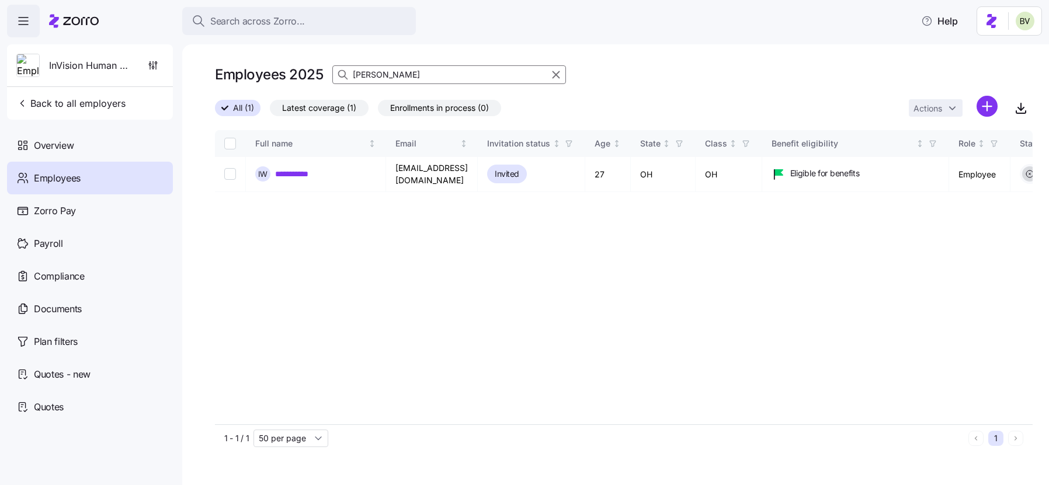
click at [391, 78] on input "[PERSON_NAME]" at bounding box center [449, 74] width 234 height 19
type input "[PERSON_NAME]"
click at [314, 173] on link "**********" at bounding box center [318, 174] width 86 height 12
click at [311, 168] on link "**********" at bounding box center [318, 174] width 86 height 12
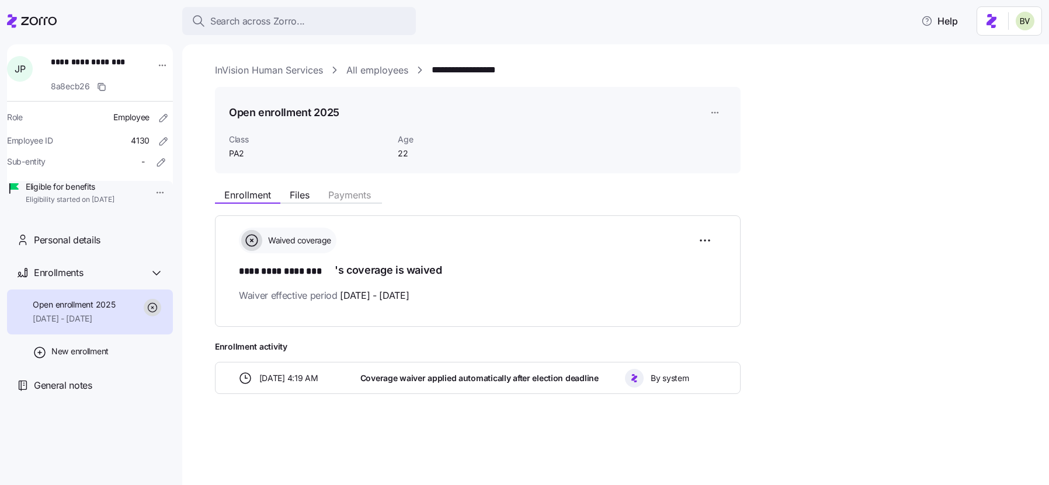
click at [145, 196] on html "**********" at bounding box center [524, 239] width 1049 height 478
click at [160, 221] on div "Terminate employee" at bounding box center [190, 219] width 78 height 13
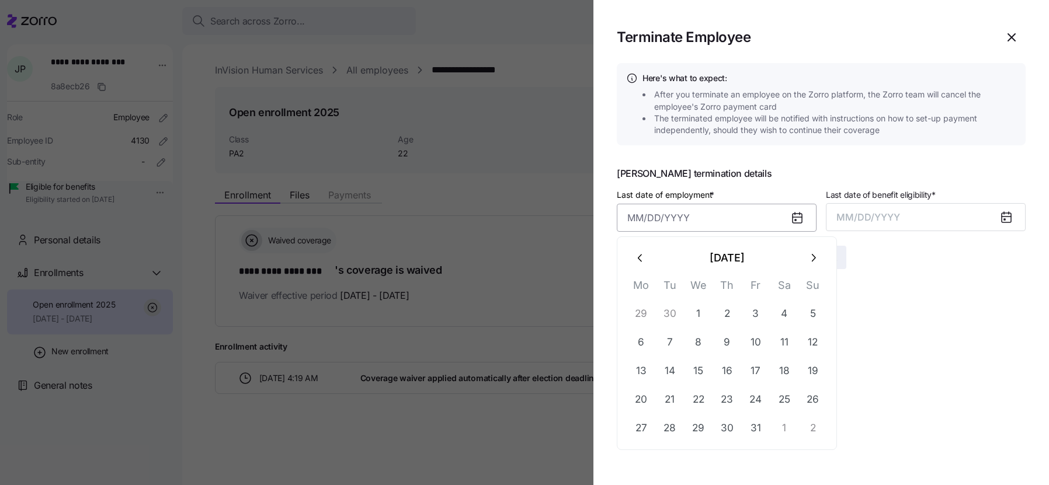
click at [738, 206] on input "Last date of employment *" at bounding box center [717, 218] width 200 height 28
click at [644, 253] on icon "button" at bounding box center [640, 258] width 13 height 13
click at [671, 431] on button "30" at bounding box center [670, 429] width 28 height 28
type input "[DATE]"
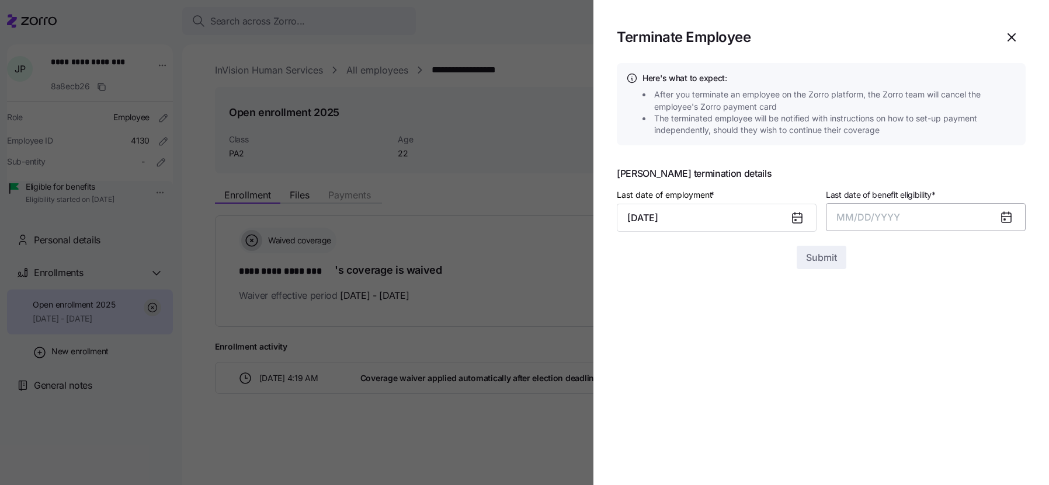
click at [881, 213] on span "MM/DD/YYYY" at bounding box center [868, 217] width 64 height 12
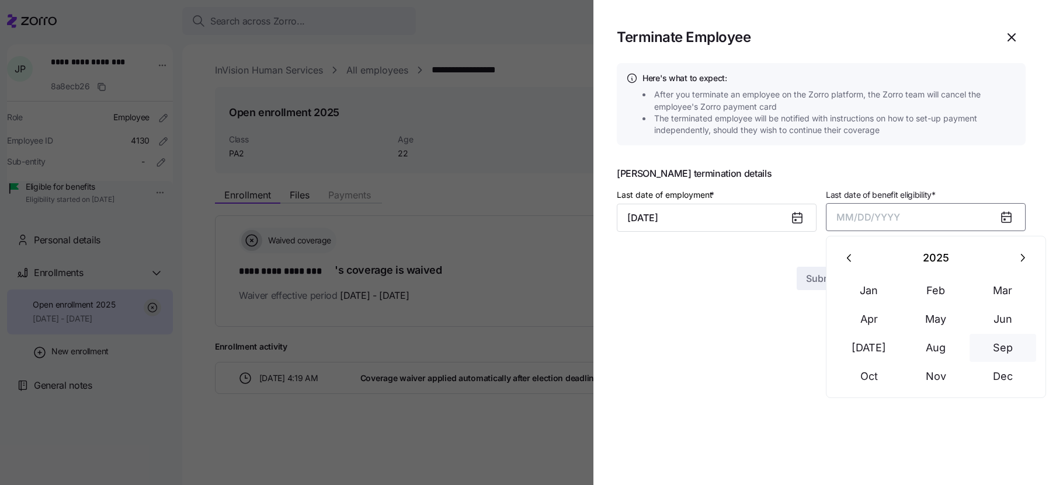
click at [993, 354] on button "Sep" at bounding box center [1002, 348] width 67 height 28
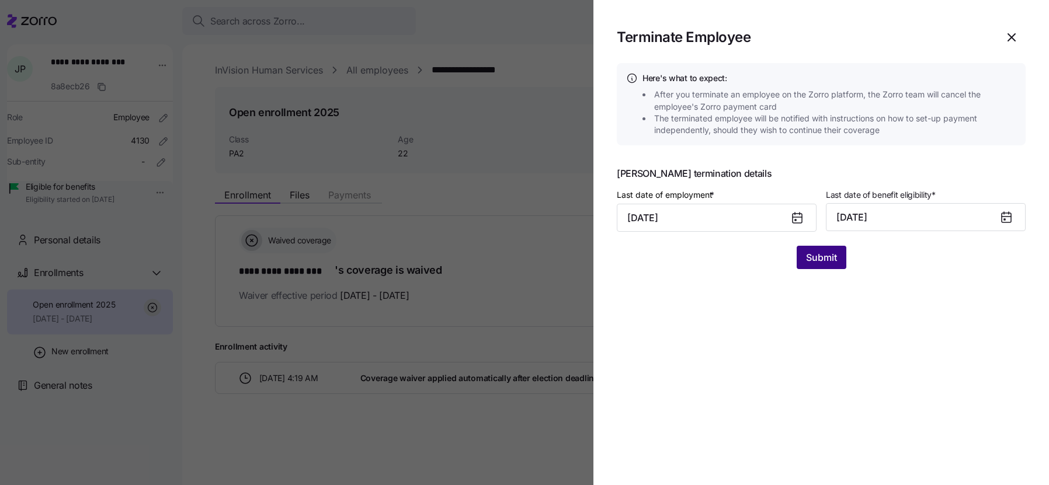
click at [817, 259] on span "Submit" at bounding box center [821, 257] width 31 height 14
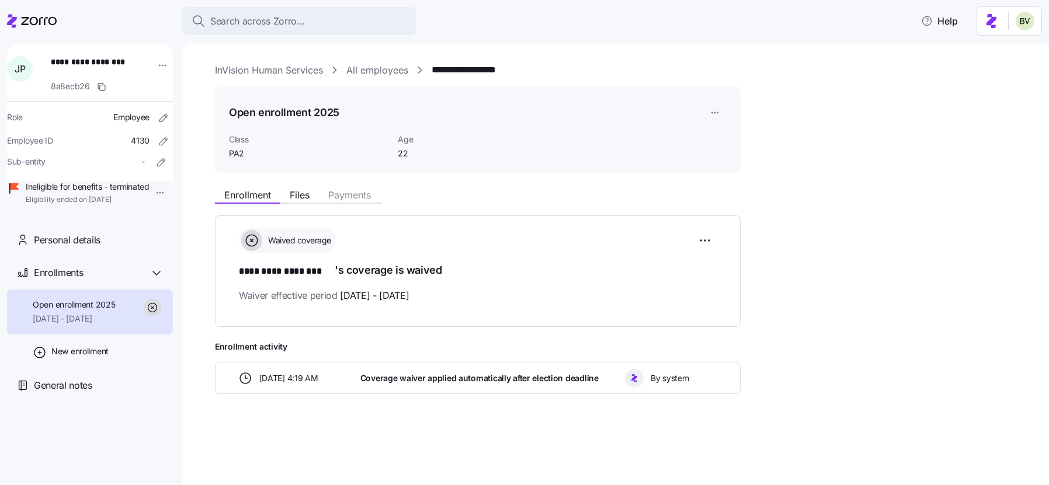
click at [380, 71] on link "All employees" at bounding box center [377, 70] width 62 height 15
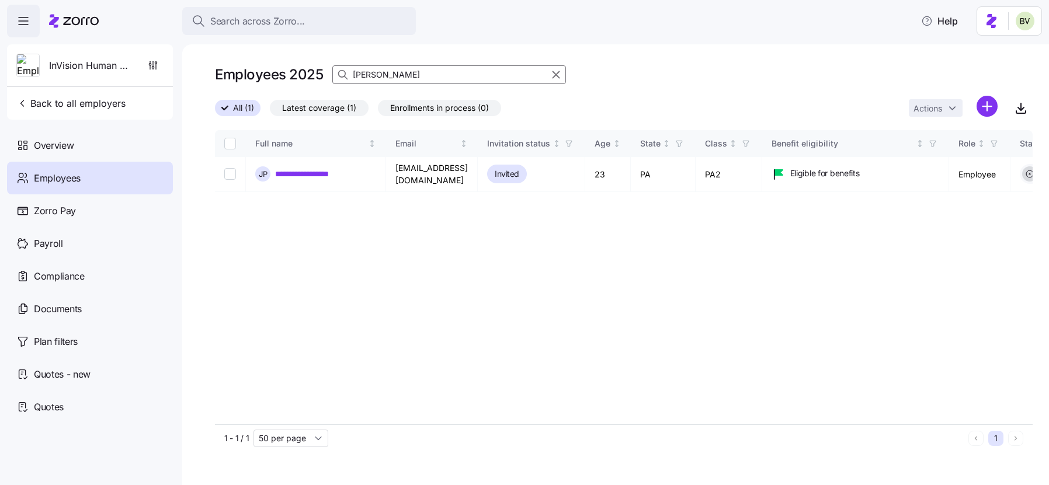
click at [405, 71] on input "[PERSON_NAME]" at bounding box center [449, 74] width 234 height 19
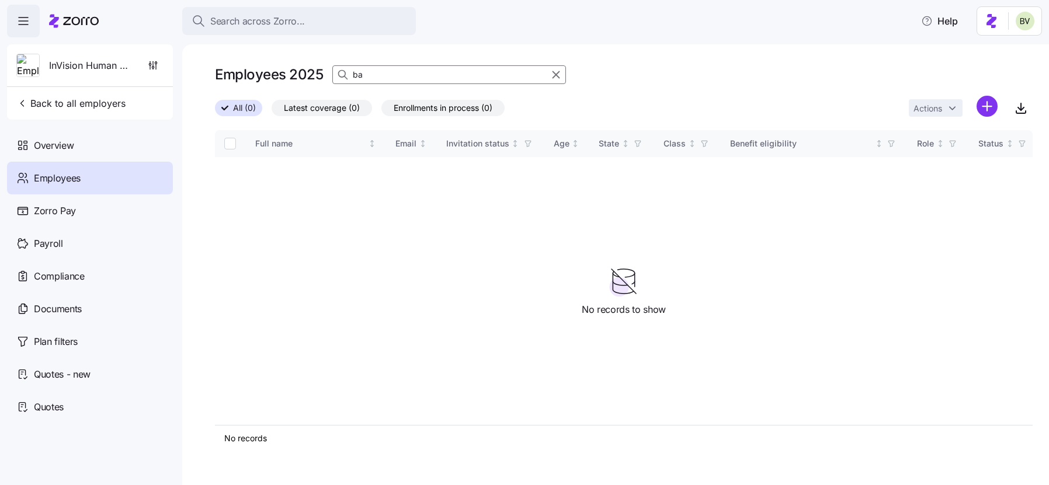
type input "b"
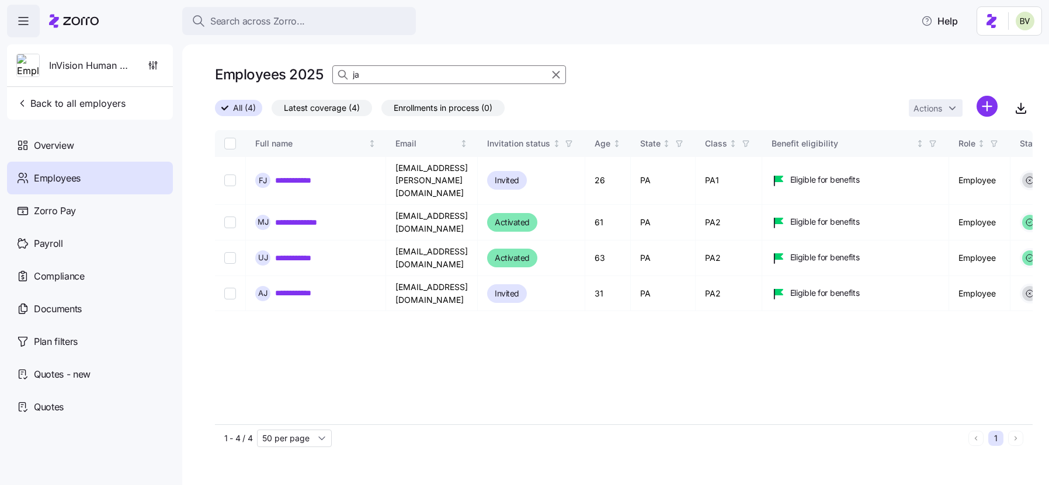
type input "j"
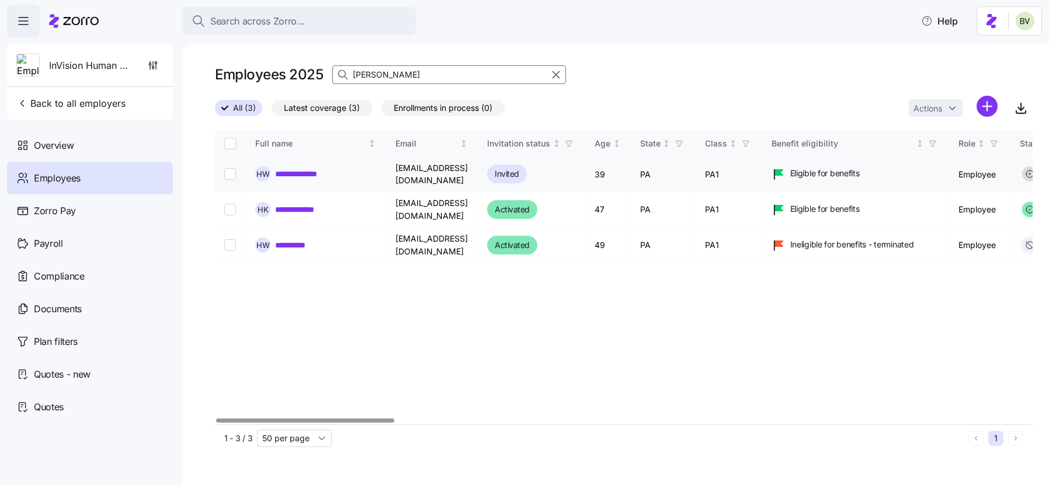
type input "[PERSON_NAME]"
click at [308, 176] on link "**********" at bounding box center [304, 174] width 58 height 12
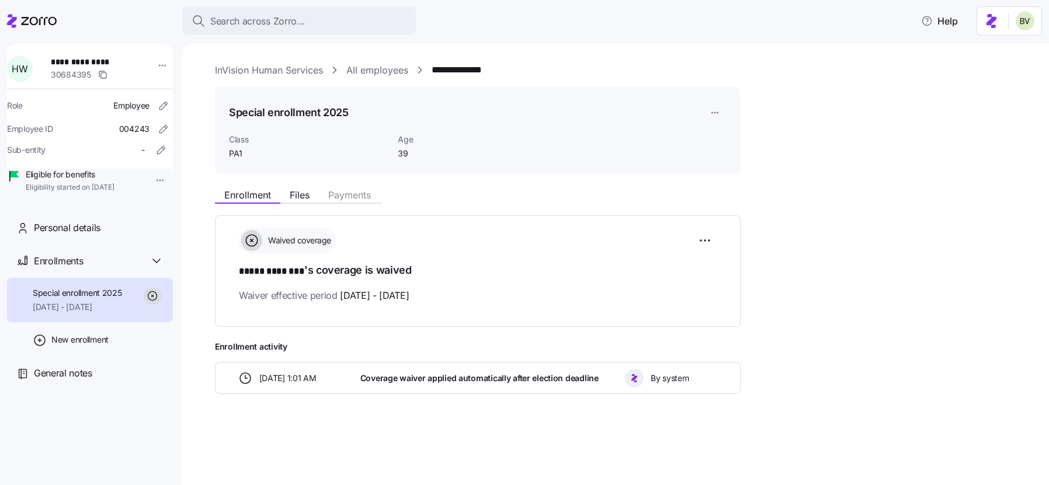
click at [148, 183] on html "**********" at bounding box center [524, 239] width 1049 height 478
click at [164, 211] on div "Terminate employee" at bounding box center [190, 206] width 78 height 13
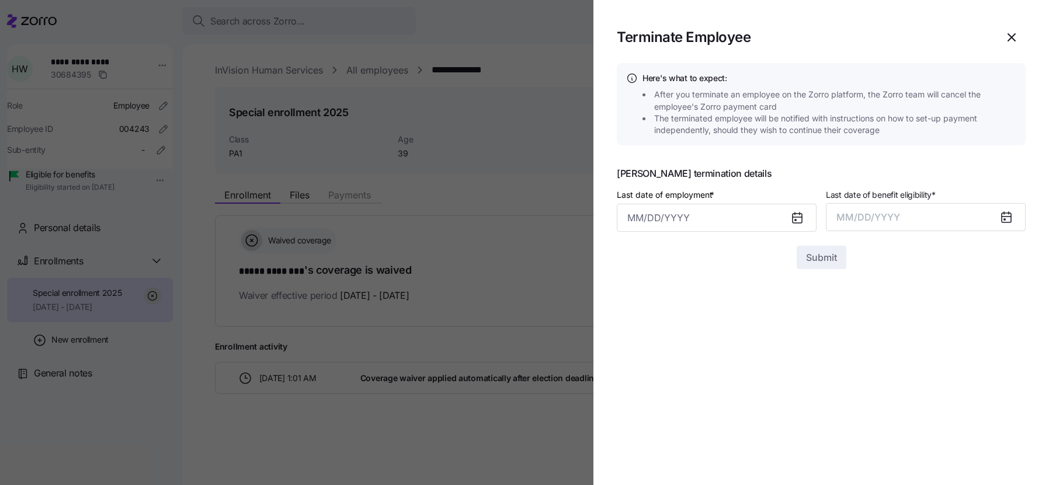
click at [788, 215] on div at bounding box center [802, 217] width 28 height 27
click at [716, 219] on input "Last date of employment *" at bounding box center [717, 218] width 200 height 28
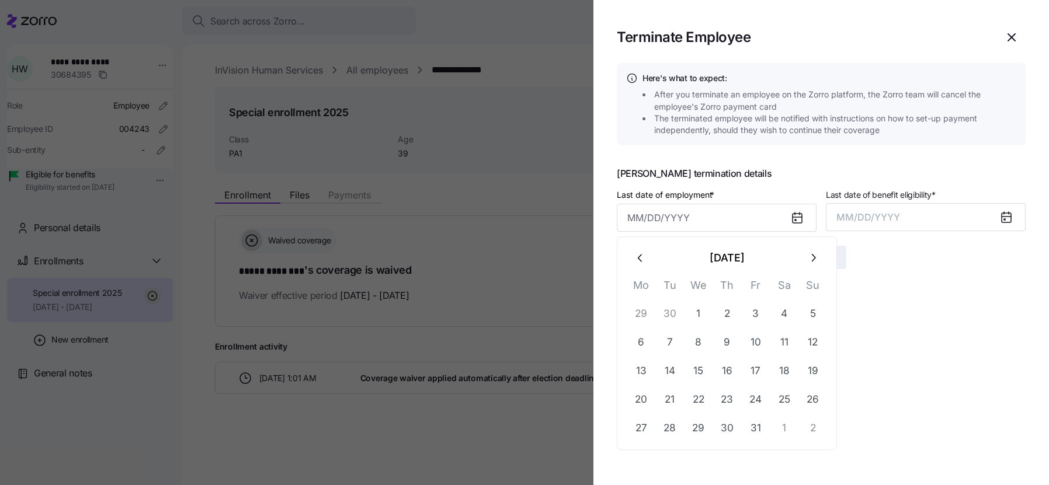
click at [643, 253] on icon "button" at bounding box center [640, 258] width 13 height 13
click at [779, 397] on button "27" at bounding box center [784, 400] width 28 height 28
type input "[DATE]"
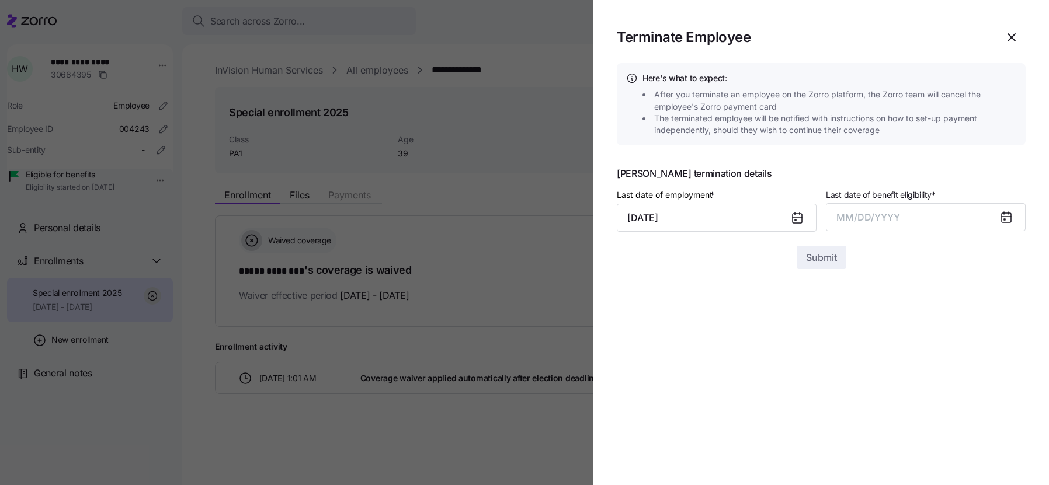
click at [858, 197] on span "Last date of benefit eligibility *" at bounding box center [881, 195] width 110 height 12
click at [858, 203] on button "MM/DD/YYYY" at bounding box center [926, 217] width 200 height 28
click at [858, 214] on span "MM/DD/YYYY" at bounding box center [868, 217] width 64 height 12
click at [872, 220] on span "MM/DD/YYYY" at bounding box center [868, 217] width 64 height 12
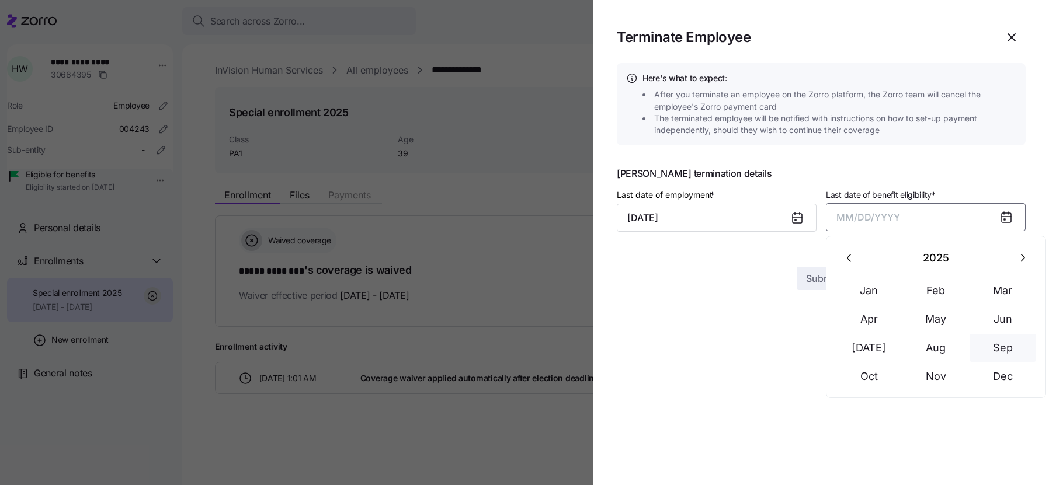
click at [1000, 349] on button "Sep" at bounding box center [1002, 348] width 67 height 28
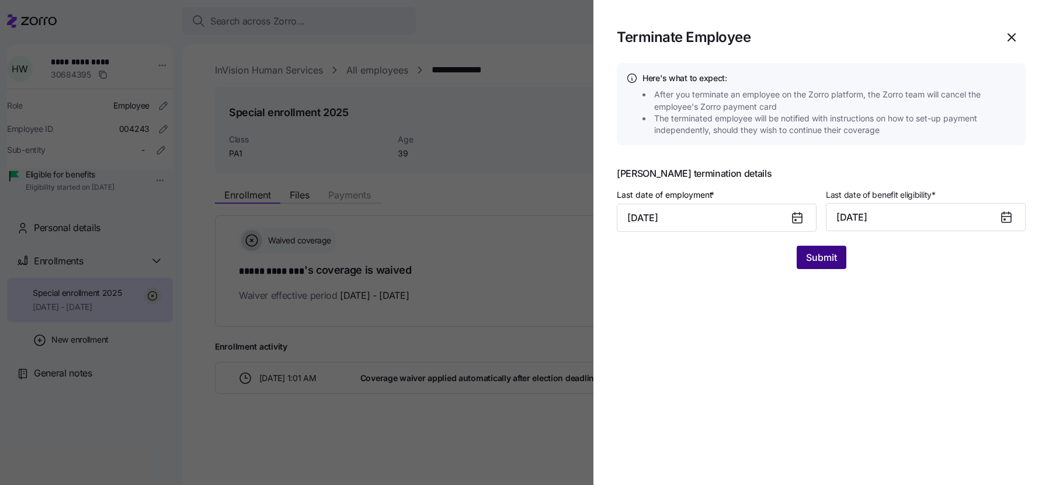
click at [826, 255] on span "Submit" at bounding box center [821, 257] width 31 height 14
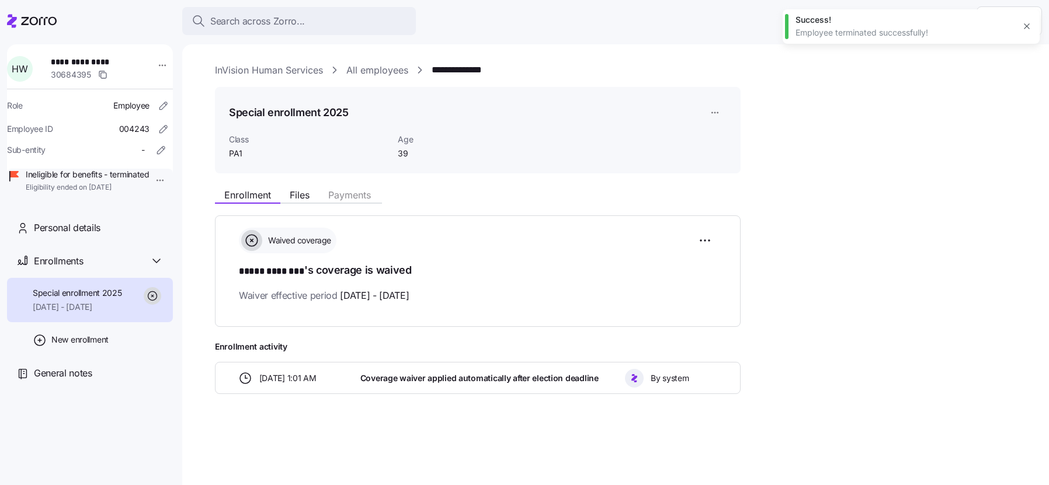
click at [367, 73] on link "All employees" at bounding box center [377, 70] width 62 height 15
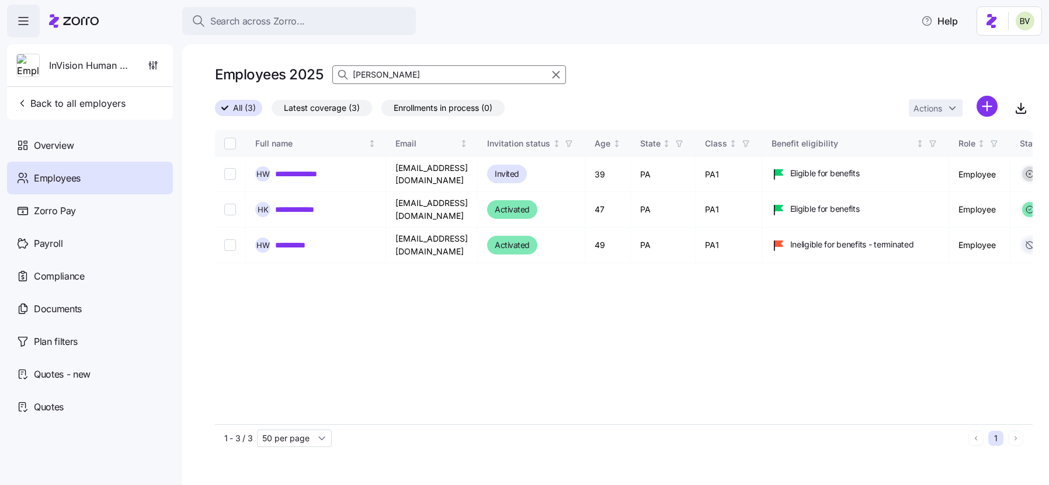
click at [382, 73] on input "[PERSON_NAME]" at bounding box center [449, 74] width 234 height 19
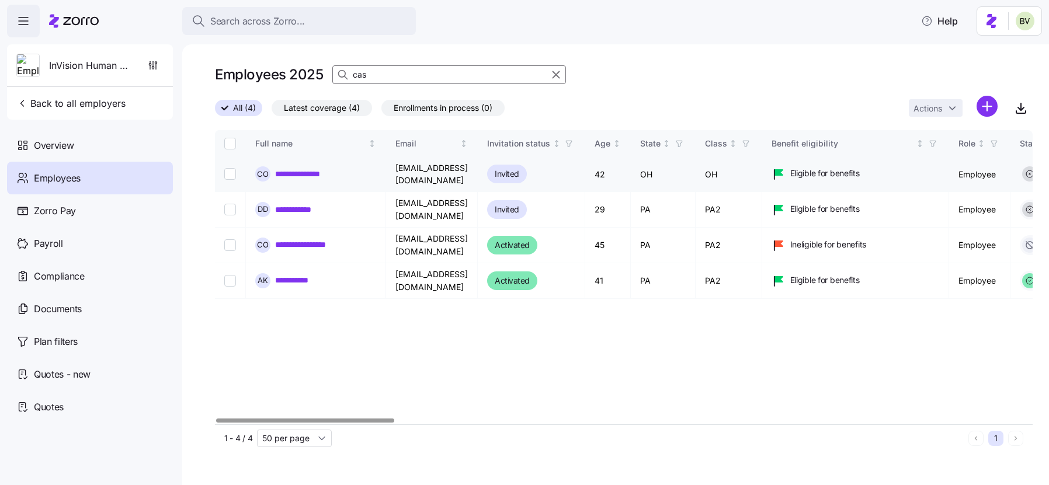
type input "cas"
click at [290, 169] on link "**********" at bounding box center [306, 174] width 62 height 12
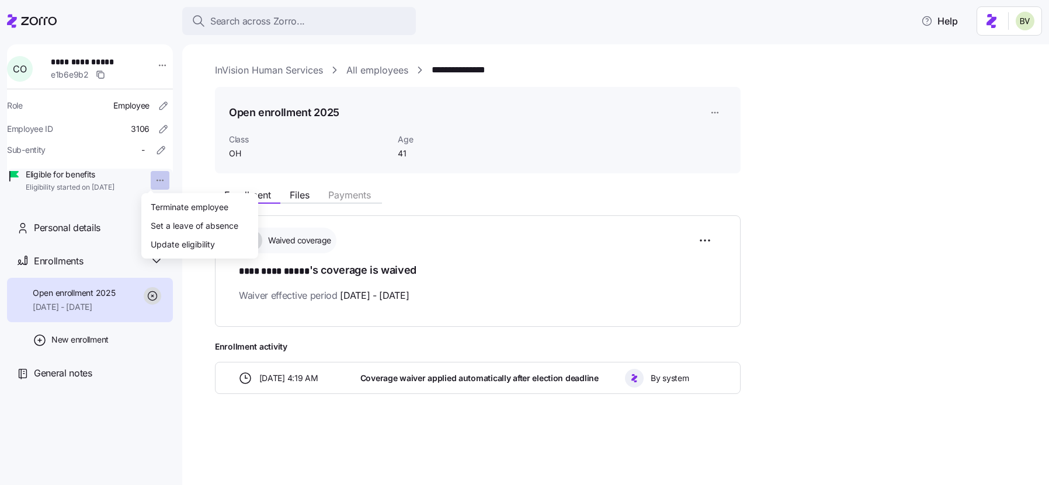
click at [149, 184] on html "**********" at bounding box center [524, 239] width 1049 height 478
click at [176, 209] on div "Terminate employee" at bounding box center [190, 206] width 78 height 13
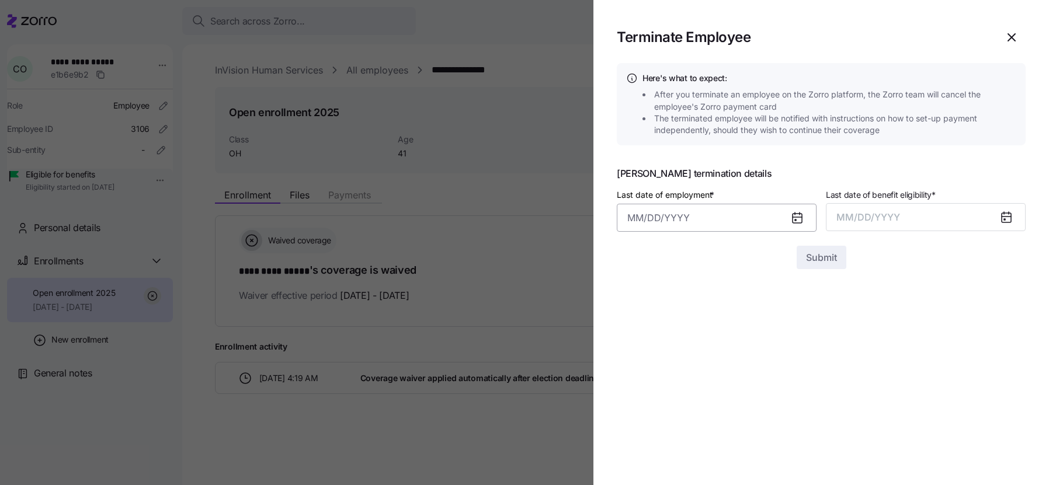
click at [672, 208] on input "Last date of employment *" at bounding box center [717, 218] width 200 height 28
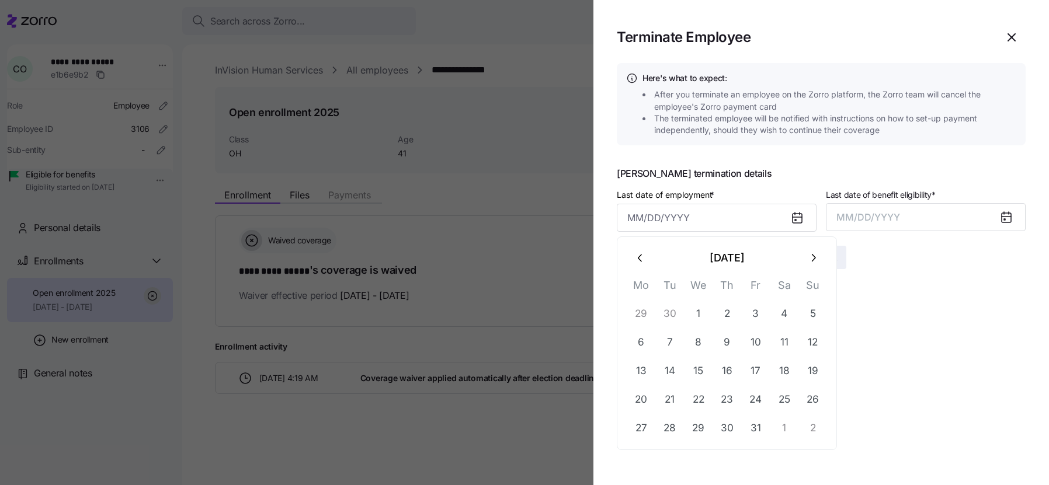
click at [644, 249] on button "button" at bounding box center [640, 258] width 28 height 28
click at [644, 372] on button "15" at bounding box center [641, 371] width 28 height 28
type input "[DATE]"
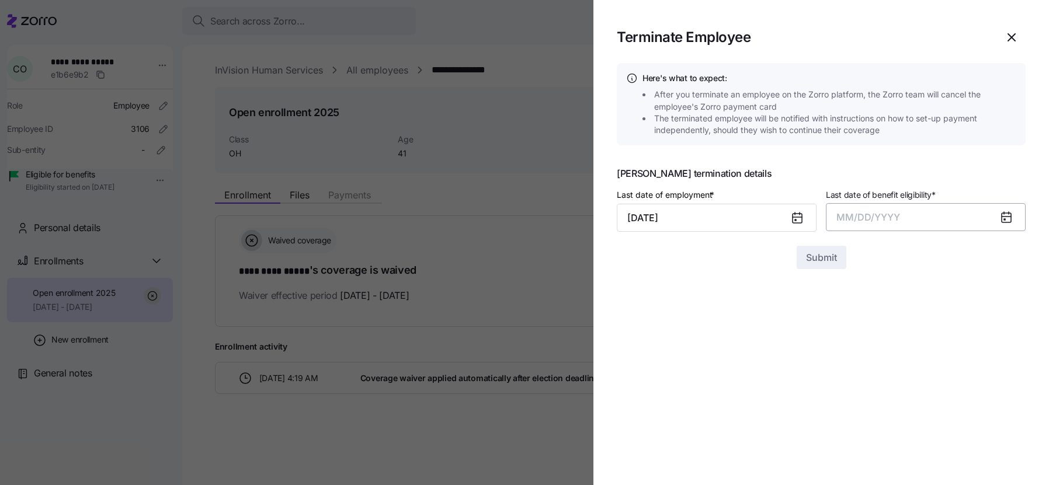
click at [899, 219] on span "MM/DD/YYYY" at bounding box center [868, 217] width 64 height 12
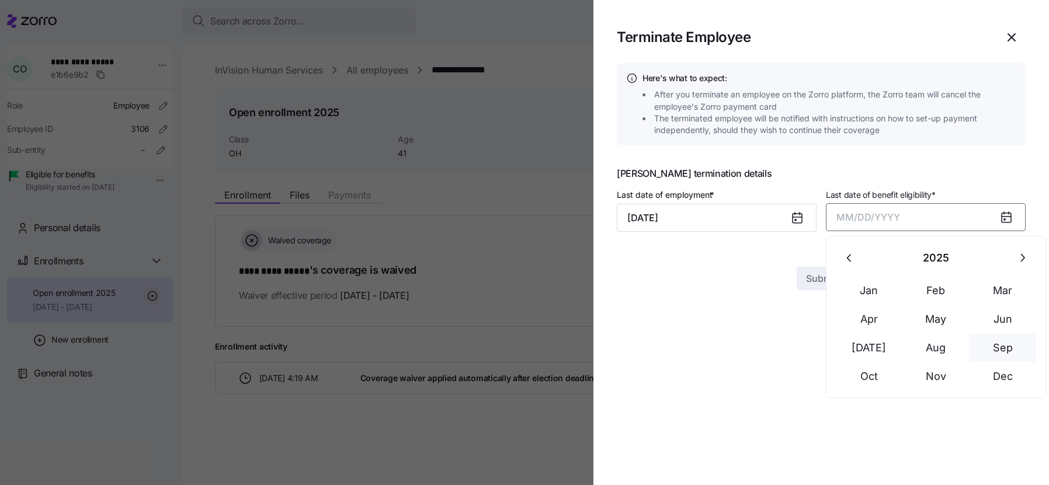
click at [994, 351] on button "Sep" at bounding box center [1002, 348] width 67 height 28
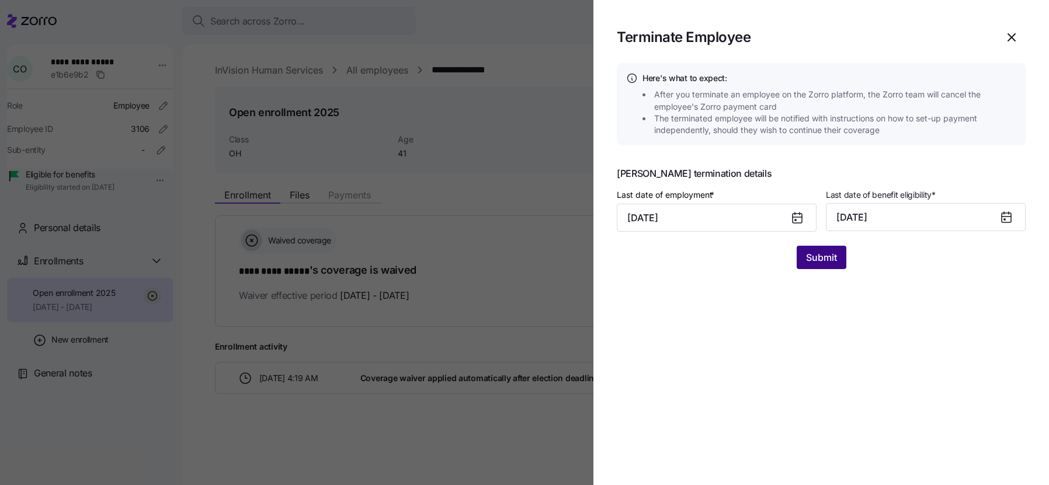
click at [824, 260] on span "Submit" at bounding box center [821, 257] width 31 height 14
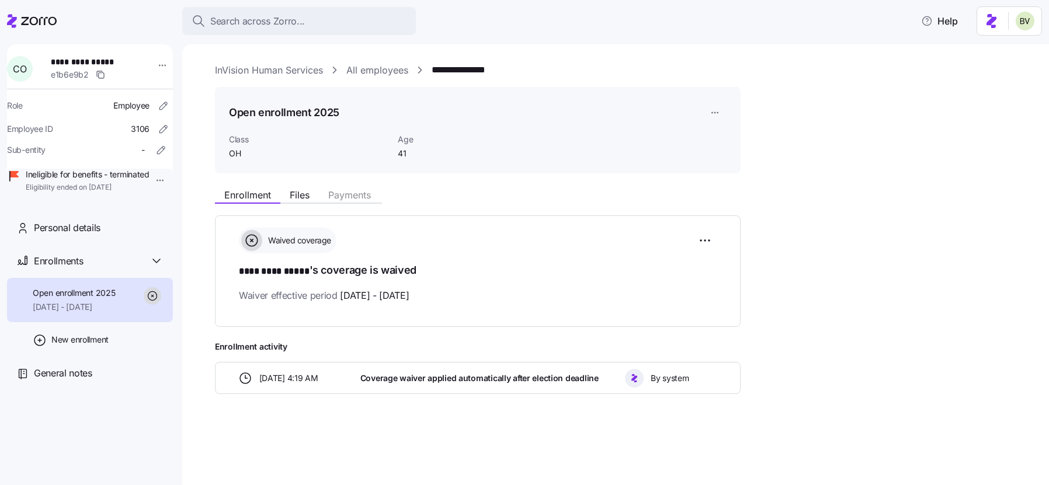
click at [377, 71] on link "All employees" at bounding box center [377, 70] width 62 height 15
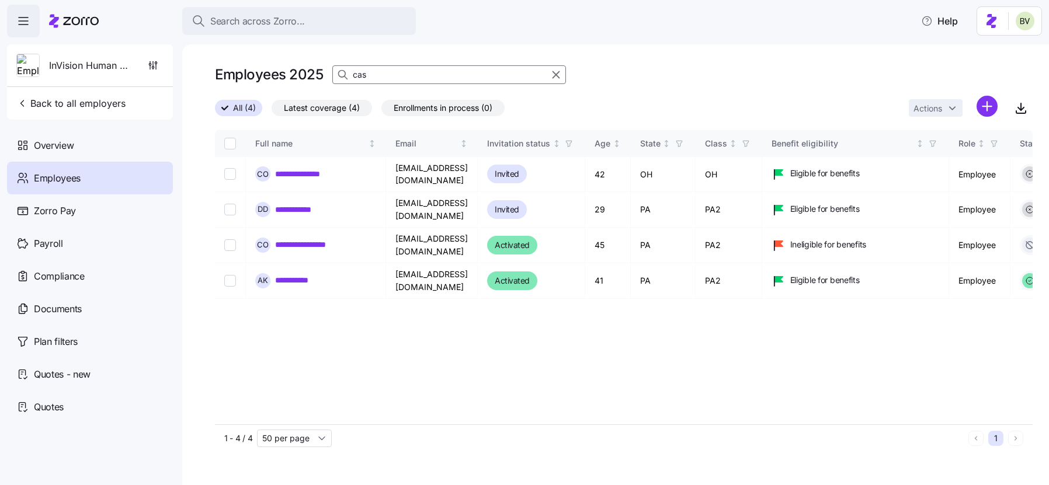
click at [370, 75] on input "cas" at bounding box center [449, 74] width 234 height 19
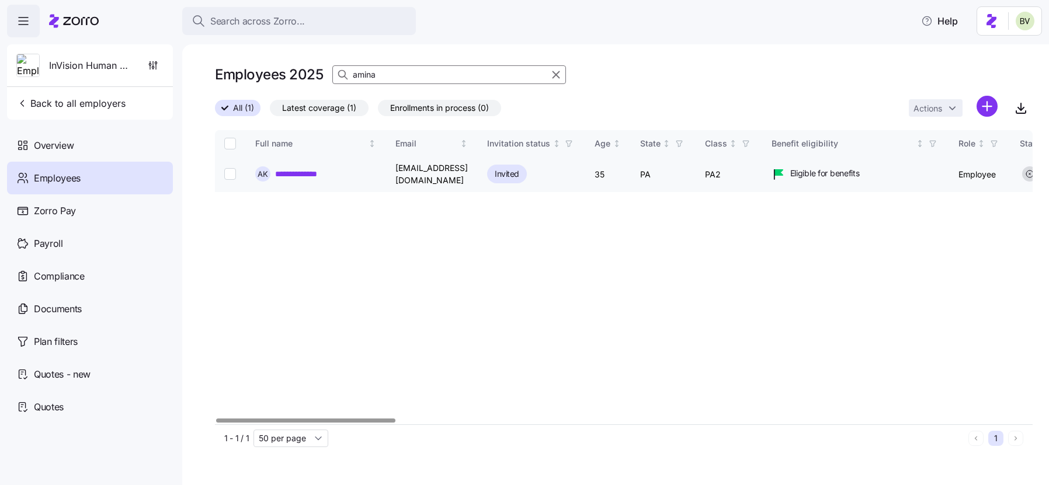
type input "amina"
click at [293, 169] on link "**********" at bounding box center [306, 174] width 63 height 12
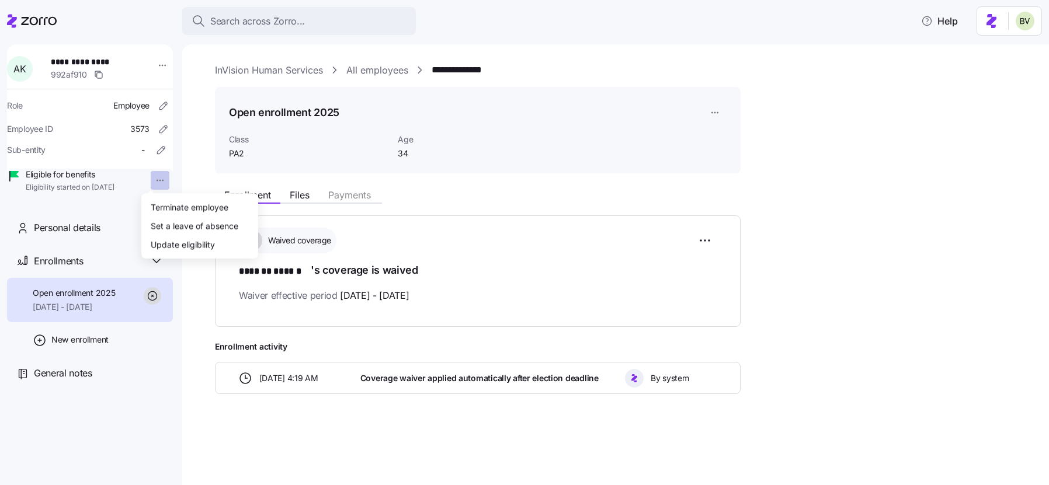
click at [151, 179] on html "**********" at bounding box center [524, 239] width 1049 height 478
click at [172, 205] on div "Terminate employee" at bounding box center [190, 206] width 78 height 13
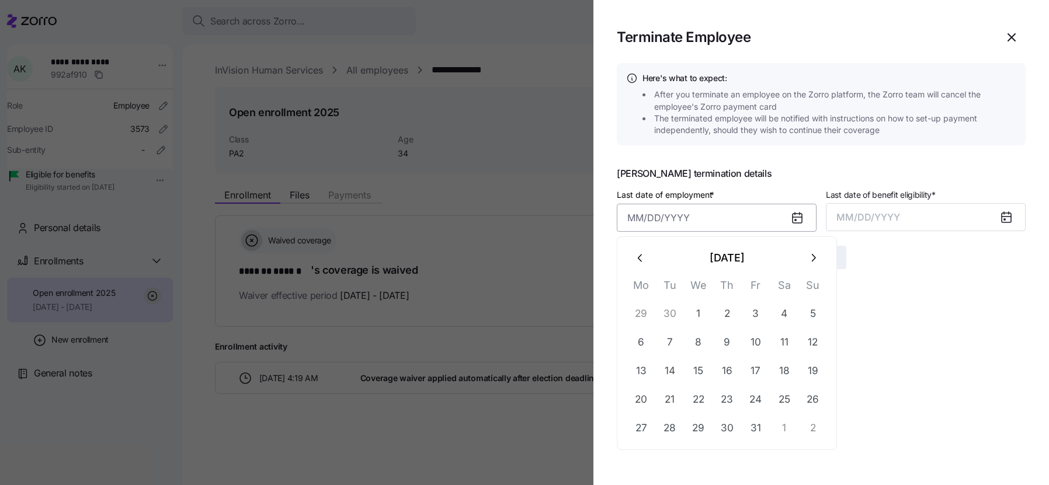
click at [664, 211] on input "Last date of employment *" at bounding box center [717, 218] width 200 height 28
click at [644, 256] on icon "button" at bounding box center [640, 258] width 13 height 13
click at [642, 371] on button "15" at bounding box center [641, 371] width 28 height 28
type input "[DATE]"
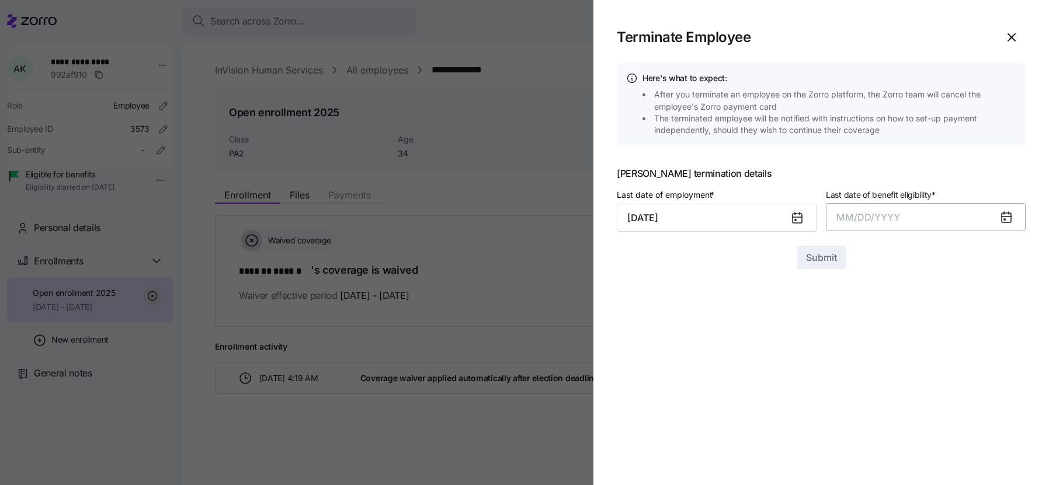
click at [915, 217] on button "MM/DD/YYYY" at bounding box center [926, 217] width 200 height 28
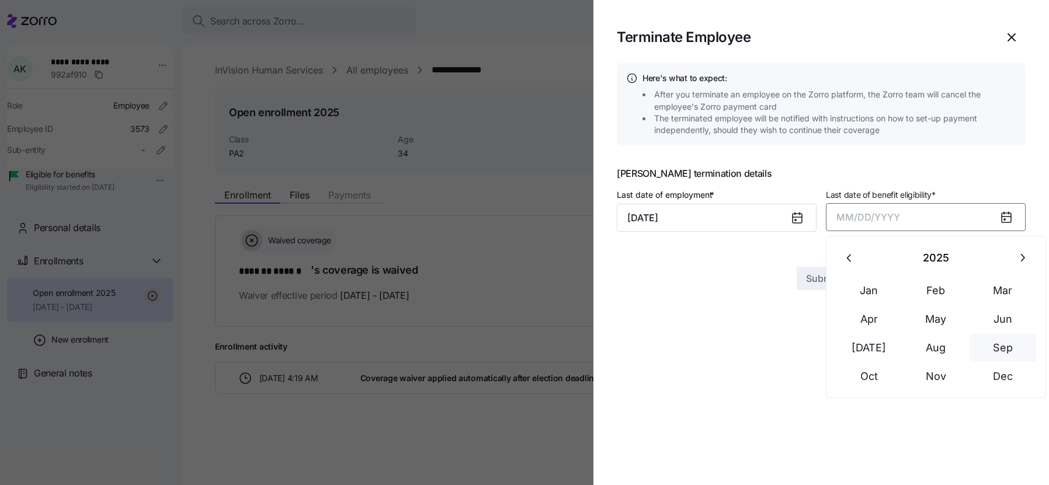
click at [991, 341] on button "Sep" at bounding box center [1002, 348] width 67 height 28
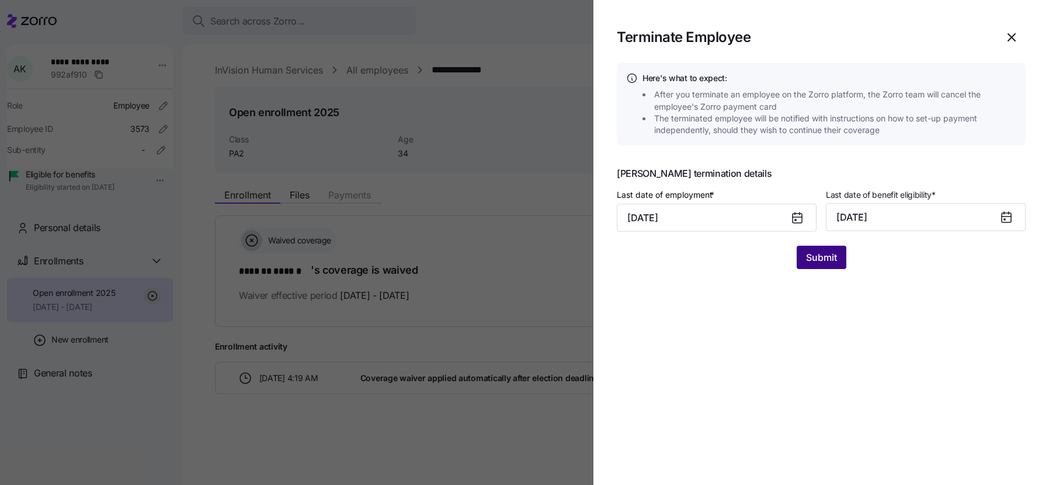
click at [830, 256] on span "Submit" at bounding box center [821, 257] width 31 height 14
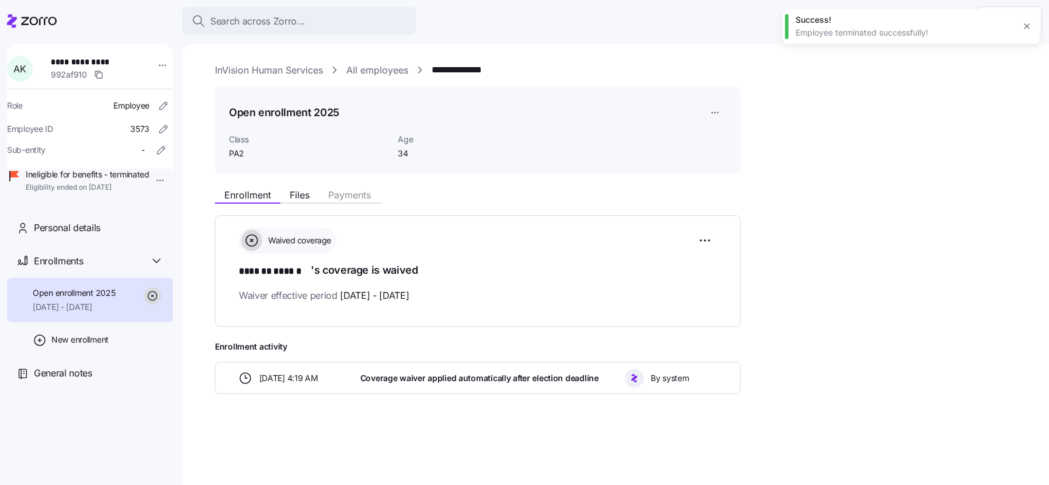
click at [397, 67] on link "All employees" at bounding box center [377, 70] width 62 height 15
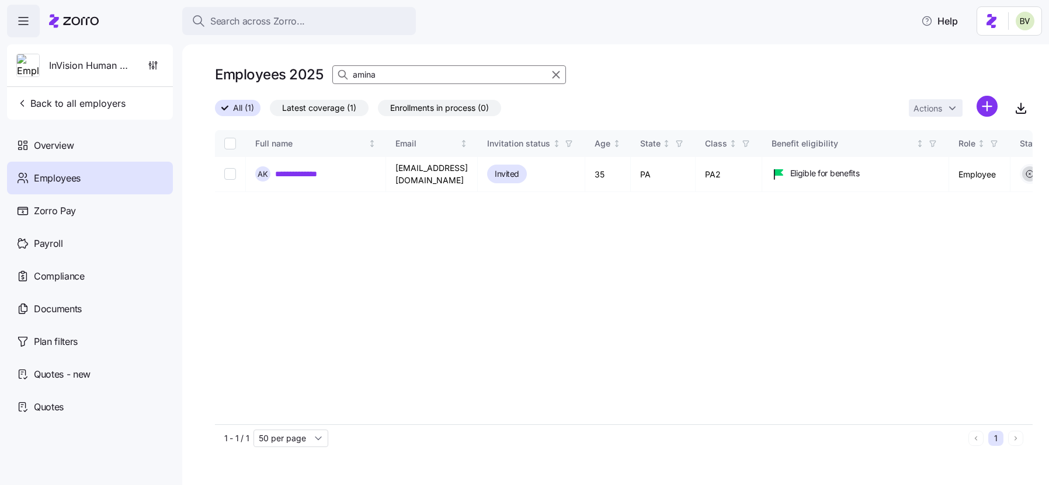
click at [394, 72] on input "amina" at bounding box center [449, 74] width 234 height 19
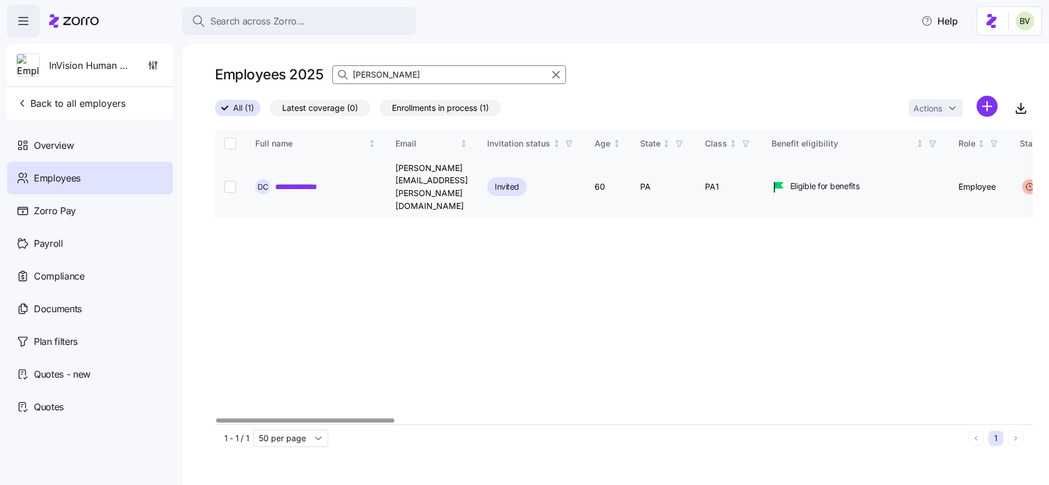
type input "[PERSON_NAME]"
click at [314, 181] on link "**********" at bounding box center [307, 187] width 65 height 12
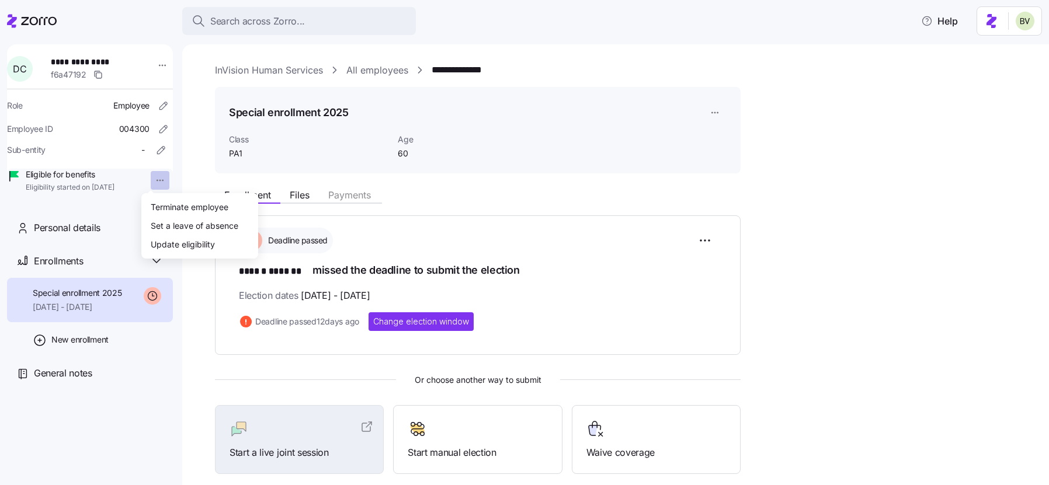
click at [151, 177] on html "**********" at bounding box center [524, 239] width 1049 height 478
click at [180, 214] on div "Terminate employee" at bounding box center [199, 206] width 107 height 19
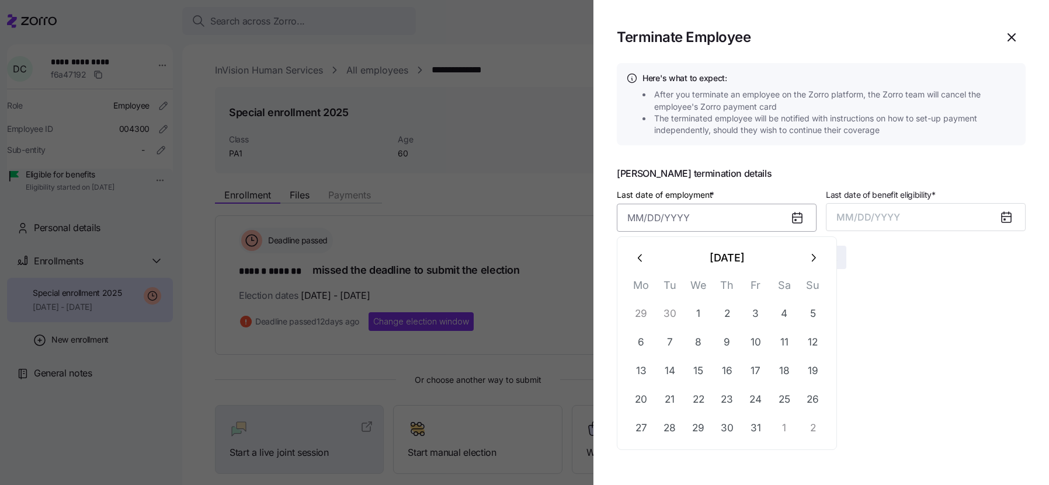
click at [718, 226] on input "Last date of employment *" at bounding box center [717, 218] width 200 height 28
click at [643, 259] on icon "button" at bounding box center [640, 258] width 13 height 13
click at [702, 341] on button "10" at bounding box center [698, 343] width 28 height 28
type input "[DATE]"
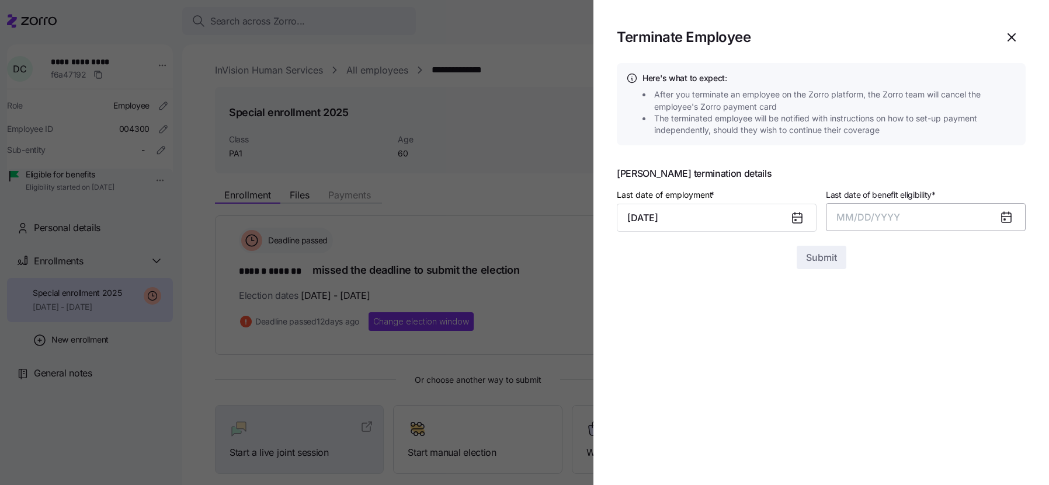
click at [870, 219] on span "MM/DD/YYYY" at bounding box center [868, 217] width 64 height 12
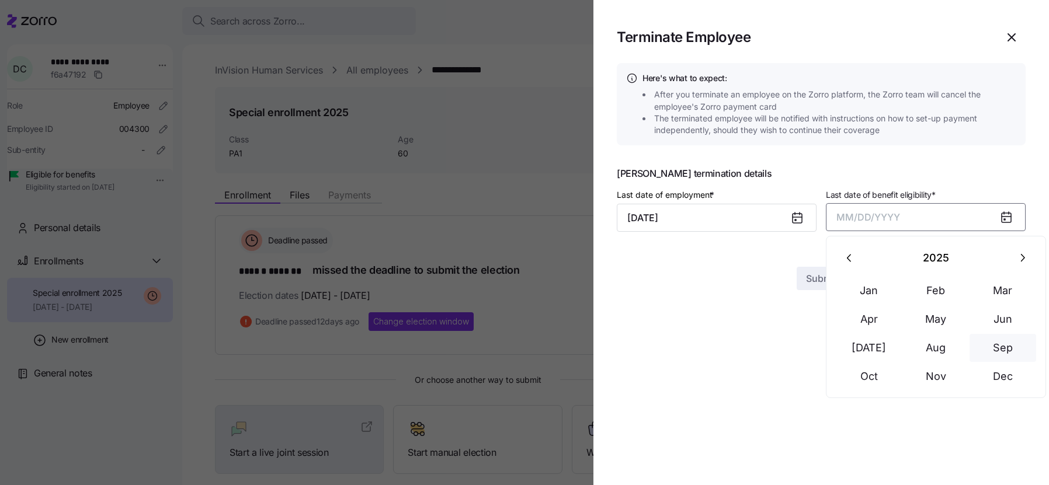
click at [1004, 350] on button "Sep" at bounding box center [1002, 348] width 67 height 28
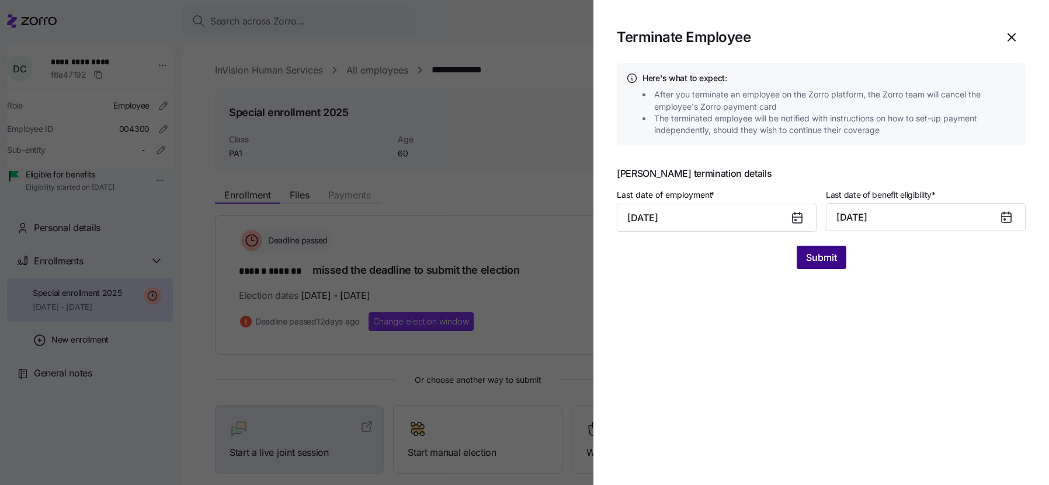
click at [830, 260] on span "Submit" at bounding box center [821, 257] width 31 height 14
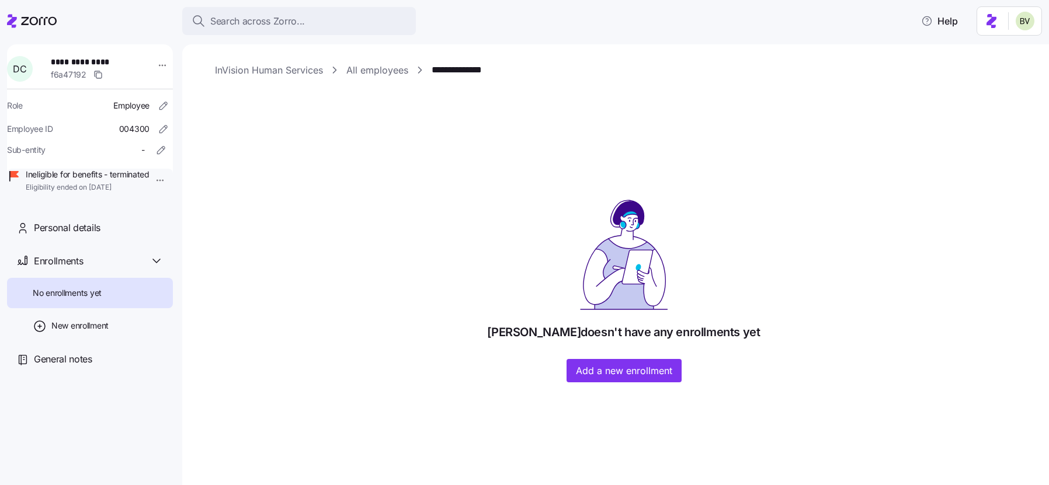
click at [385, 71] on link "All employees" at bounding box center [377, 70] width 62 height 15
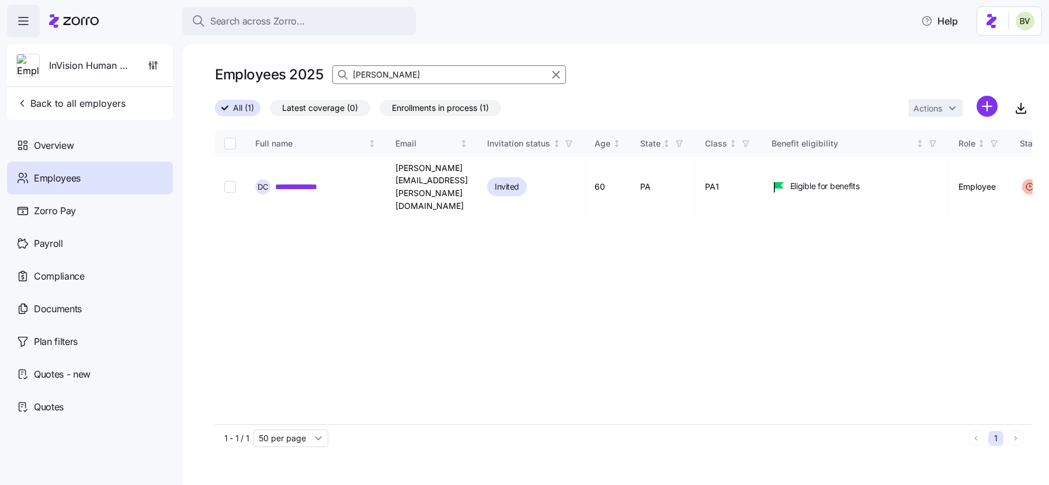
click at [403, 76] on input "[PERSON_NAME]" at bounding box center [449, 74] width 234 height 19
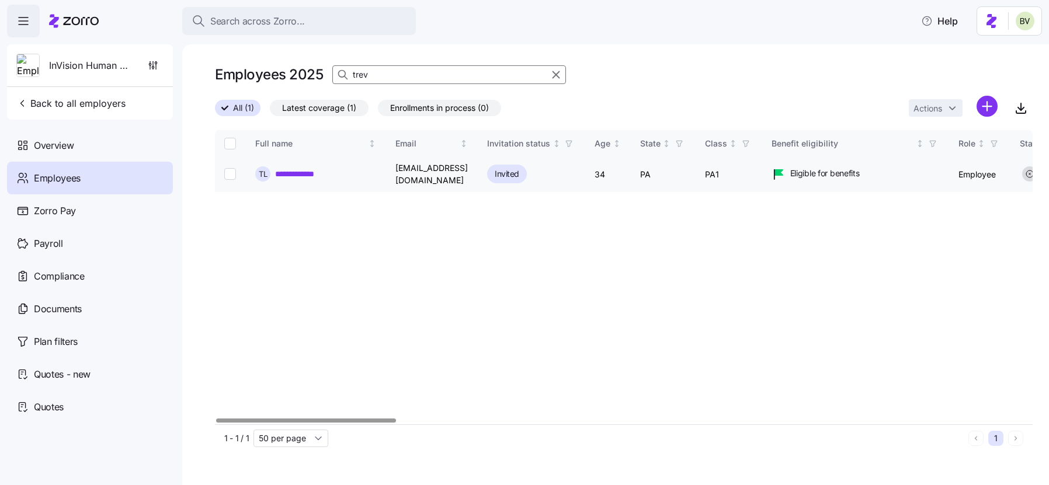
type input "trev"
click at [308, 168] on link "**********" at bounding box center [301, 174] width 52 height 12
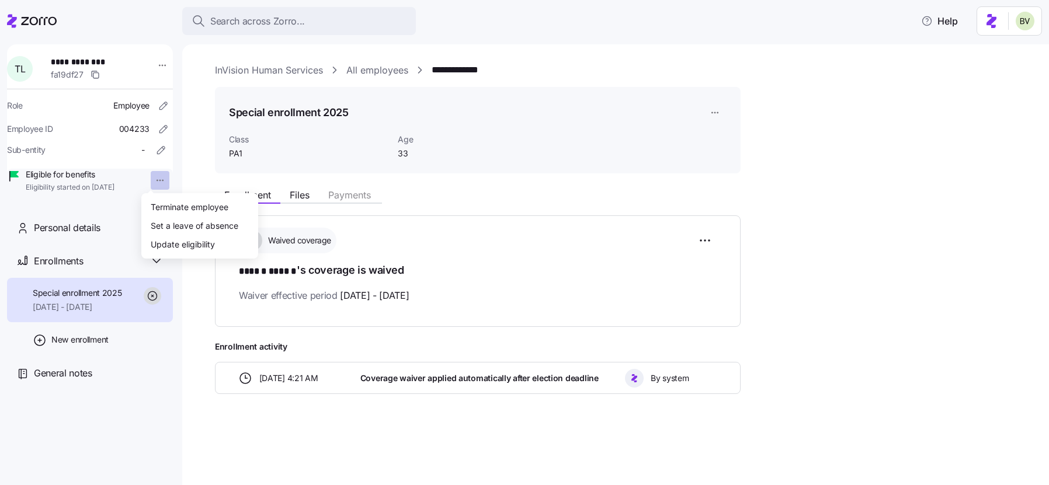
click at [152, 184] on html "**********" at bounding box center [524, 239] width 1049 height 478
click at [170, 209] on div "Terminate employee" at bounding box center [190, 206] width 78 height 13
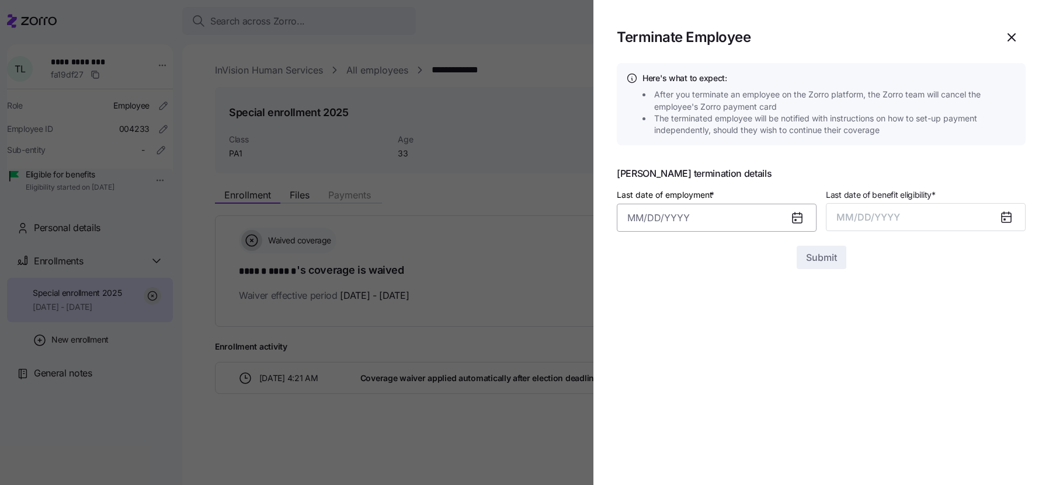
click at [720, 221] on input "Last date of employment *" at bounding box center [717, 218] width 200 height 28
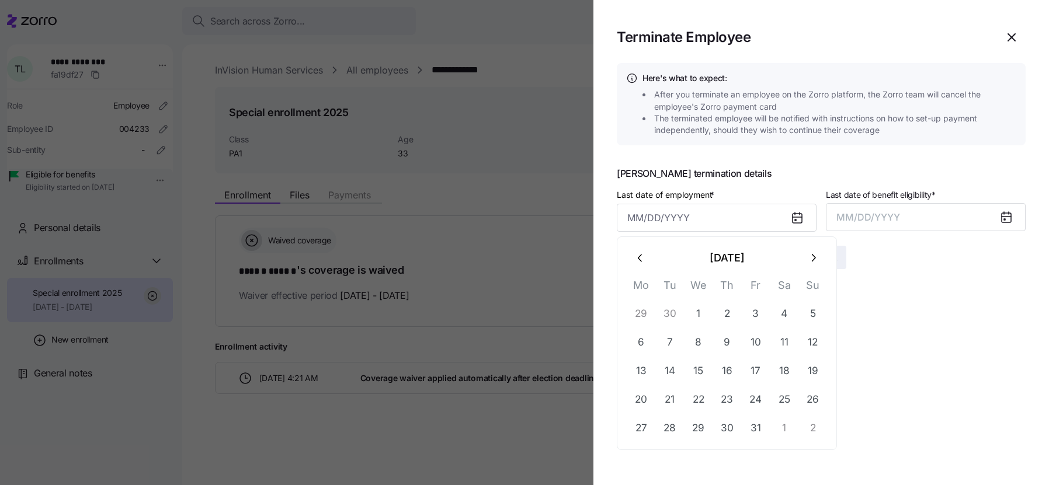
click at [645, 256] on icon "button" at bounding box center [640, 258] width 13 height 13
click at [673, 340] on button "9" at bounding box center [670, 343] width 28 height 28
type input "[DATE]"
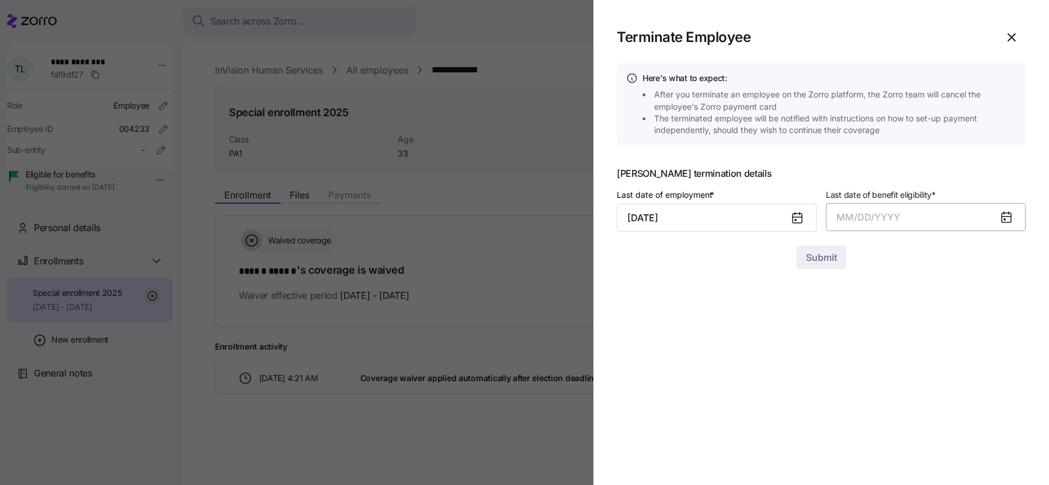
click at [887, 214] on span "MM/DD/YYYY" at bounding box center [868, 217] width 64 height 12
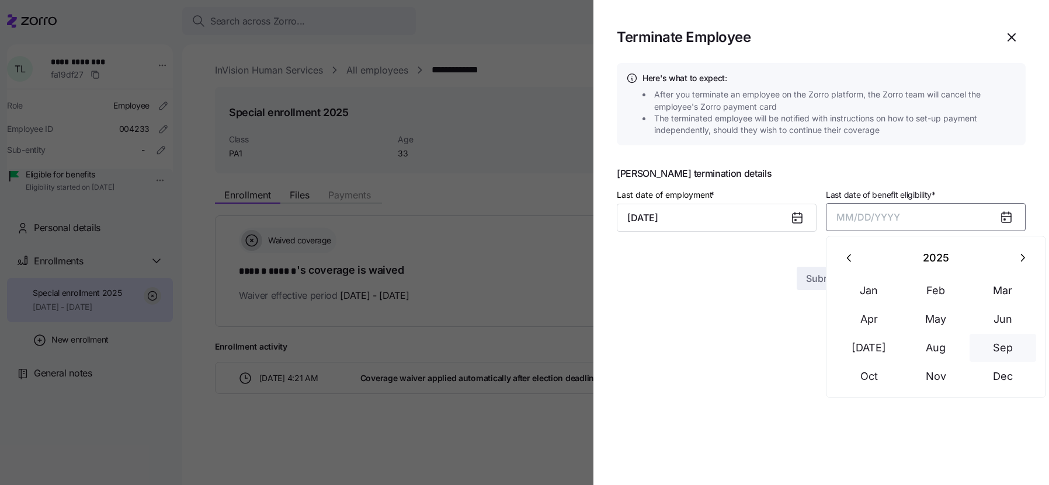
click at [986, 352] on button "Sep" at bounding box center [1002, 348] width 67 height 28
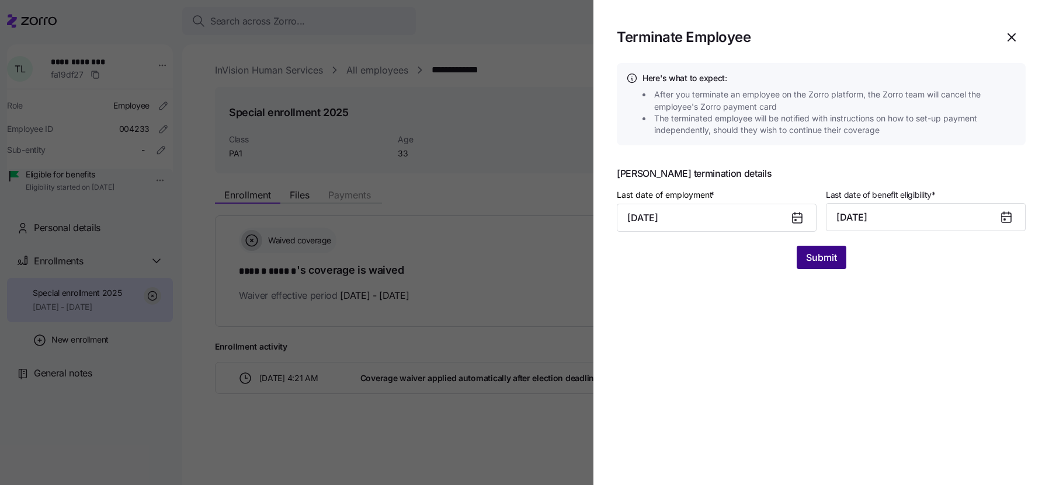
click at [820, 262] on span "Submit" at bounding box center [821, 257] width 31 height 14
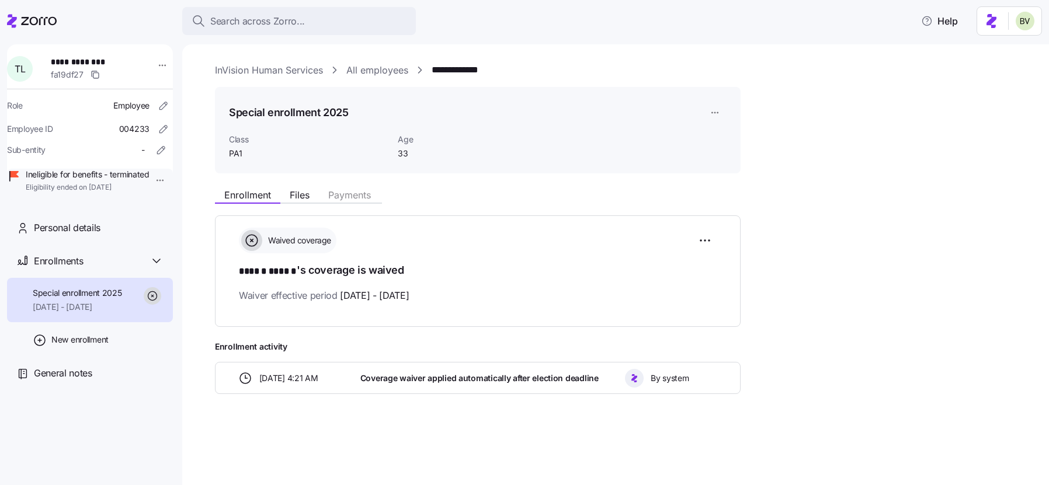
click at [386, 71] on link "All employees" at bounding box center [377, 70] width 62 height 15
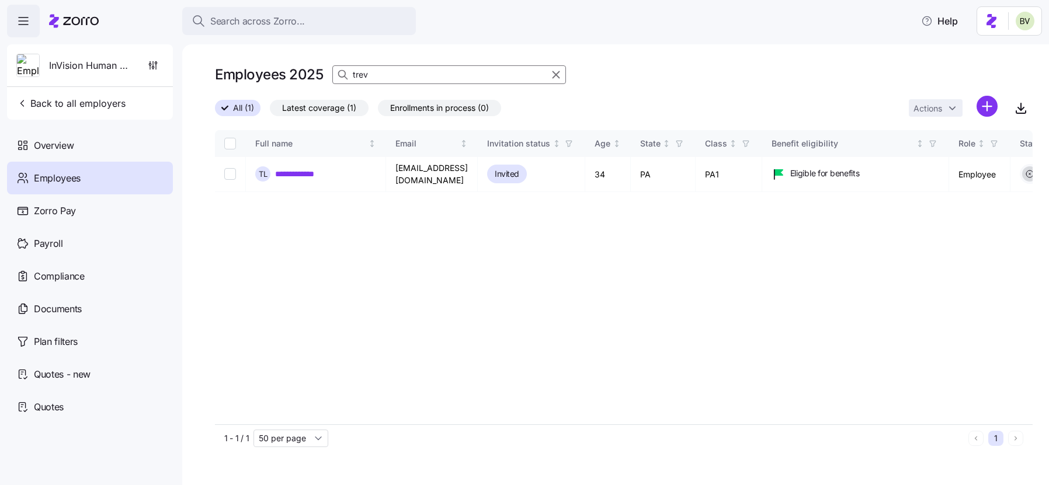
click at [374, 76] on input "trev" at bounding box center [449, 74] width 234 height 19
click at [305, 170] on link "**********" at bounding box center [301, 174] width 52 height 12
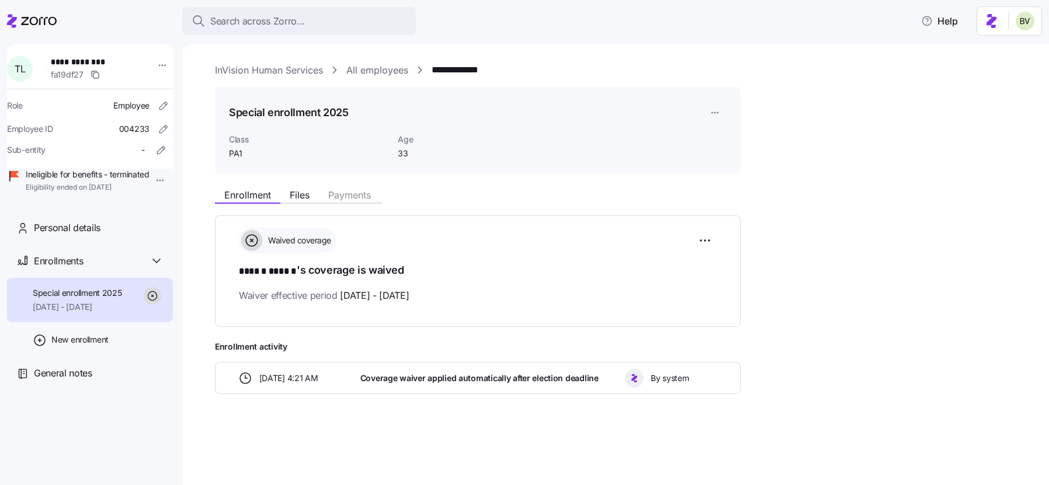
click at [374, 69] on link "All employees" at bounding box center [377, 70] width 62 height 15
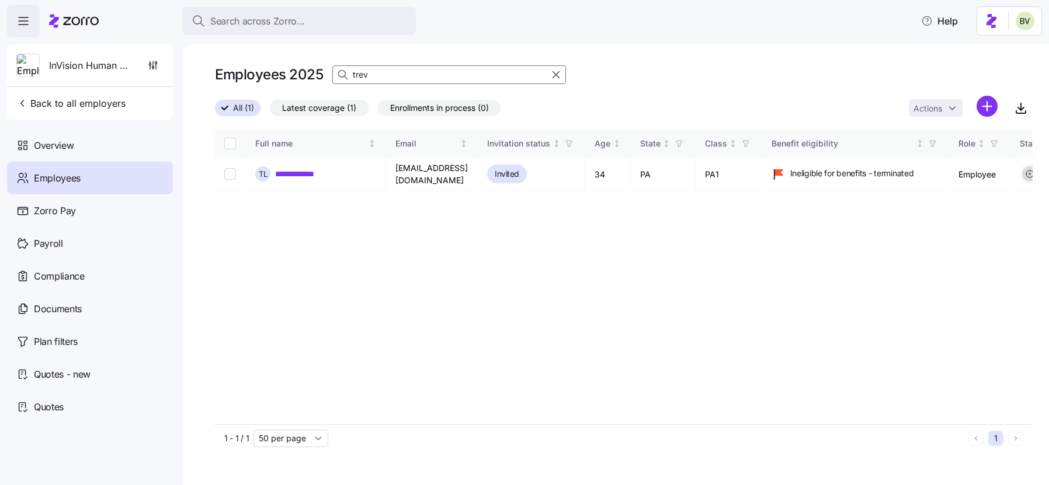
click at [378, 74] on input "trev" at bounding box center [449, 74] width 234 height 19
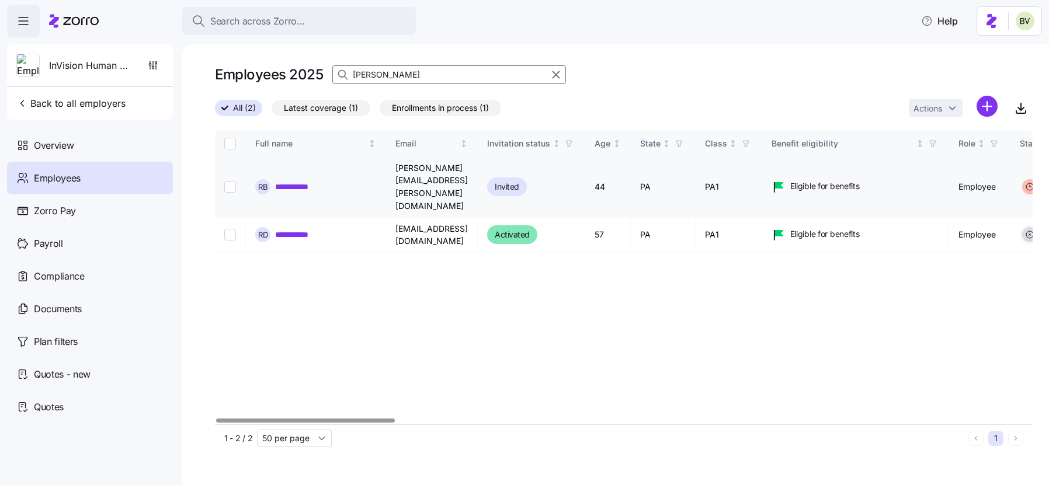
type input "[PERSON_NAME]"
click at [306, 181] on link "**********" at bounding box center [300, 187] width 51 height 12
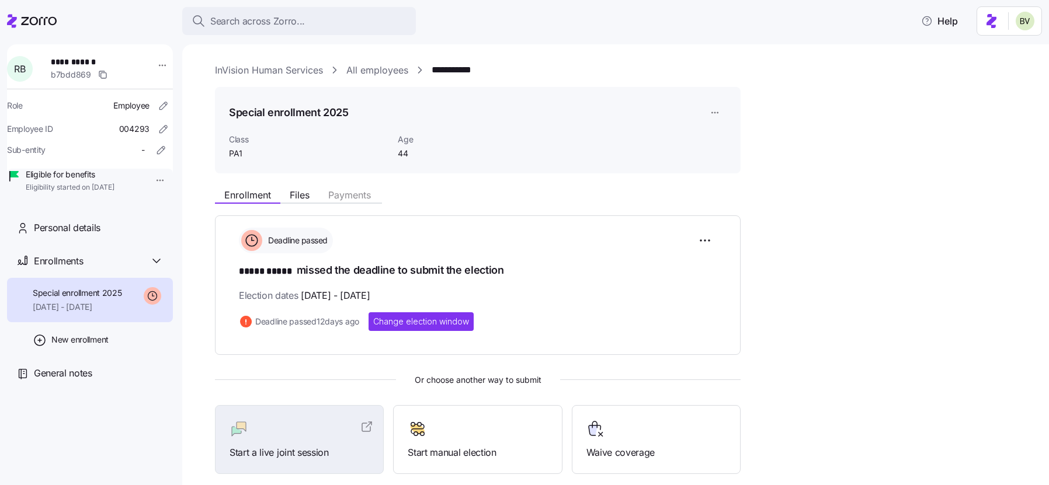
click at [148, 182] on html "**********" at bounding box center [524, 239] width 1049 height 478
click at [161, 201] on div "Terminate employee" at bounding box center [190, 206] width 78 height 13
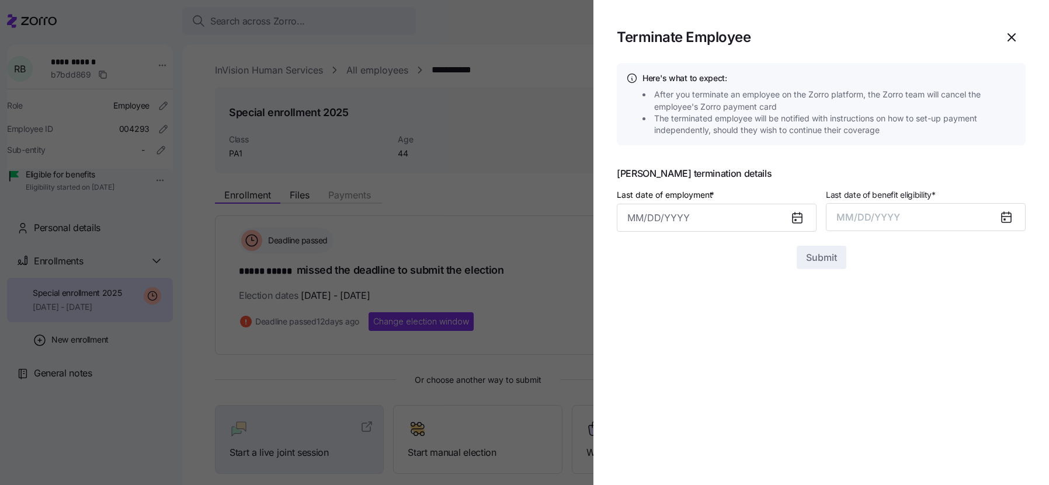
drag, startPoint x: 687, startPoint y: 236, endPoint x: 674, endPoint y: 202, distance: 36.8
click at [687, 233] on div at bounding box center [821, 239] width 409 height 14
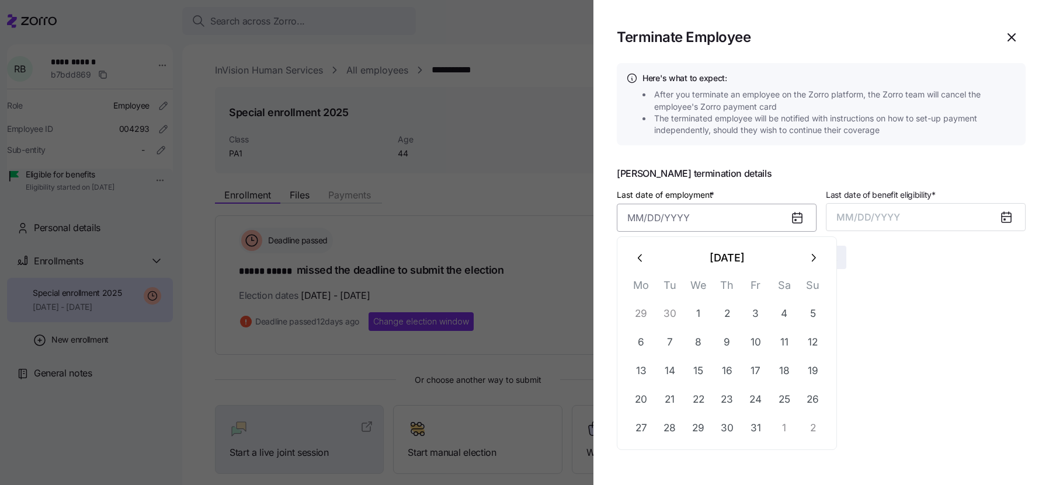
click at [674, 220] on input "Last date of employment *" at bounding box center [717, 218] width 200 height 28
click at [635, 260] on icon "button" at bounding box center [640, 258] width 13 height 13
click at [643, 340] on button "8" at bounding box center [641, 343] width 28 height 28
type input "[DATE]"
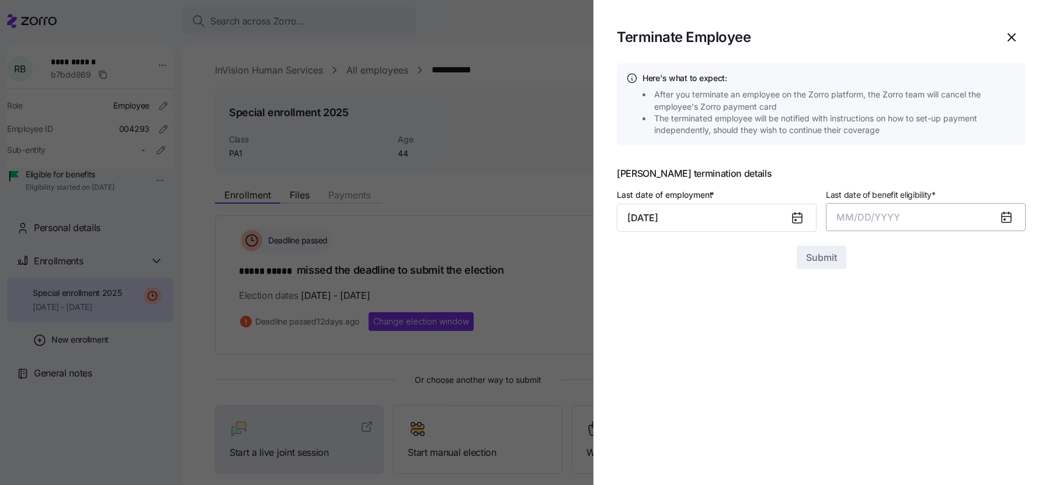
click at [883, 222] on button "MM/DD/YYYY" at bounding box center [926, 217] width 200 height 28
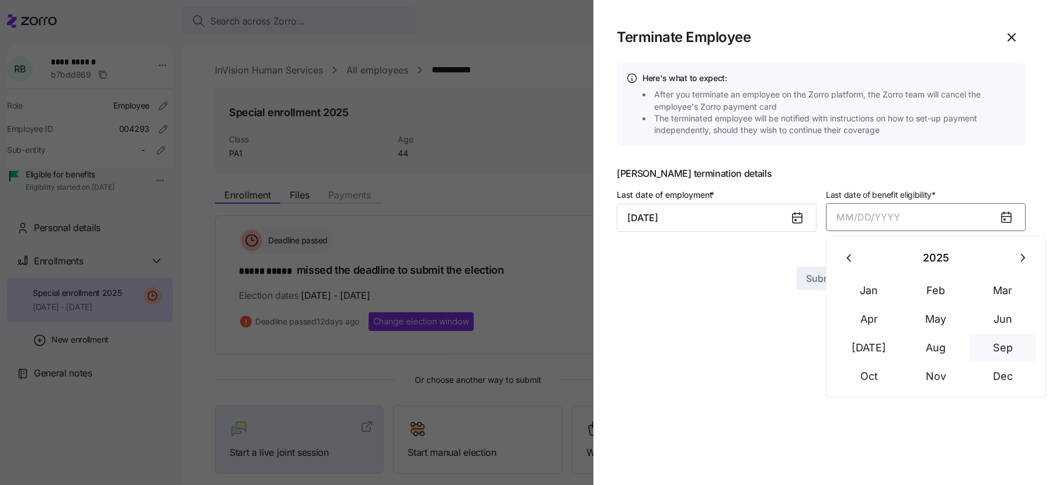
click at [1003, 347] on button "Sep" at bounding box center [1002, 348] width 67 height 28
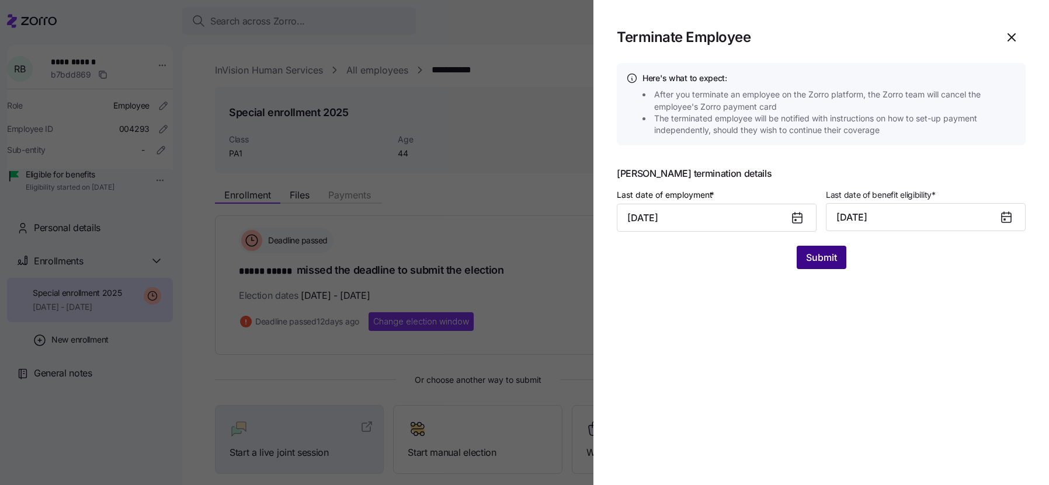
click at [823, 256] on span "Submit" at bounding box center [821, 257] width 31 height 14
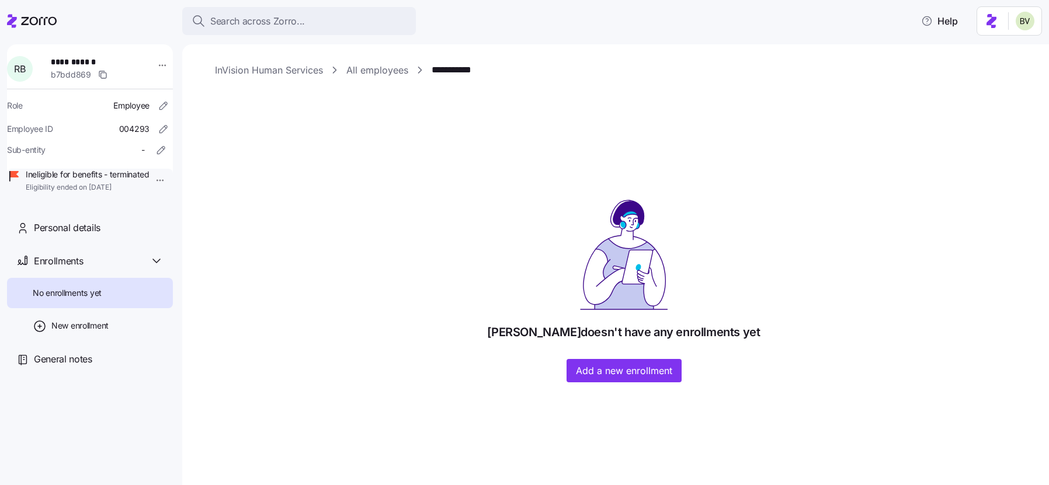
click at [378, 72] on link "All employees" at bounding box center [377, 70] width 62 height 15
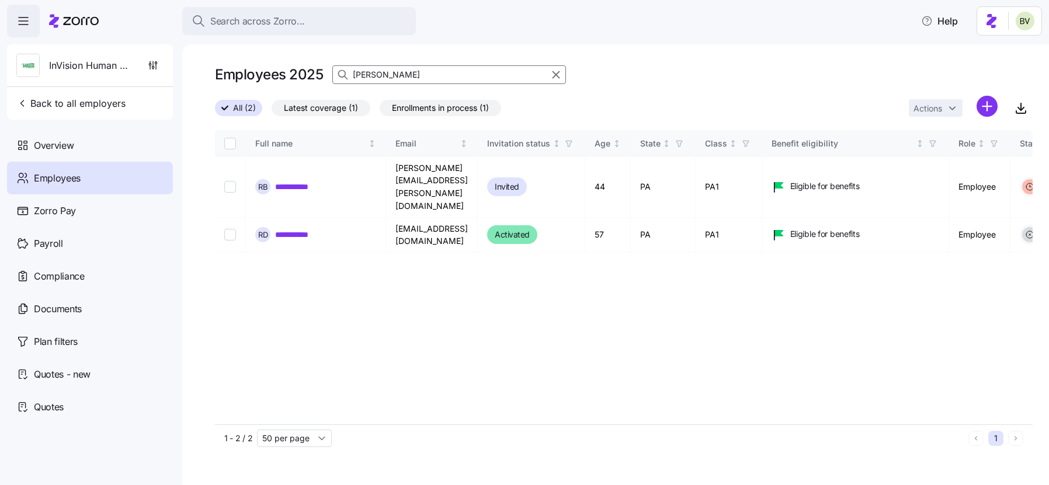
click at [388, 74] on input "[PERSON_NAME]" at bounding box center [449, 74] width 234 height 19
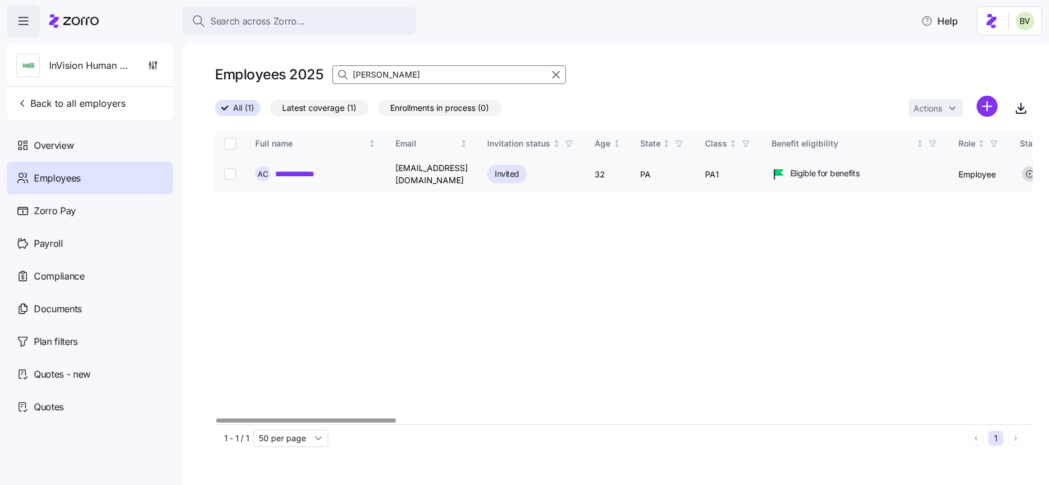
type input "[PERSON_NAME]"
click at [306, 183] on td "**********" at bounding box center [316, 174] width 140 height 35
click at [305, 173] on link "**********" at bounding box center [301, 174] width 53 height 12
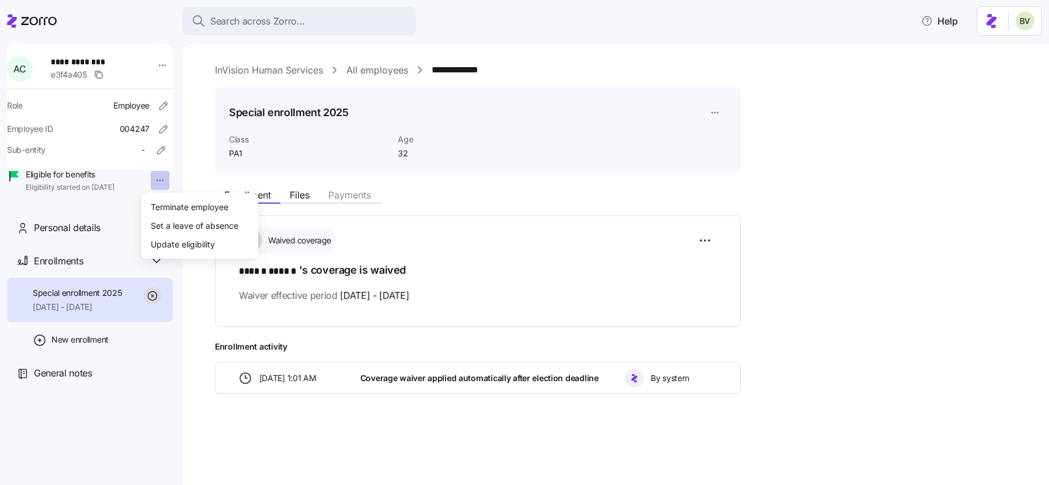
click at [151, 185] on html "**********" at bounding box center [524, 239] width 1049 height 478
click at [188, 208] on div "Terminate employee" at bounding box center [190, 206] width 78 height 13
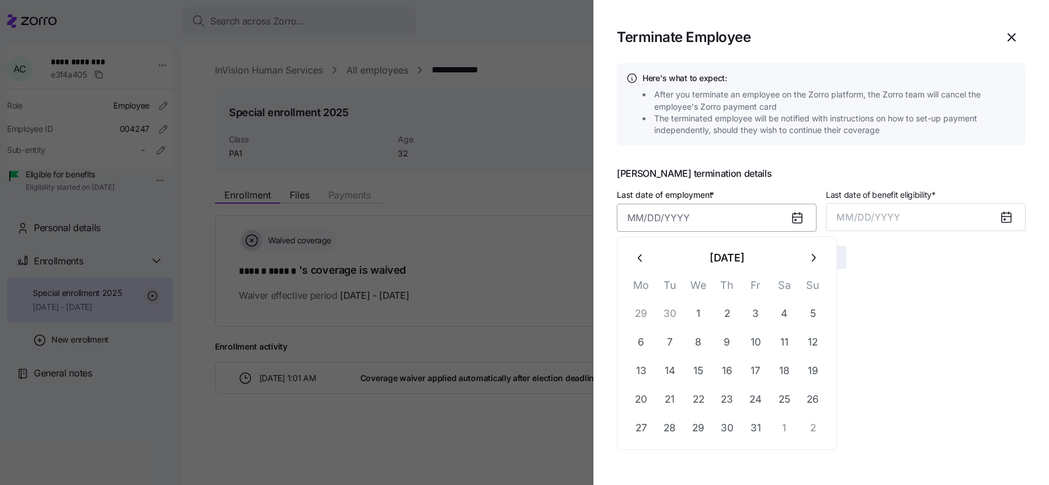
click at [688, 220] on input "Last date of employment *" at bounding box center [717, 218] width 200 height 28
click at [638, 257] on icon "button" at bounding box center [640, 259] width 4 height 8
click at [696, 315] on button "3" at bounding box center [698, 314] width 28 height 28
type input "[DATE]"
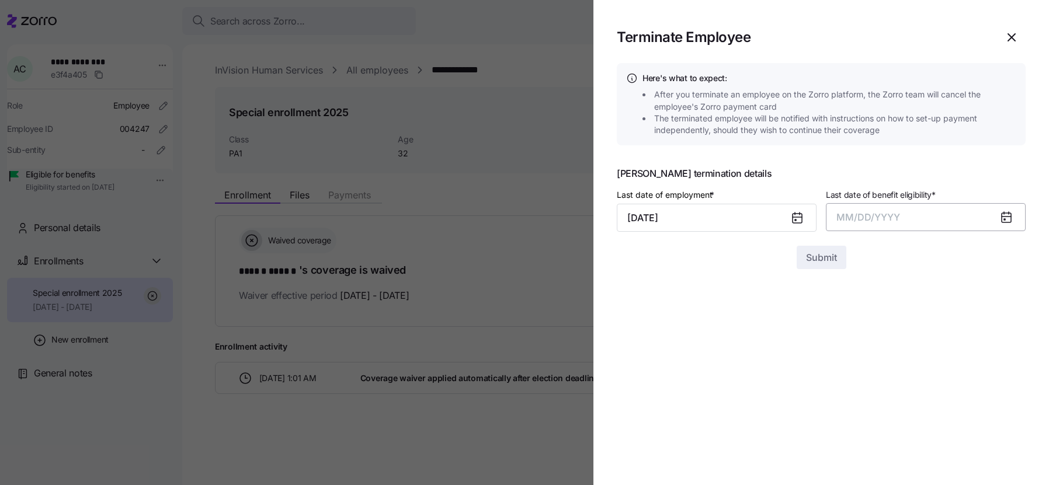
click at [858, 219] on span "MM/DD/YYYY" at bounding box center [868, 217] width 64 height 12
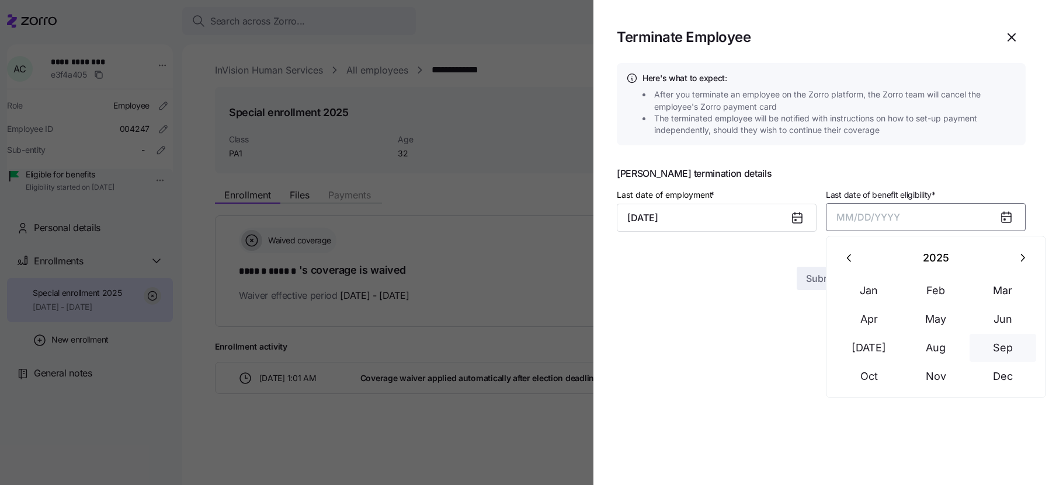
click at [1000, 347] on button "Sep" at bounding box center [1002, 348] width 67 height 28
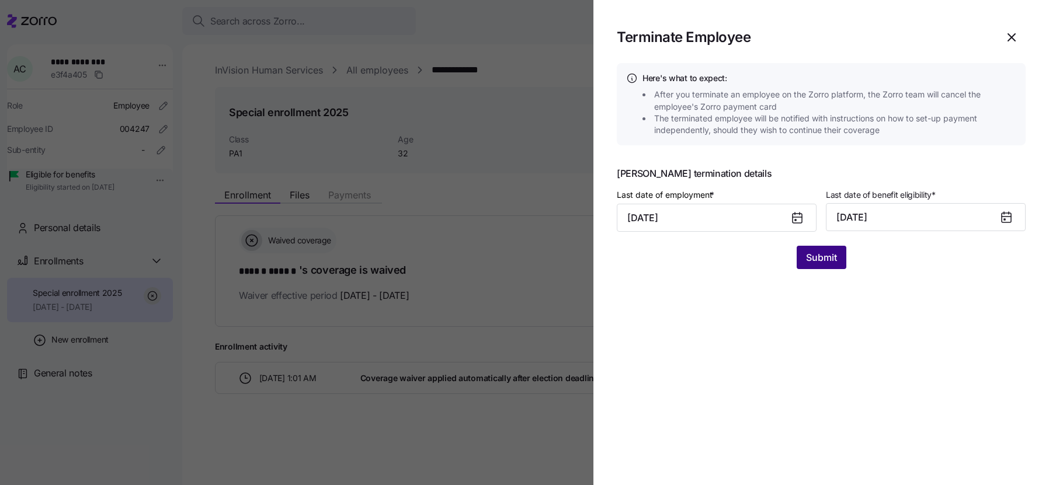
click at [821, 260] on span "Submit" at bounding box center [821, 257] width 31 height 14
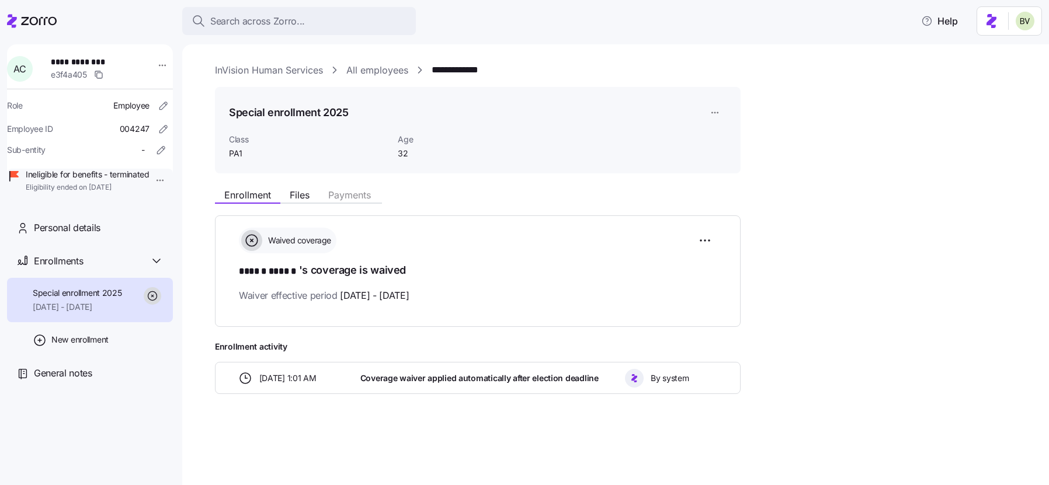
click at [382, 66] on link "All employees" at bounding box center [377, 70] width 62 height 15
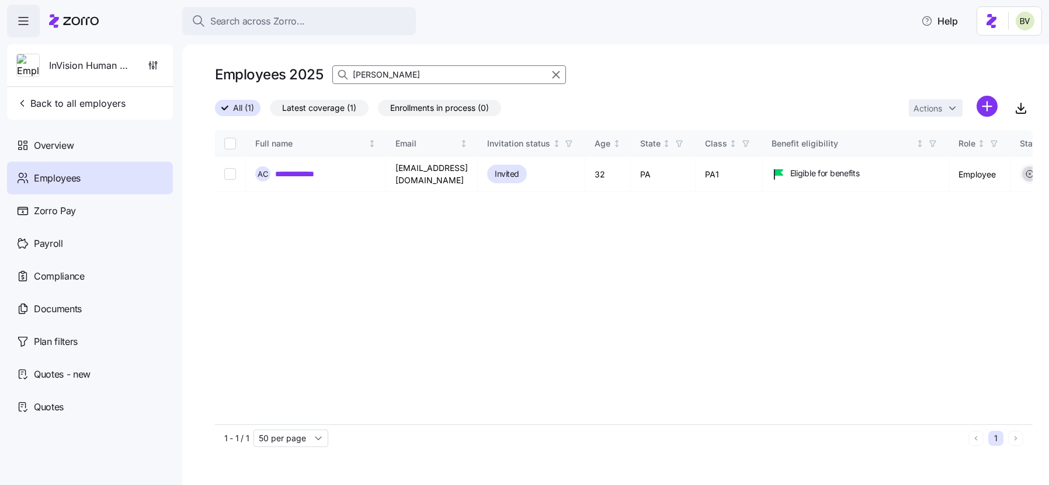
click at [382, 75] on input "[PERSON_NAME]" at bounding box center [449, 74] width 234 height 19
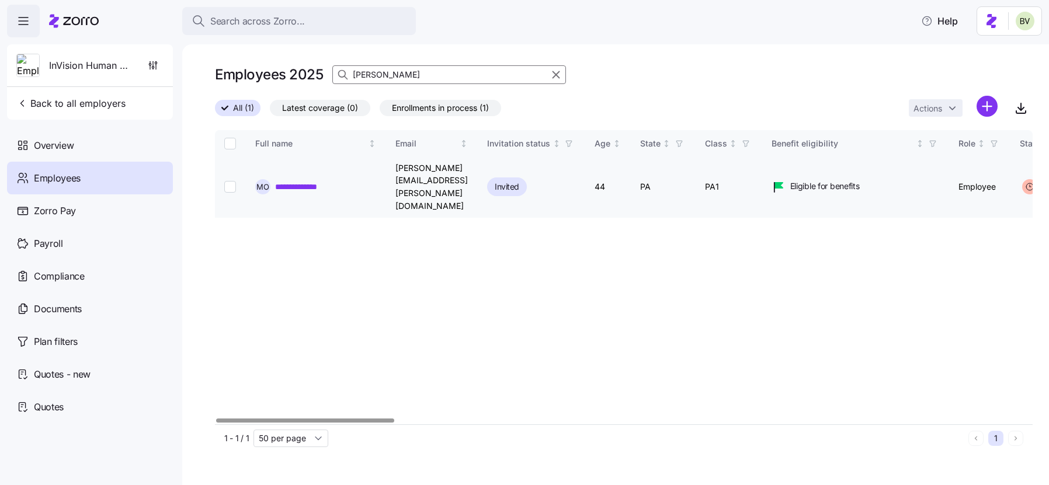
type input "[PERSON_NAME]"
click at [302, 181] on link "**********" at bounding box center [305, 187] width 60 height 12
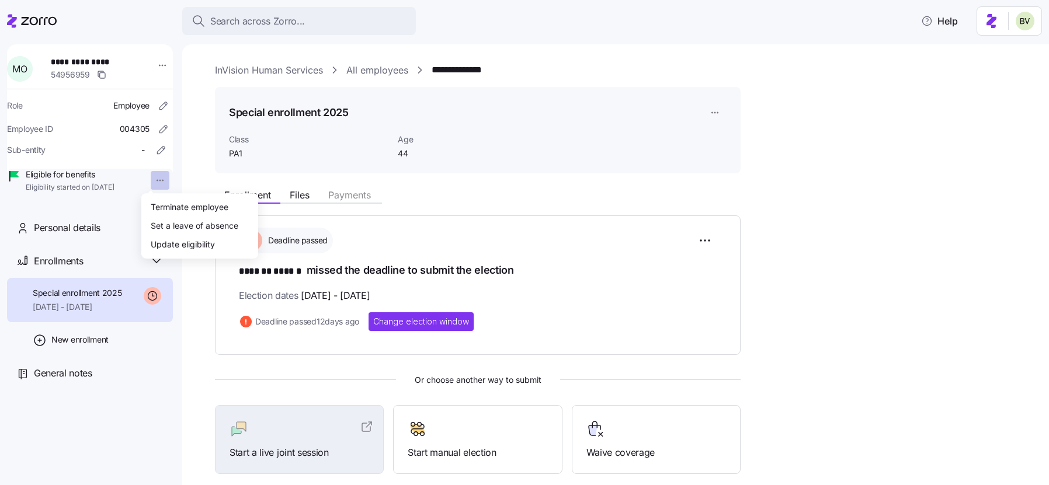
click at [149, 180] on html "**********" at bounding box center [524, 239] width 1049 height 478
click at [175, 201] on div "Terminate employee" at bounding box center [190, 206] width 78 height 13
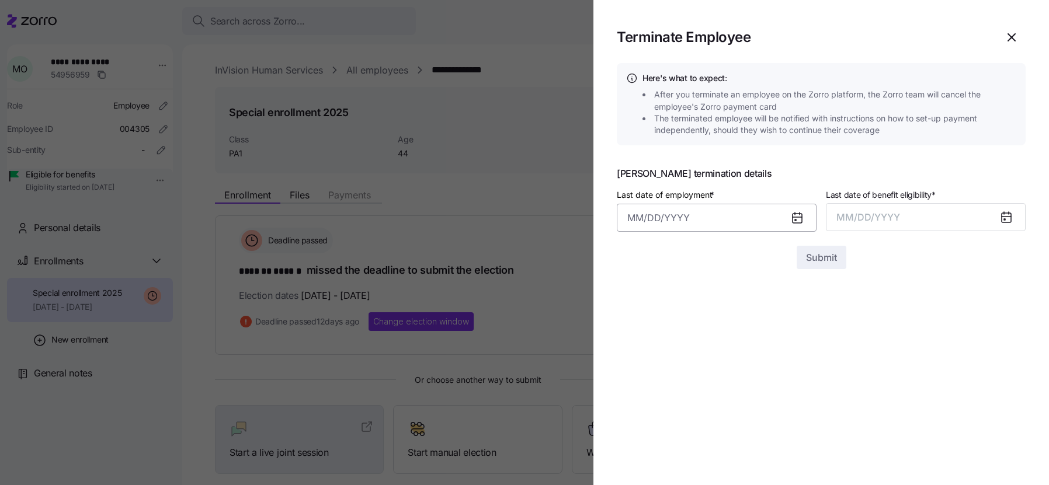
click at [666, 212] on input "Last date of employment *" at bounding box center [717, 218] width 200 height 28
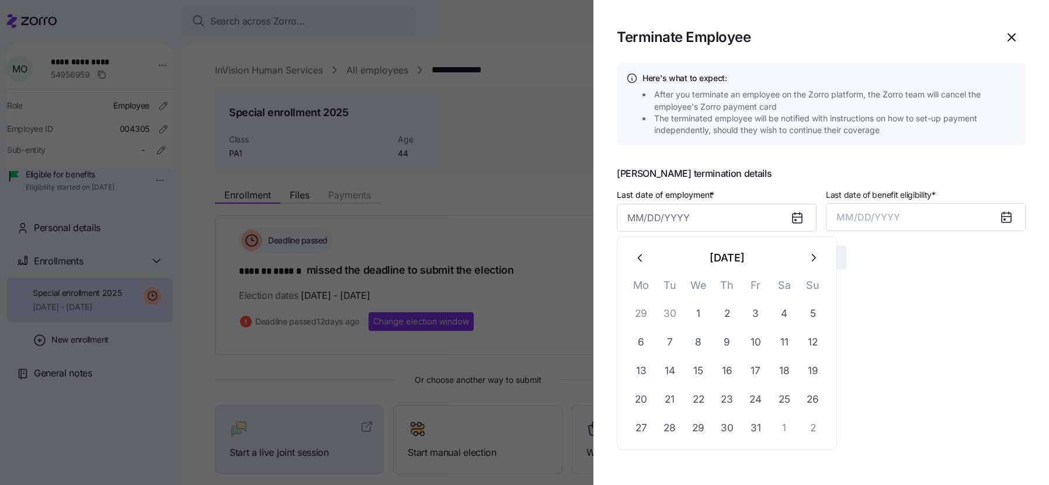
click at [637, 260] on icon "button" at bounding box center [640, 258] width 13 height 13
click at [697, 308] on button "3" at bounding box center [698, 314] width 28 height 28
type input "[DATE]"
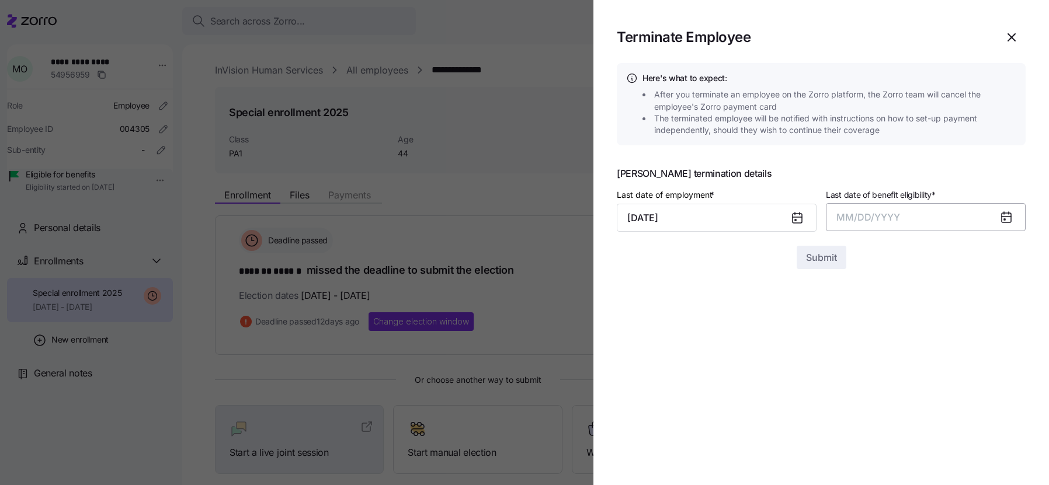
click at [865, 216] on span "MM/DD/YYYY" at bounding box center [868, 217] width 64 height 12
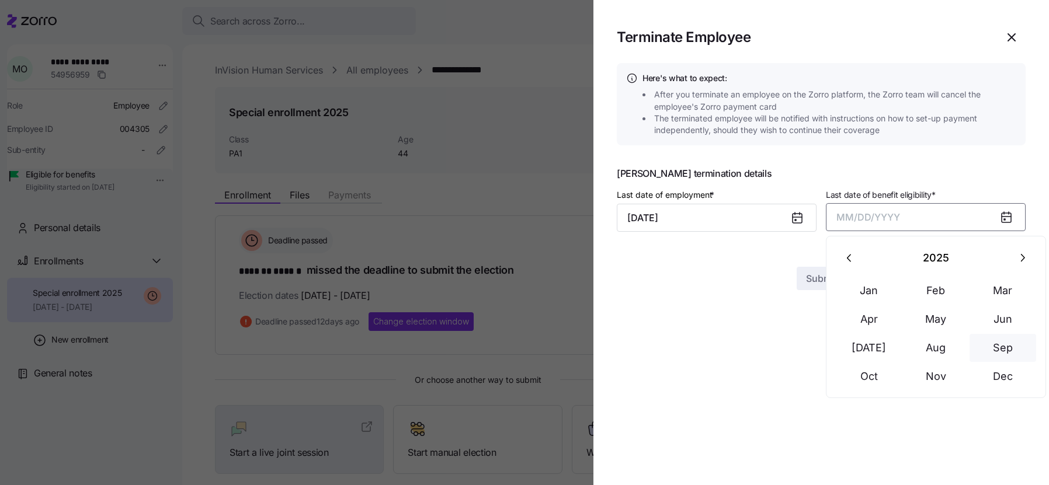
click at [995, 346] on button "Sep" at bounding box center [1002, 348] width 67 height 28
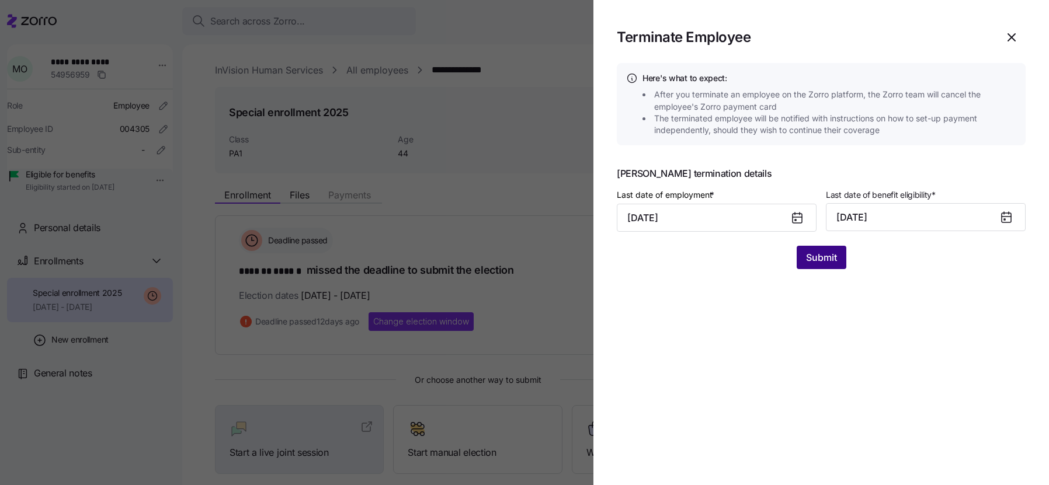
click at [831, 261] on span "Submit" at bounding box center [821, 257] width 31 height 14
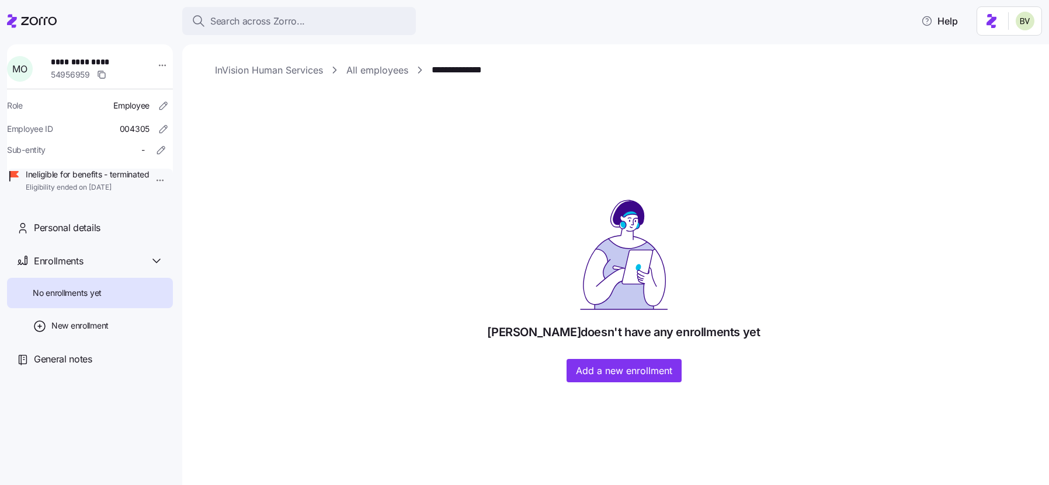
click at [373, 76] on link "All employees" at bounding box center [377, 70] width 62 height 15
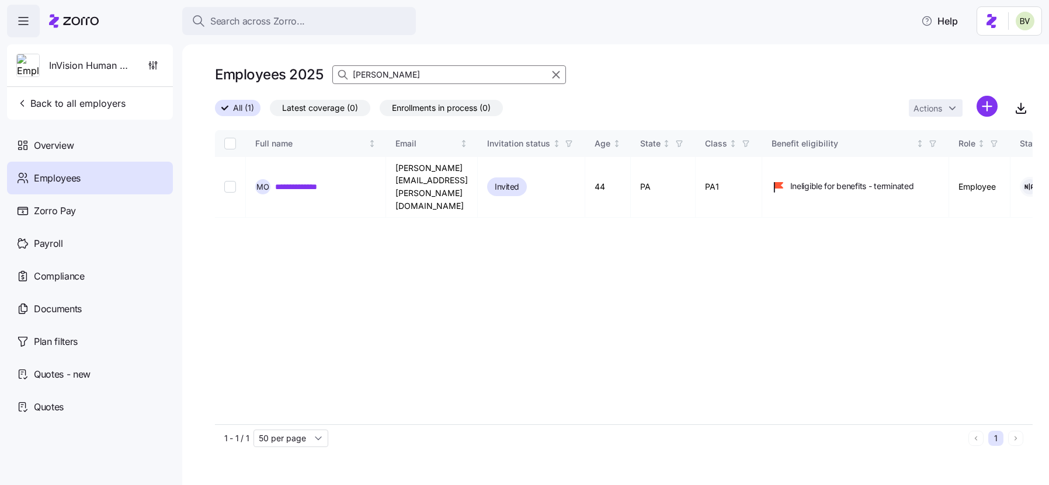
click at [381, 74] on input "[PERSON_NAME]" at bounding box center [449, 74] width 234 height 19
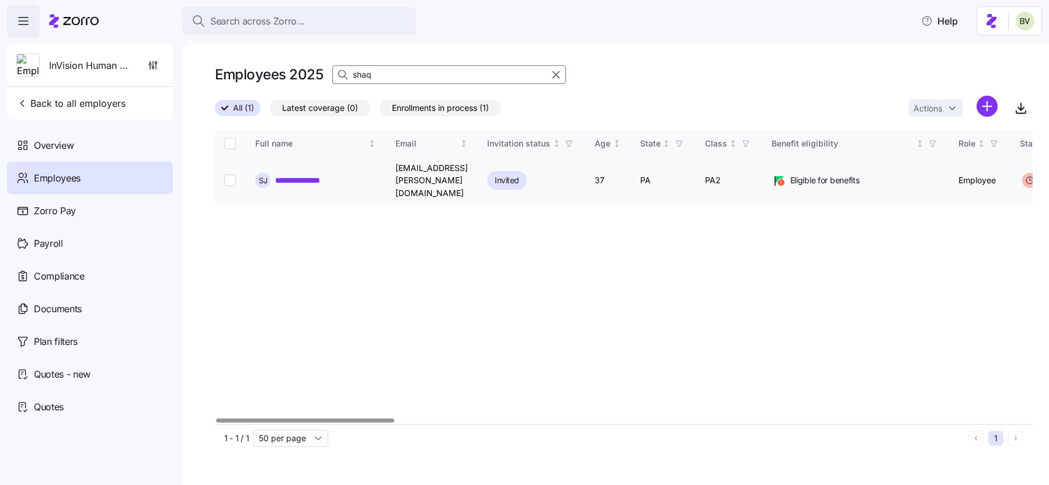
type input "shaq"
click at [323, 175] on link "**********" at bounding box center [308, 181] width 66 height 12
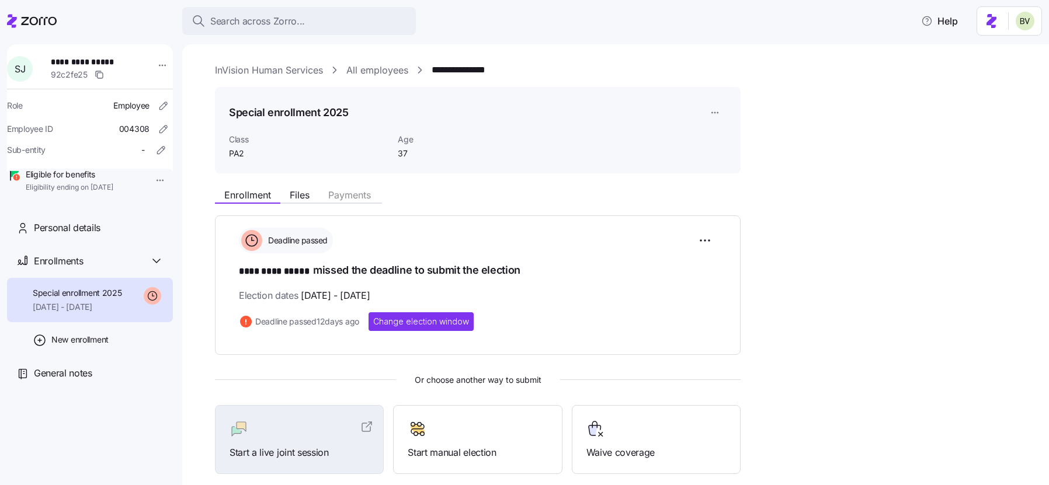
click at [153, 182] on html "**********" at bounding box center [524, 239] width 1049 height 478
click at [206, 214] on div "Terminate employee" at bounding box center [199, 206] width 107 height 19
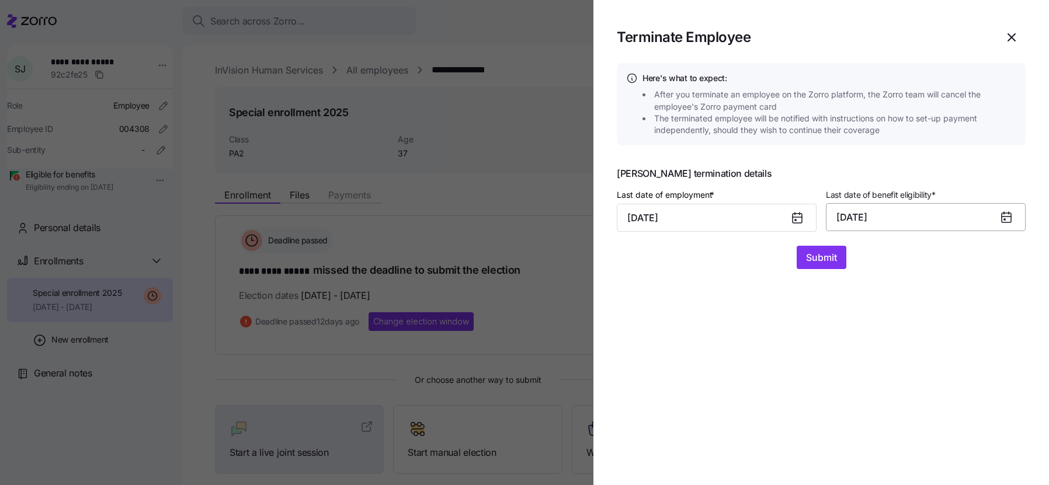
click at [880, 216] on button "[DATE]" at bounding box center [926, 217] width 200 height 28
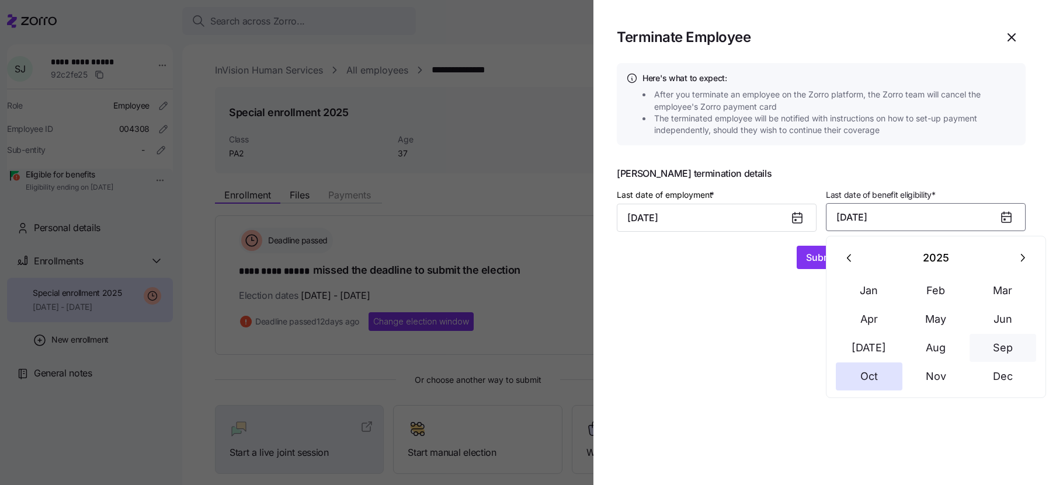
click at [1003, 346] on button "Sep" at bounding box center [1002, 348] width 67 height 28
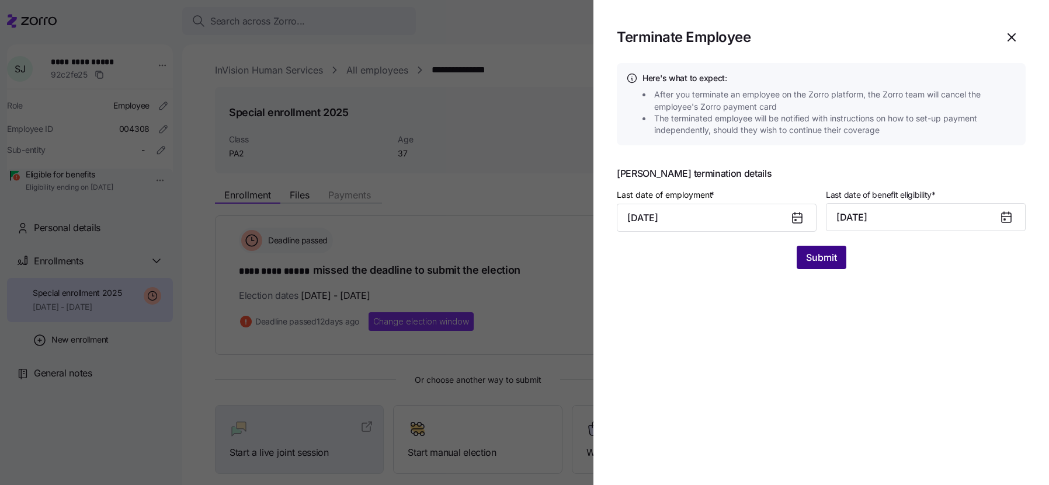
click at [833, 259] on span "Submit" at bounding box center [821, 257] width 31 height 14
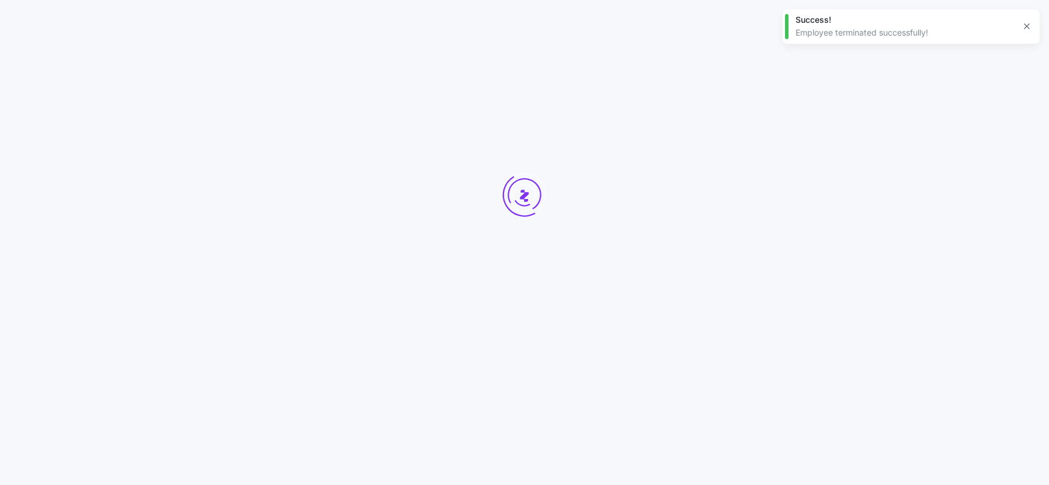
click at [380, 69] on div at bounding box center [524, 217] width 1049 height 434
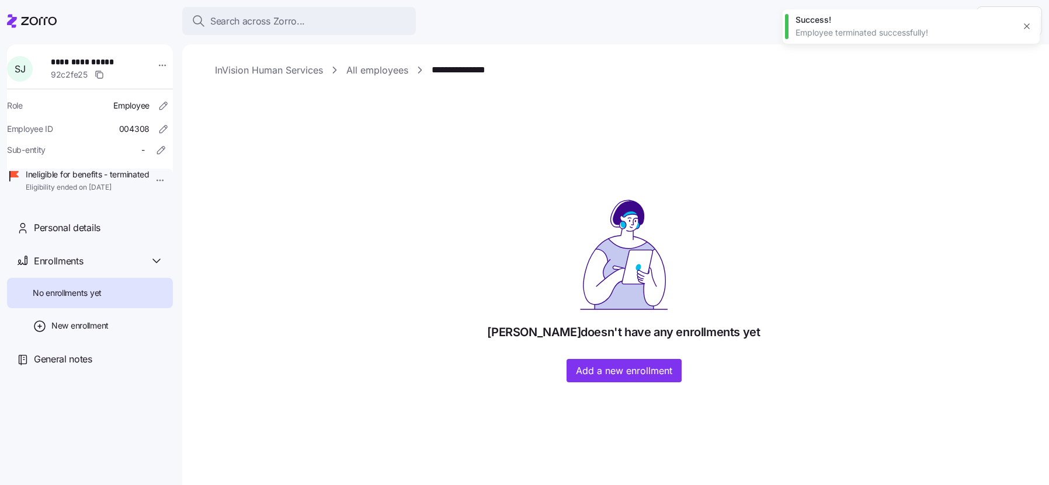
click at [380, 71] on link "All employees" at bounding box center [377, 70] width 62 height 15
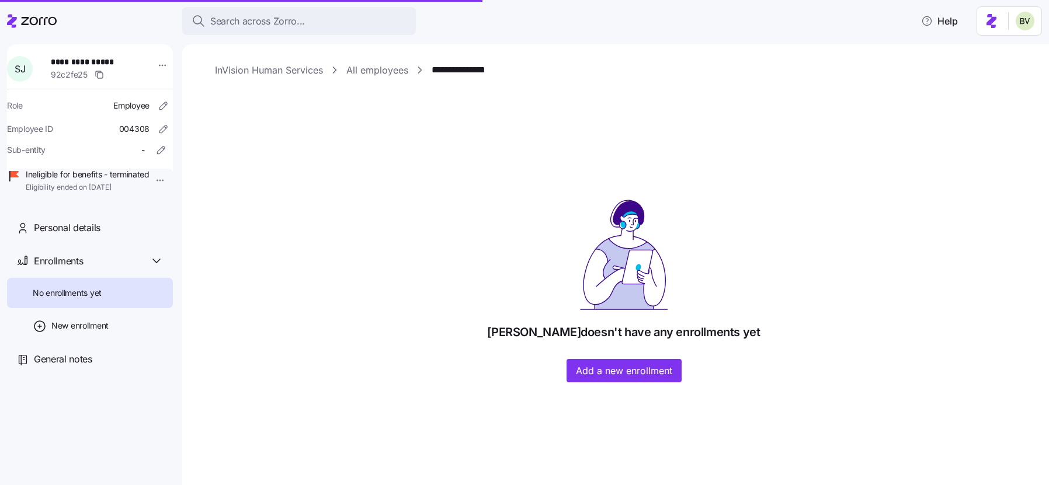
click at [392, 70] on link "All employees" at bounding box center [377, 70] width 62 height 15
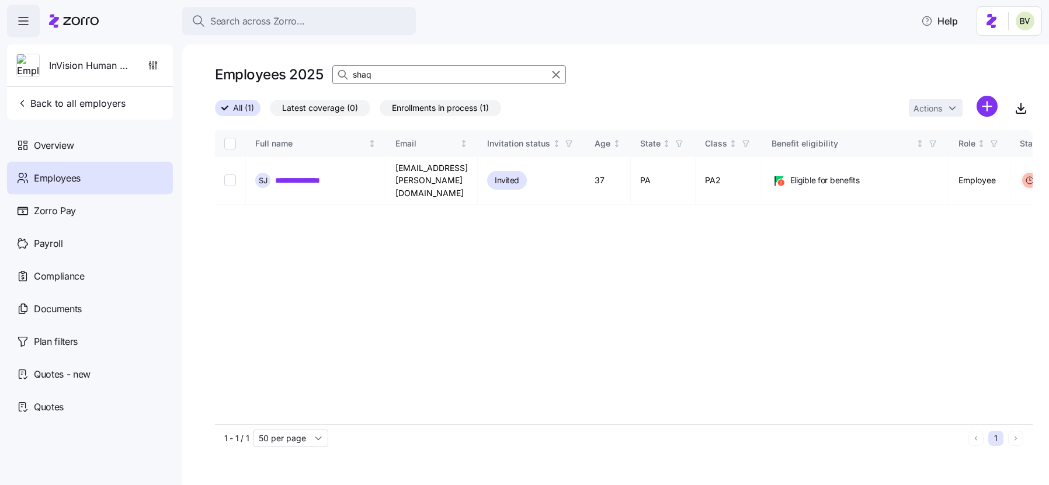
click at [398, 76] on input "shaq" at bounding box center [449, 74] width 234 height 19
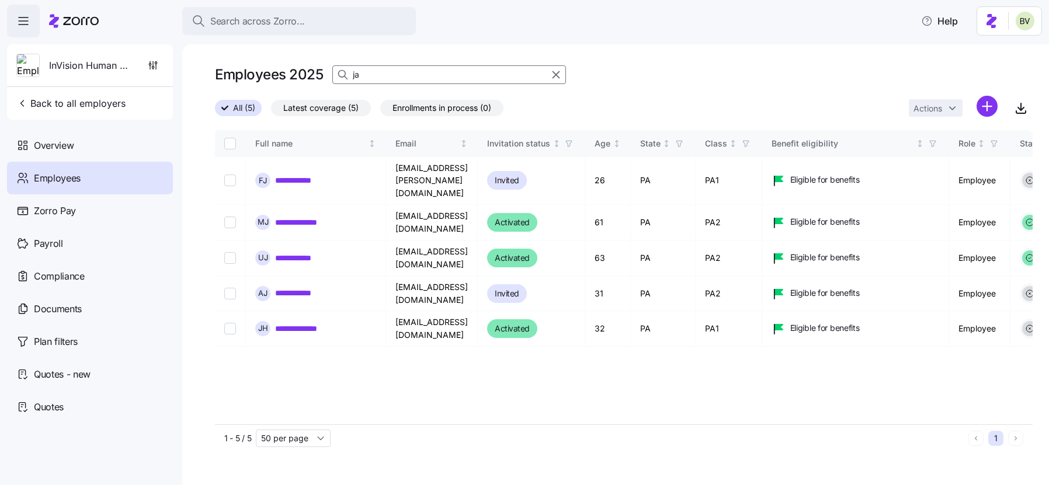
type input "j"
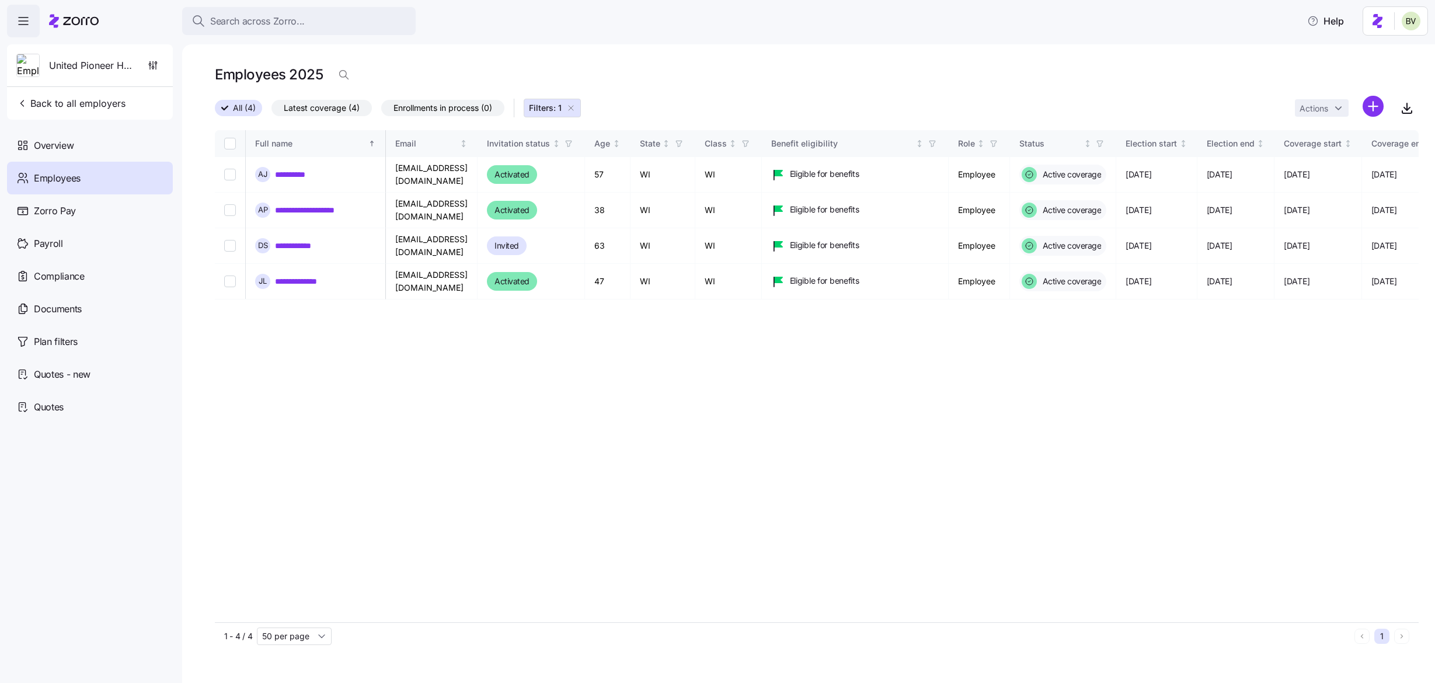
scroll to position [0, 705]
